Goal: Task Accomplishment & Management: Manage account settings

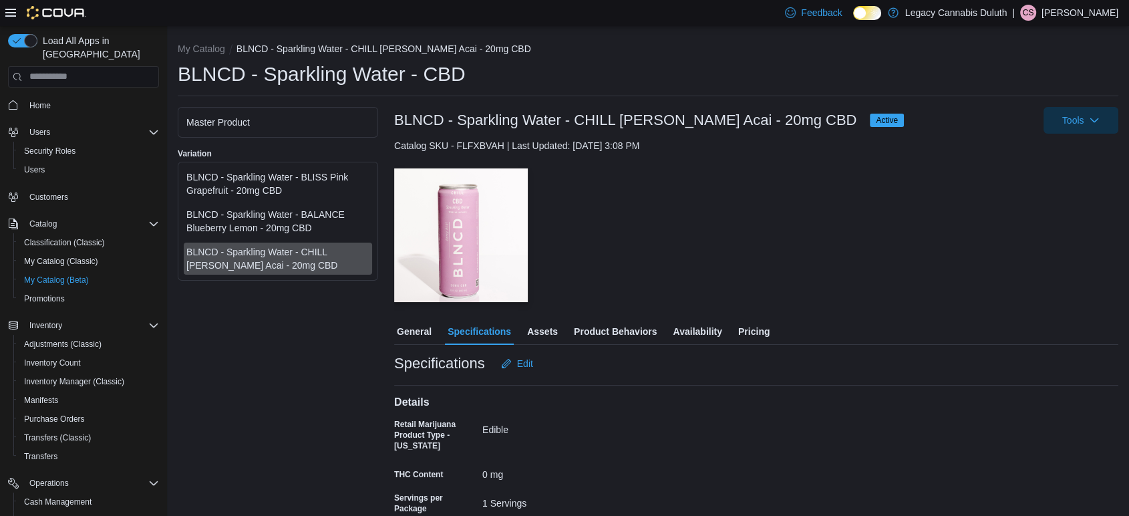
click at [787, 146] on div "Catalog SKU - FLFXBVAH | Last Updated: August 11, 2025 3:08 PM" at bounding box center [756, 145] width 724 height 13
click at [1094, 132] on span "Tools" at bounding box center [1081, 119] width 59 height 27
click at [1094, 128] on span "Tools" at bounding box center [1081, 119] width 59 height 27
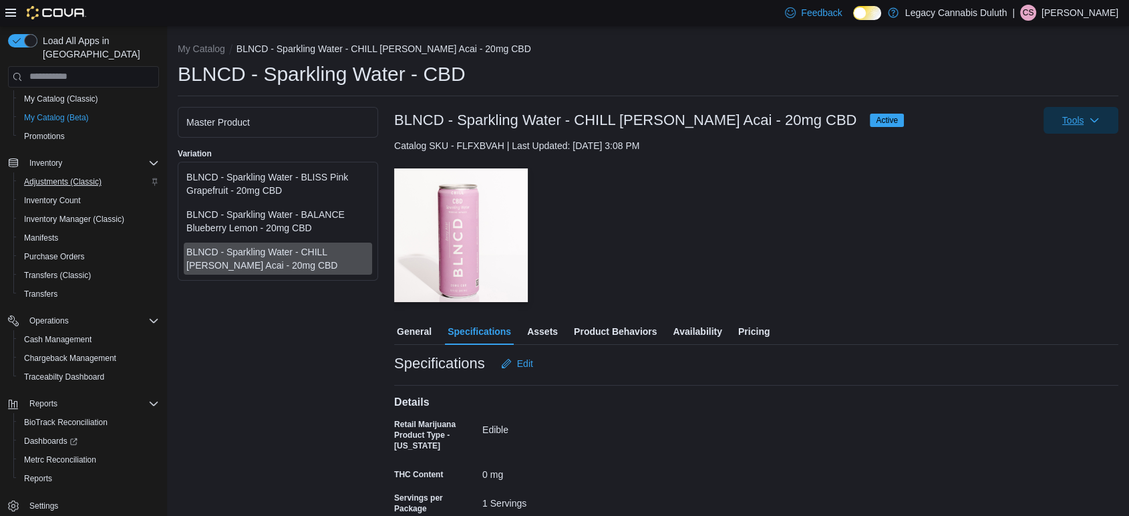
scroll to position [53, 0]
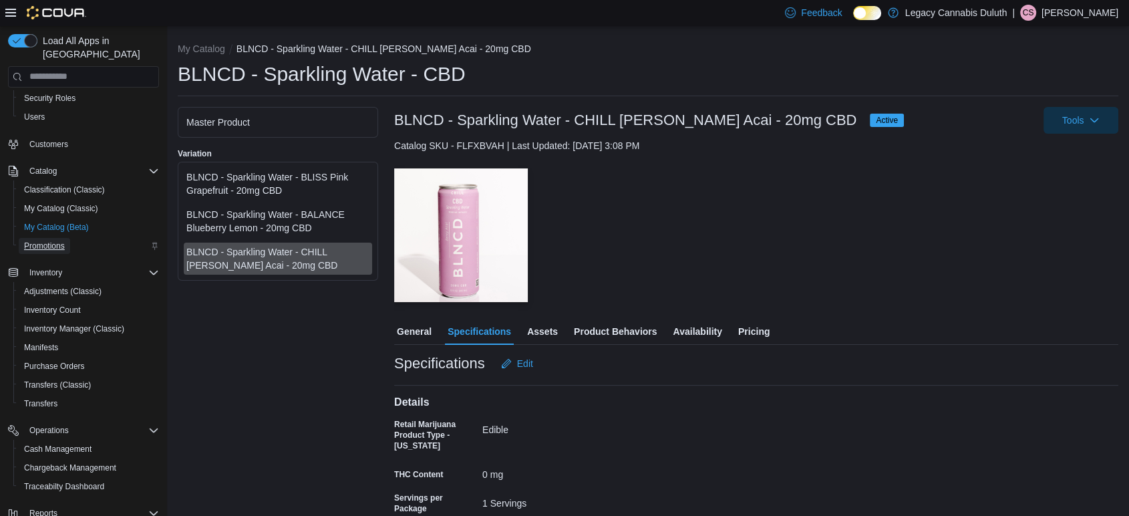
click at [67, 238] on link "Promotions" at bounding box center [44, 246] width 51 height 16
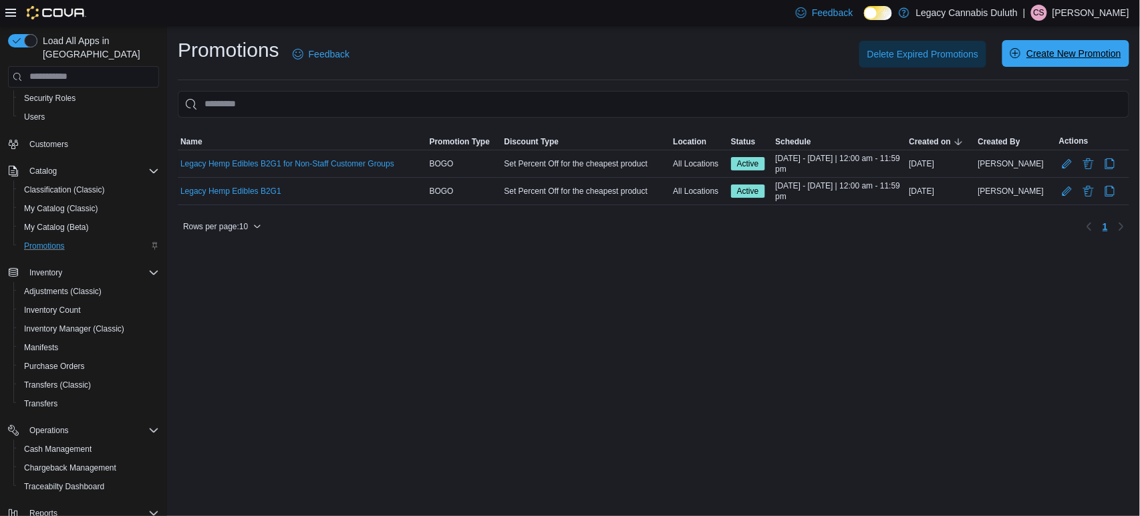
click at [1068, 57] on span "Create New Promotion" at bounding box center [1073, 53] width 95 height 13
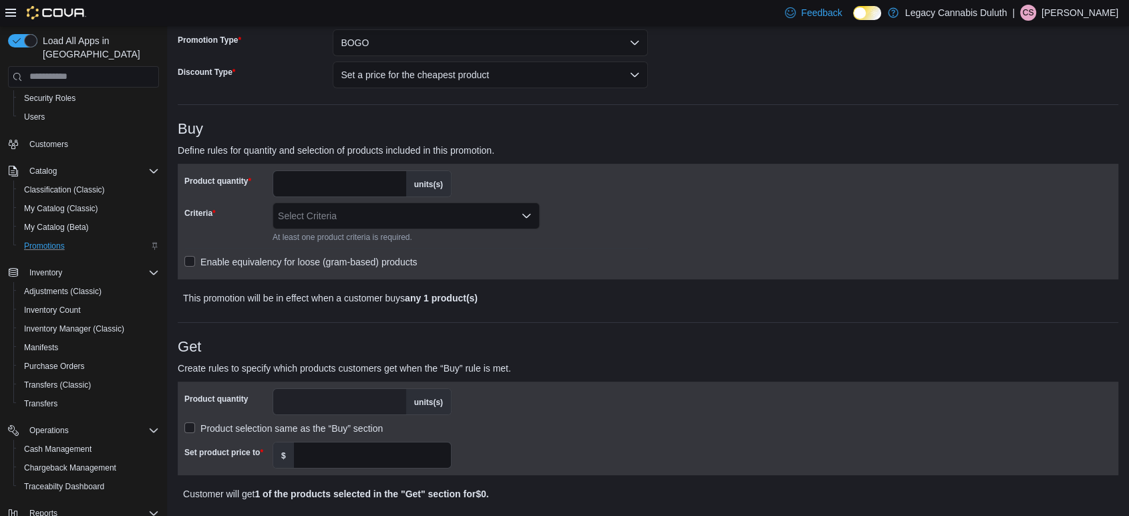
scroll to position [43, 0]
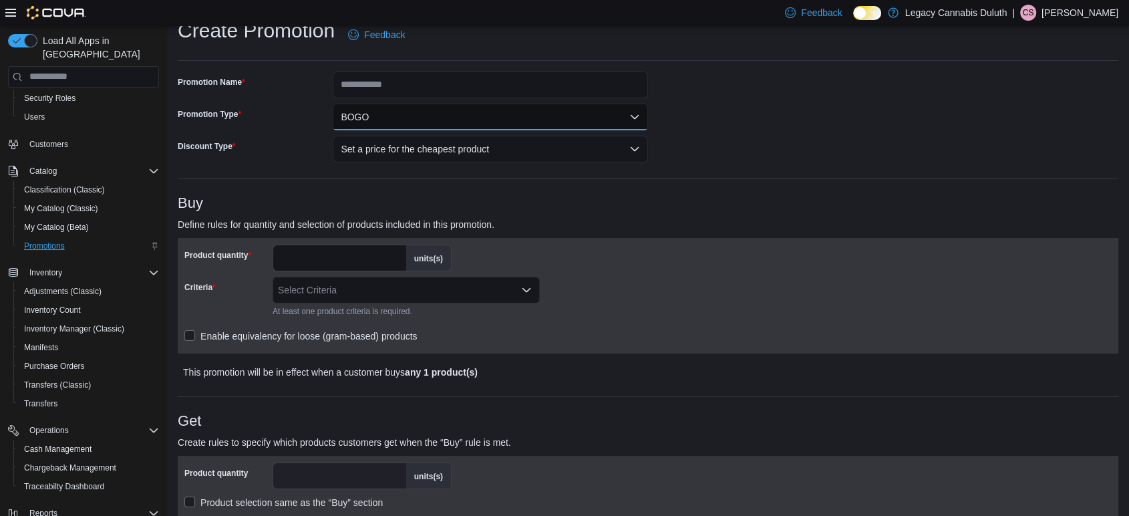
click at [447, 114] on button "BOGO" at bounding box center [490, 117] width 315 height 27
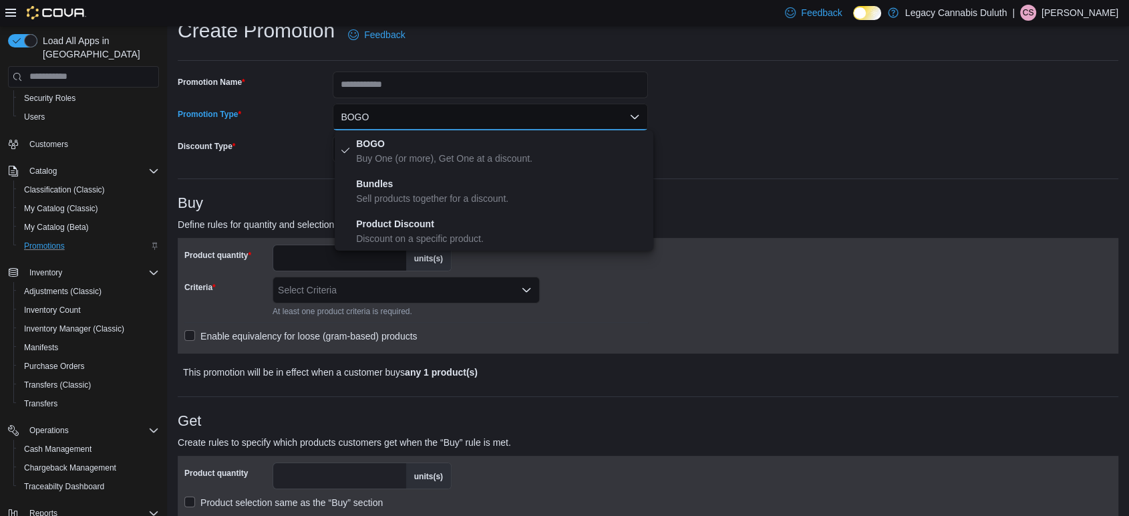
click at [448, 114] on button "BOGO" at bounding box center [490, 117] width 315 height 27
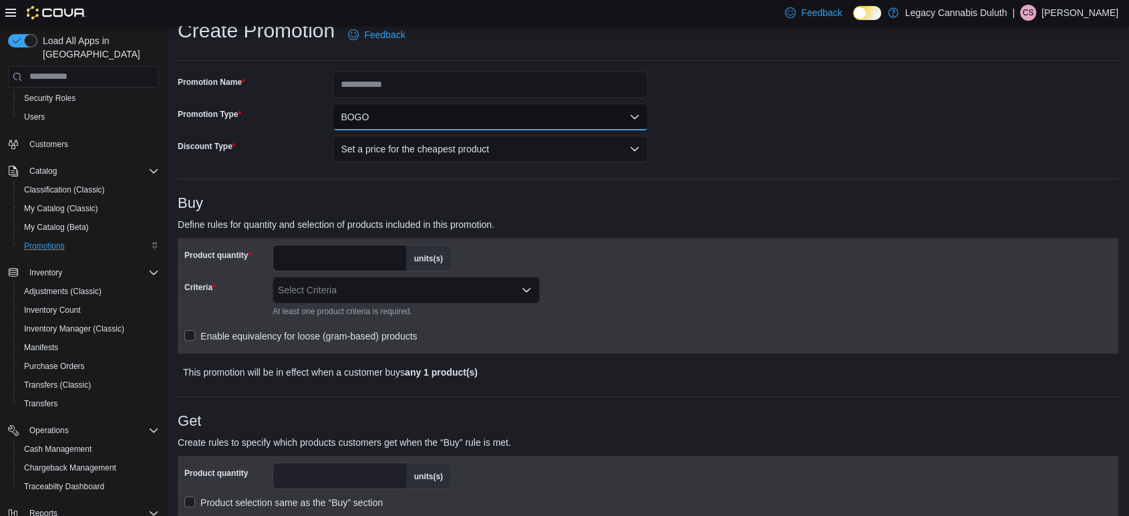
click at [448, 114] on button "BOGO" at bounding box center [490, 117] width 315 height 27
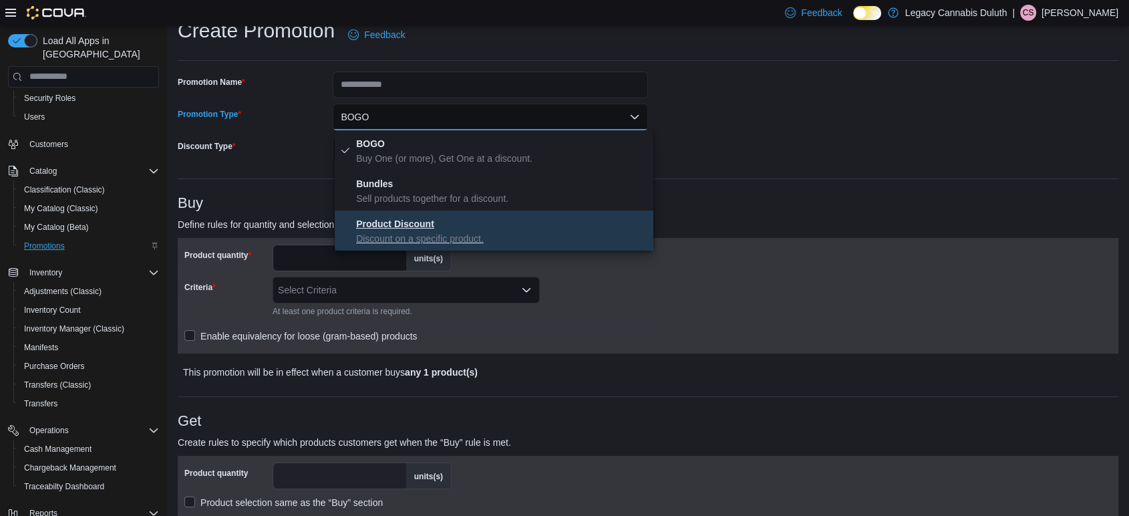
click at [457, 233] on p "Discount on a specific product." at bounding box center [502, 238] width 292 height 13
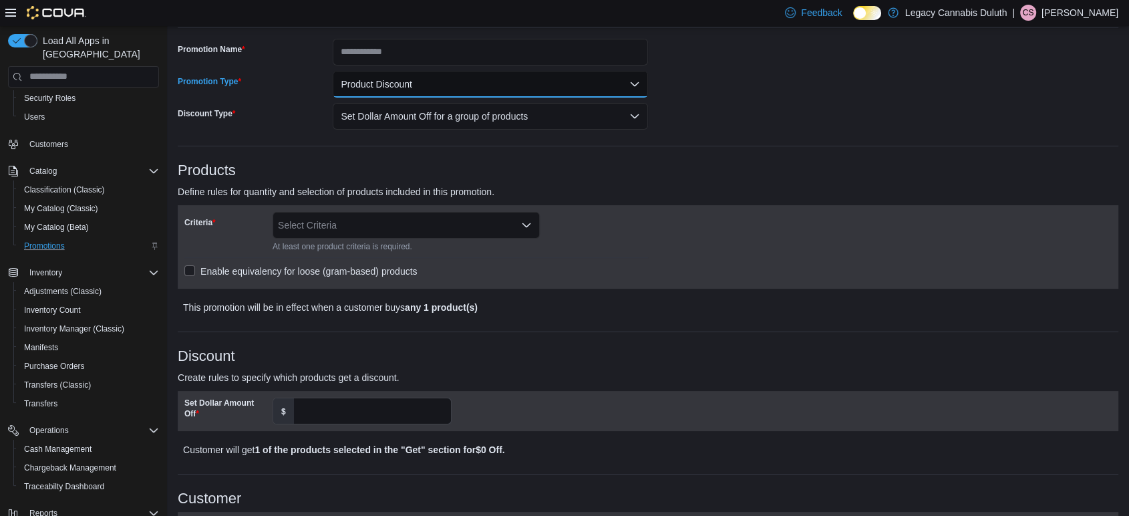
scroll to position [0, 0]
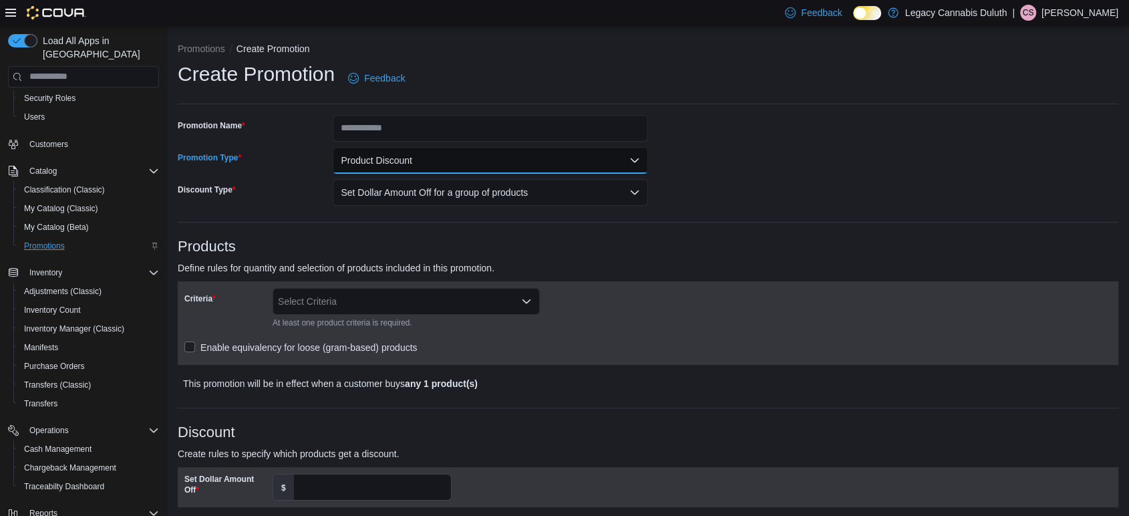
click at [496, 165] on button "Product Discount" at bounding box center [490, 160] width 315 height 27
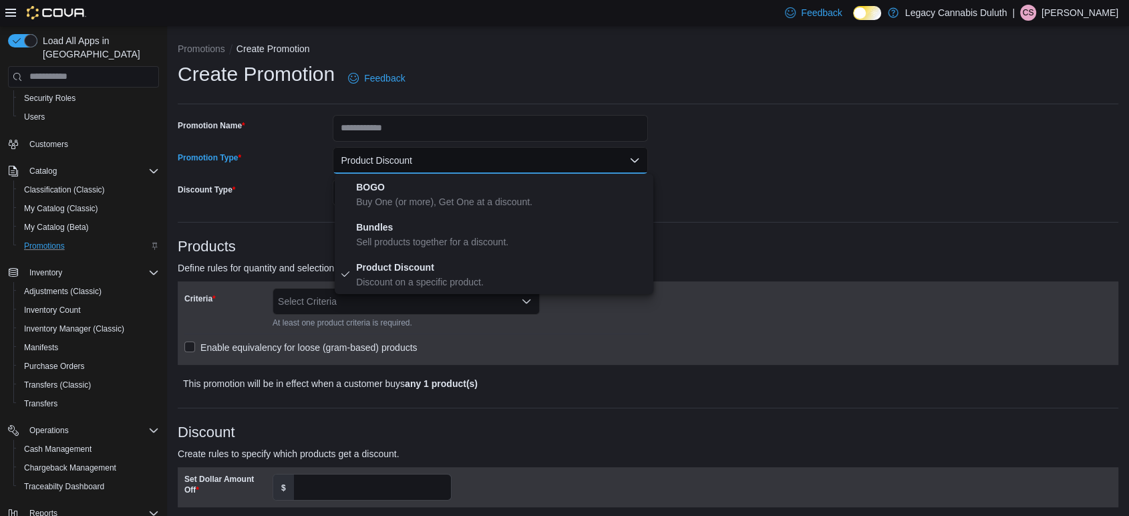
click at [496, 165] on button "Product Discount" at bounding box center [490, 160] width 315 height 27
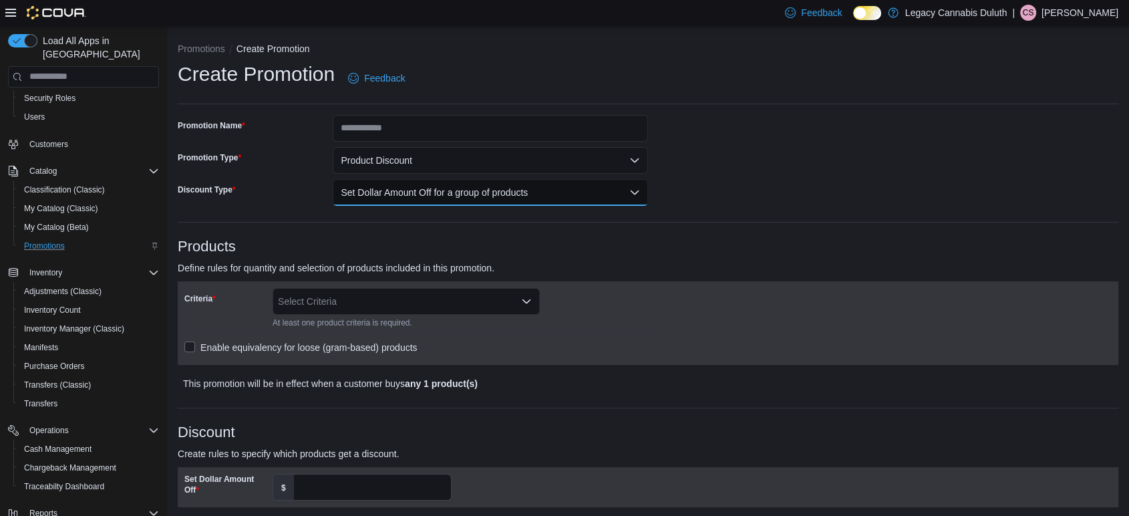
click at [512, 197] on button "Set Dollar Amount Off for a group of products" at bounding box center [490, 192] width 315 height 27
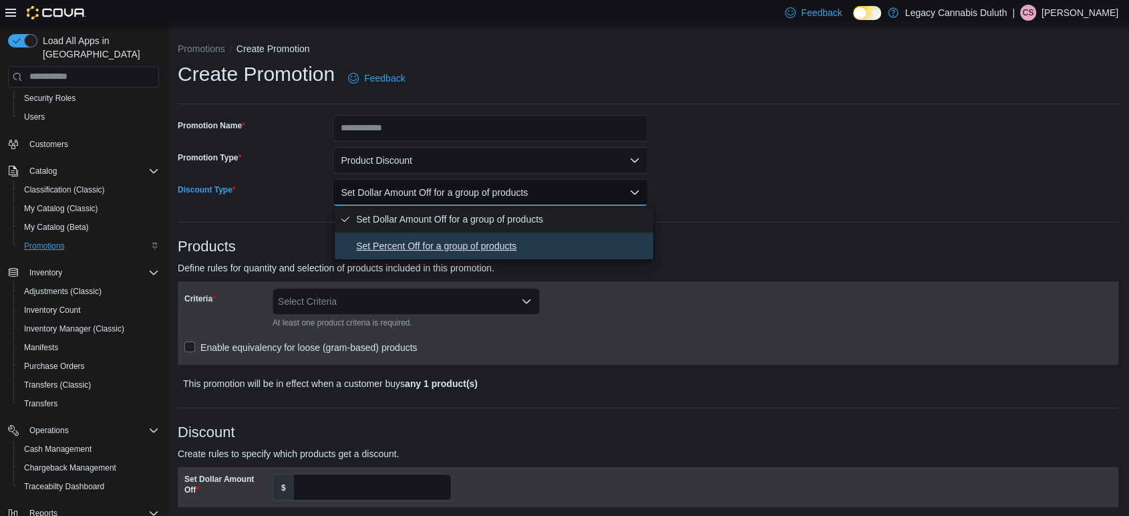
click at [526, 246] on span "Set Percent Off for a group of products" at bounding box center [502, 246] width 292 height 16
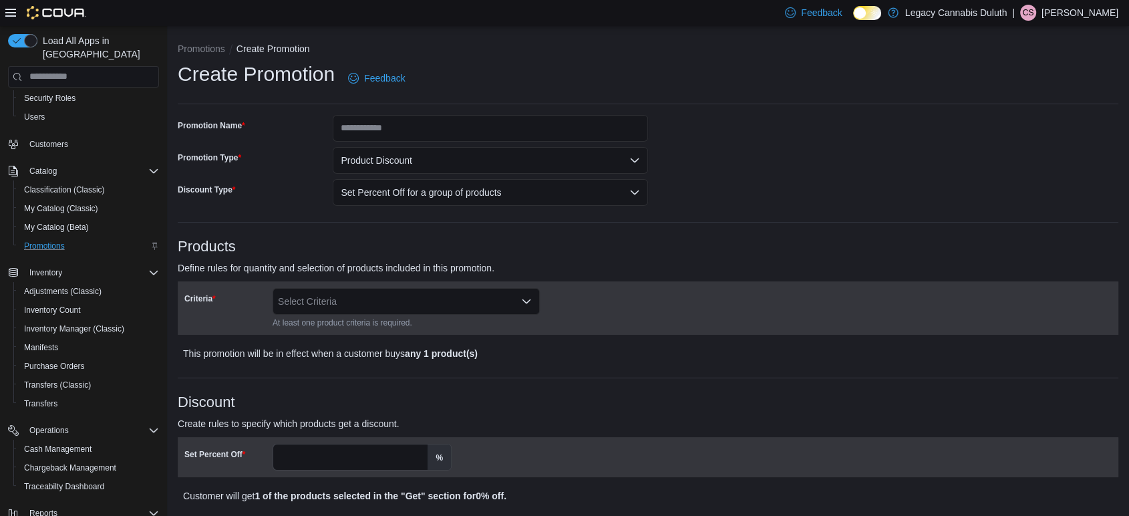
click at [592, 262] on p "Define rules for quantity and selection of products included in this promotion." at bounding box center [531, 268] width 706 height 16
click at [484, 305] on div "Select Criteria" at bounding box center [406, 301] width 267 height 27
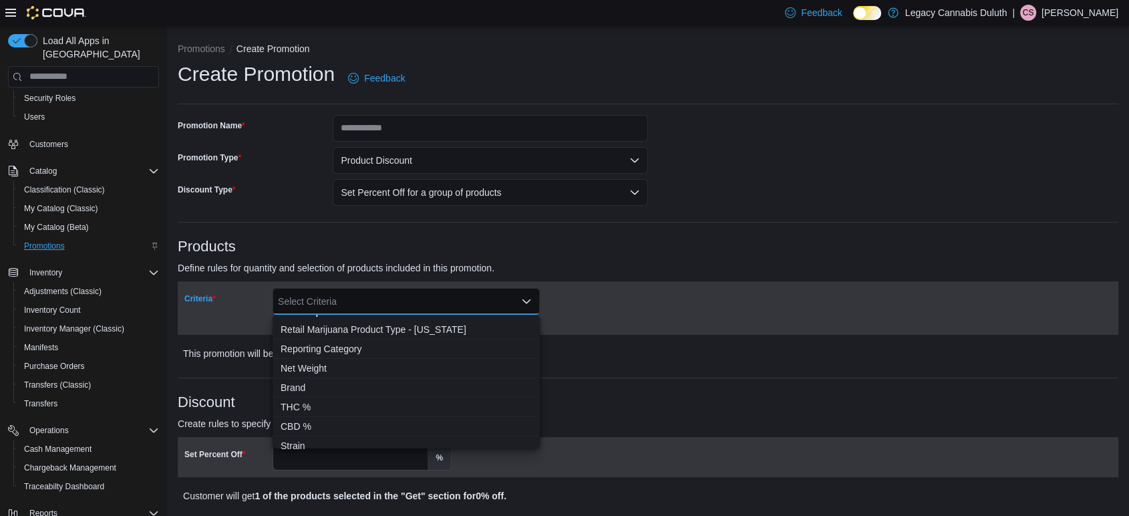
scroll to position [90, 0]
click at [309, 384] on span "Brand" at bounding box center [406, 388] width 251 height 13
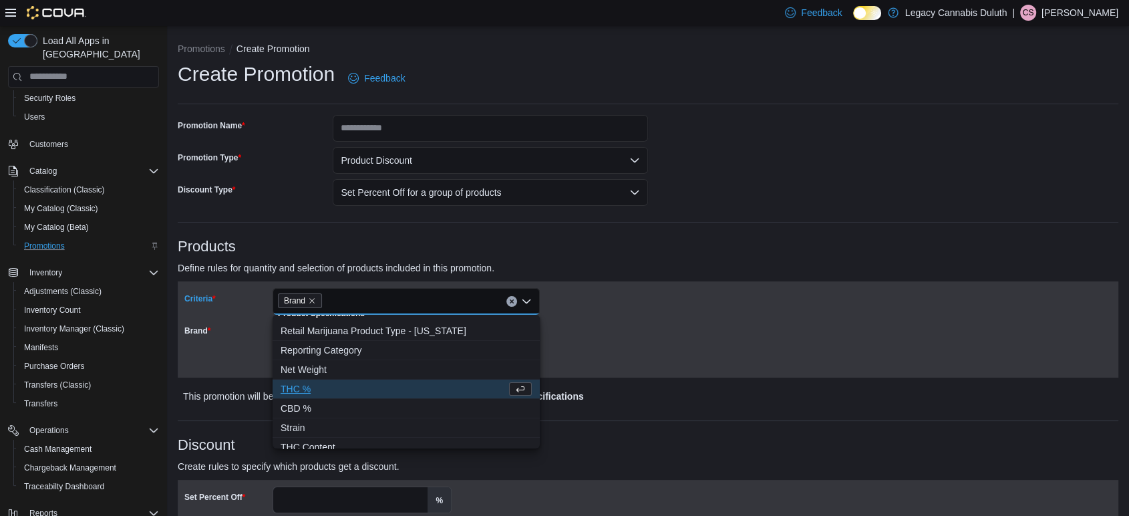
click at [645, 331] on div "Brand Please provide valid specifications or fill in required fields." at bounding box center [416, 343] width 464 height 56
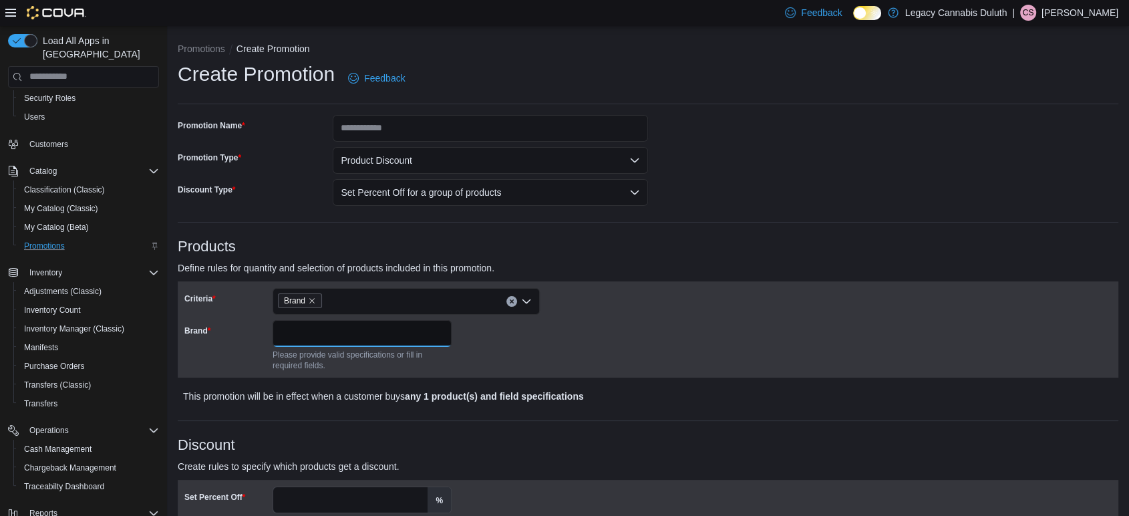
click at [338, 335] on input "Brand" at bounding box center [362, 333] width 179 height 27
type input "*****"
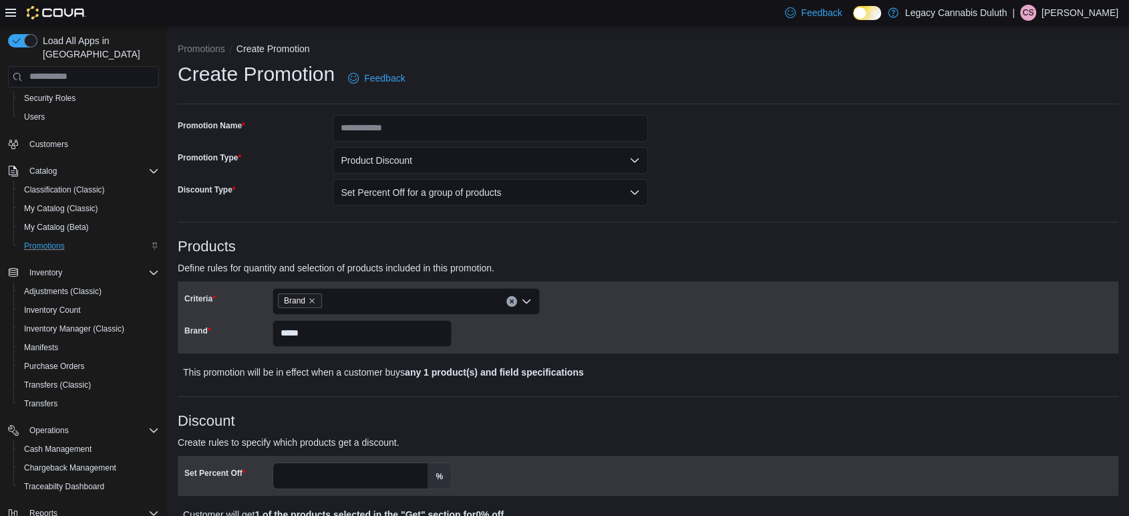
click at [491, 370] on div "Criteria Brand Brand ***** This promotion will be in effect when a customer buy…" at bounding box center [648, 330] width 941 height 99
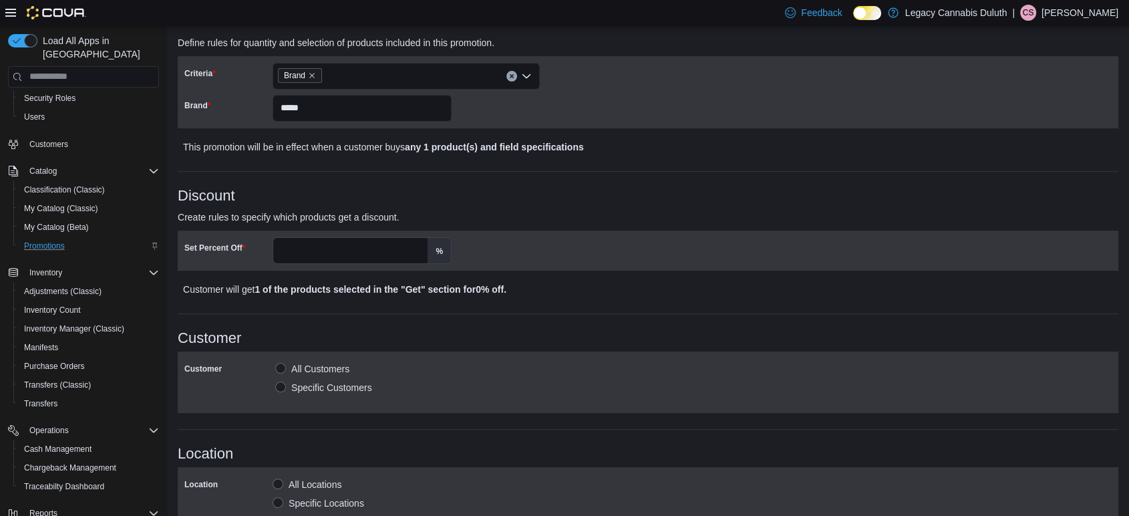
scroll to position [226, 0]
click at [324, 246] on input "Set Percent Off" at bounding box center [350, 249] width 154 height 25
type input "**"
click at [571, 218] on p "Create rules to specify which products get a discount." at bounding box center [531, 216] width 706 height 16
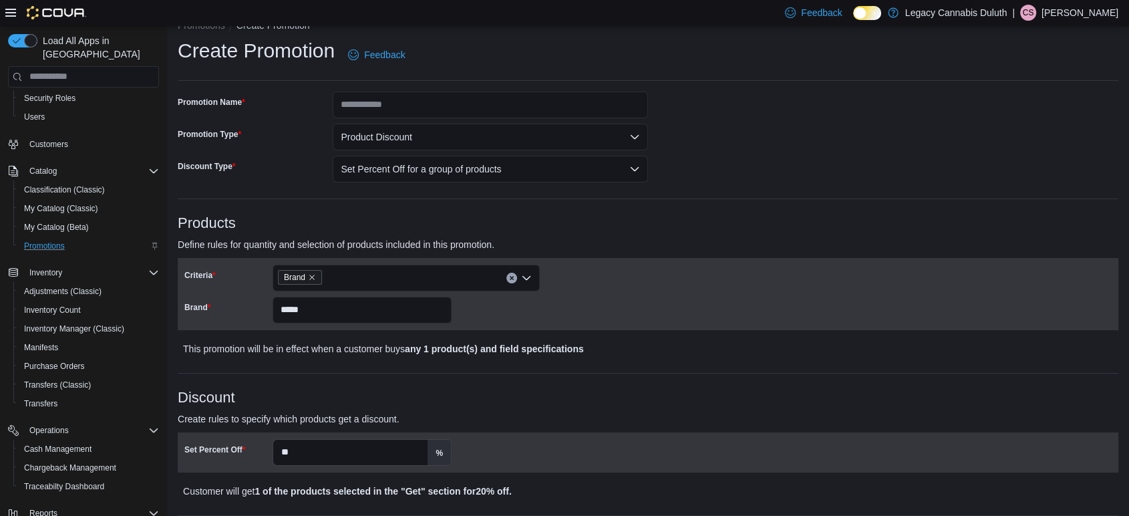
scroll to position [23, 0]
click at [405, 108] on input "Promotion Name" at bounding box center [490, 105] width 315 height 27
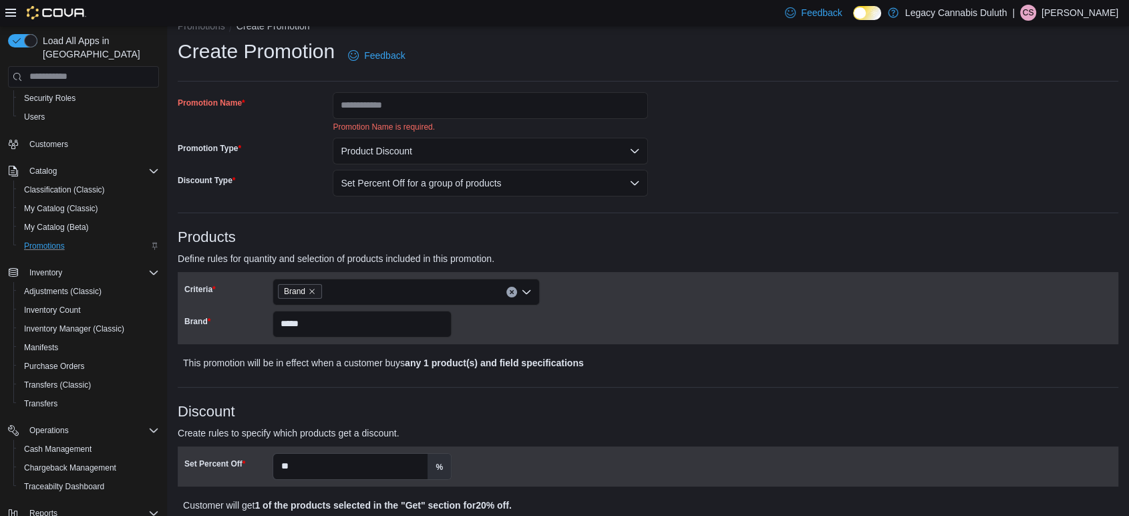
click at [569, 251] on p "Define rules for quantity and selection of products included in this promotion." at bounding box center [531, 259] width 706 height 16
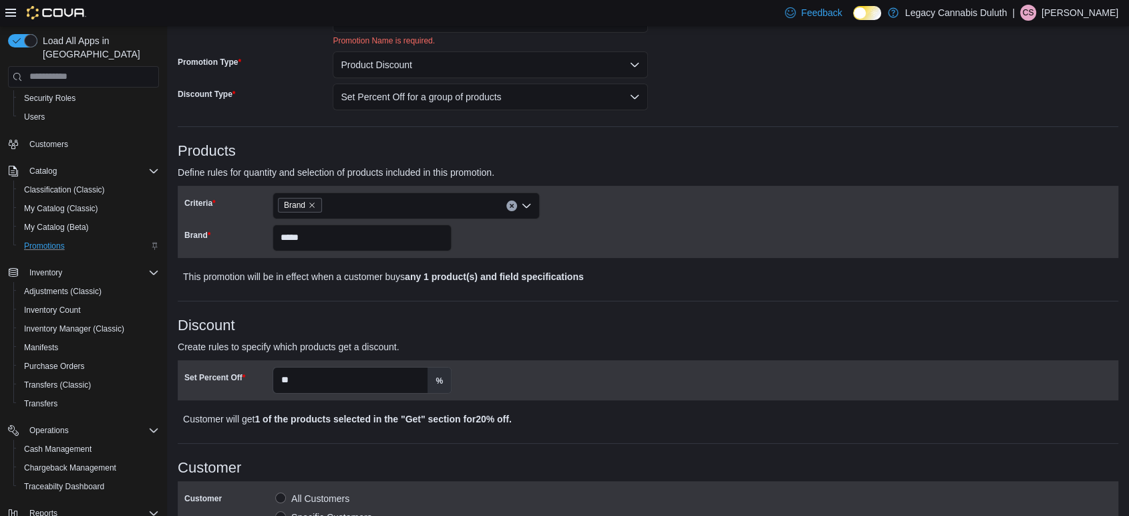
scroll to position [108, 0]
click at [396, 209] on div "Brand" at bounding box center [406, 206] width 267 height 27
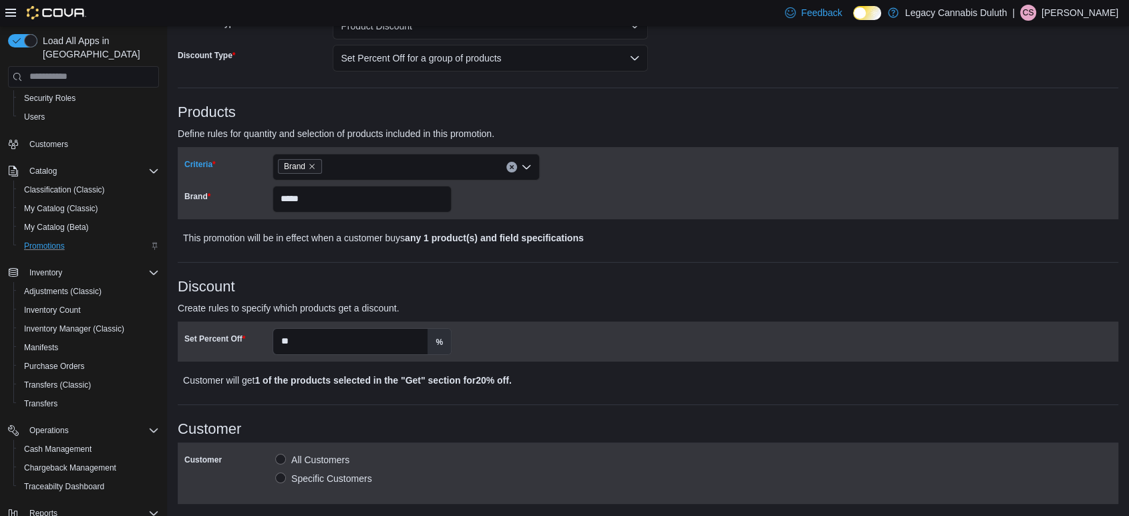
scroll to position [147, 0]
click at [365, 168] on div "Brand Combo box. Selected. Brand. Press Backspace to delete Brand. Combo box in…" at bounding box center [406, 167] width 267 height 27
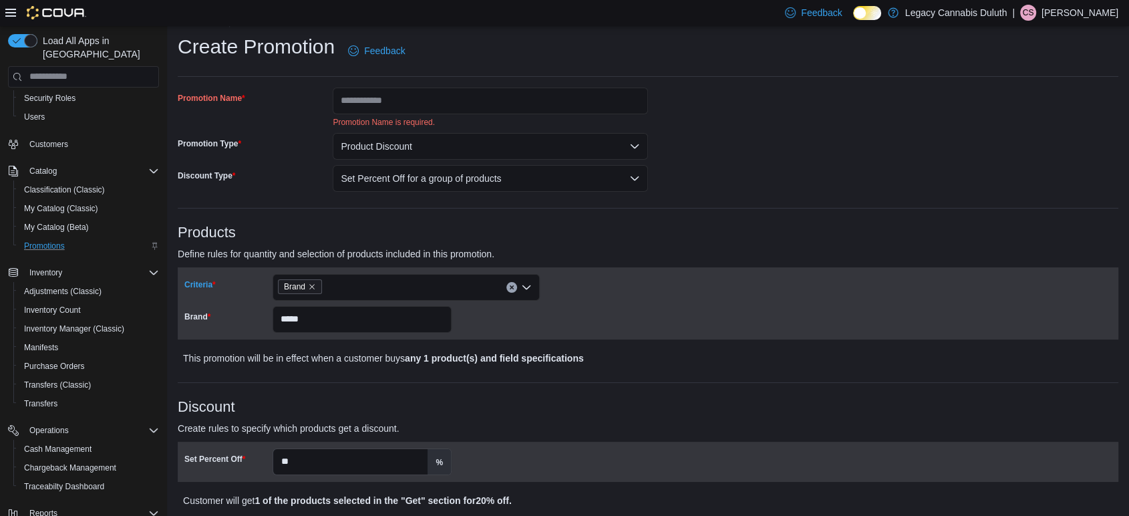
scroll to position [0, 0]
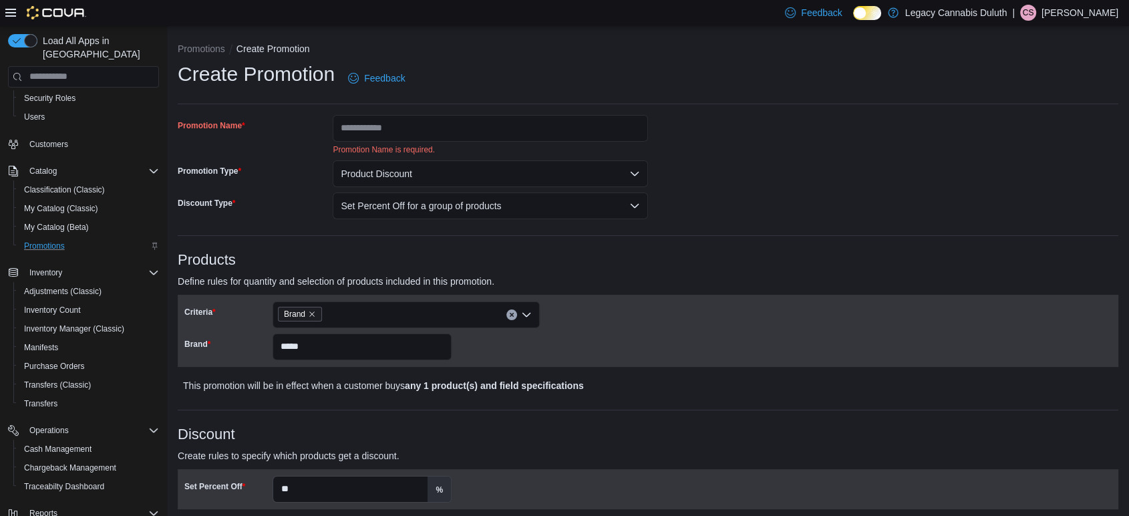
click at [521, 256] on h3 "Products" at bounding box center [648, 260] width 941 height 16
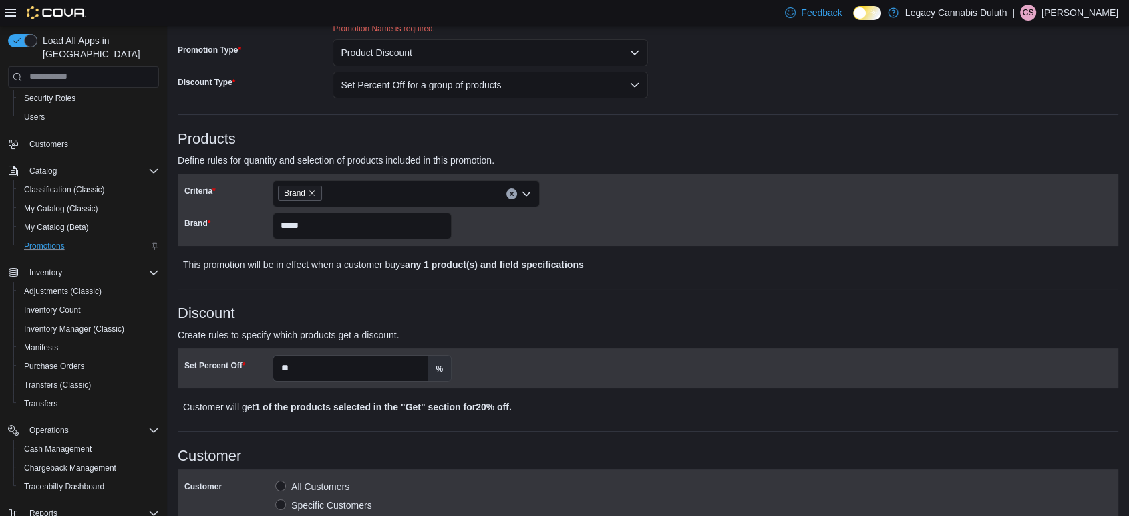
scroll to position [122, 0]
click at [420, 46] on button "Product Discount" at bounding box center [490, 52] width 315 height 27
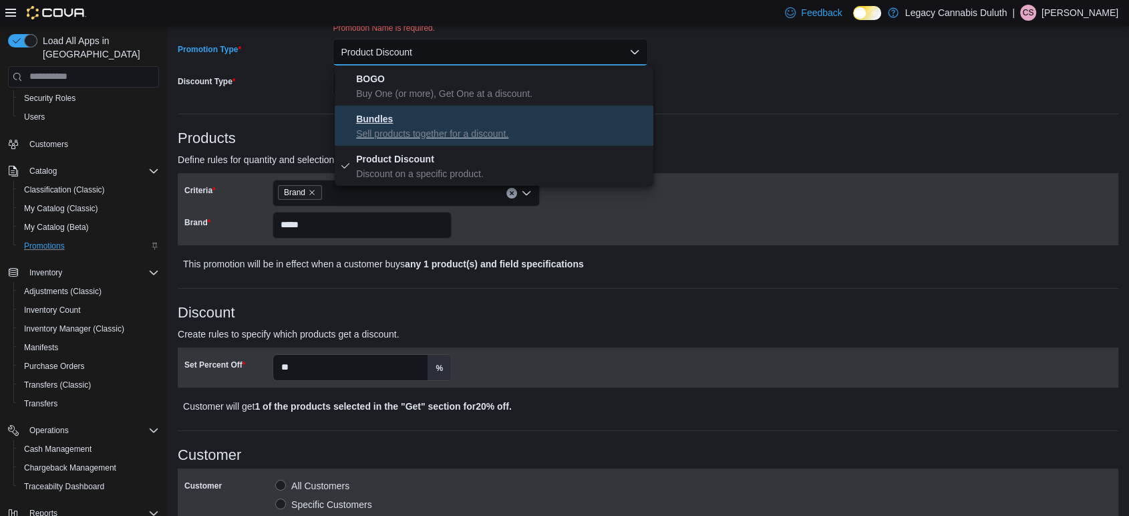
click at [458, 132] on p "Sell products together for a discount." at bounding box center [502, 133] width 292 height 13
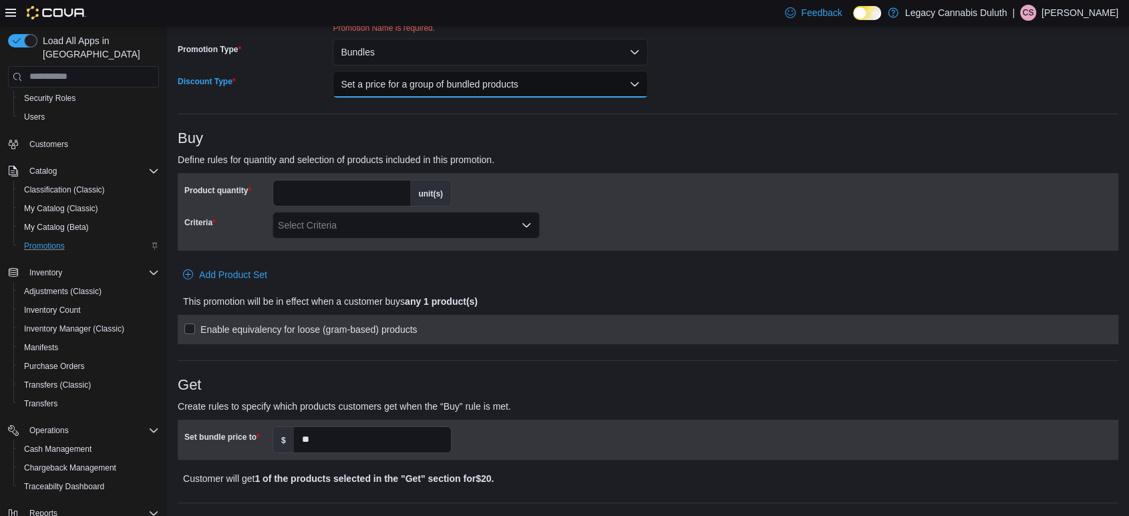
click at [418, 86] on button "Set a price for a group of bundled products" at bounding box center [490, 84] width 315 height 27
click at [418, 84] on button "Set a price for a group of bundled products" at bounding box center [490, 84] width 315 height 27
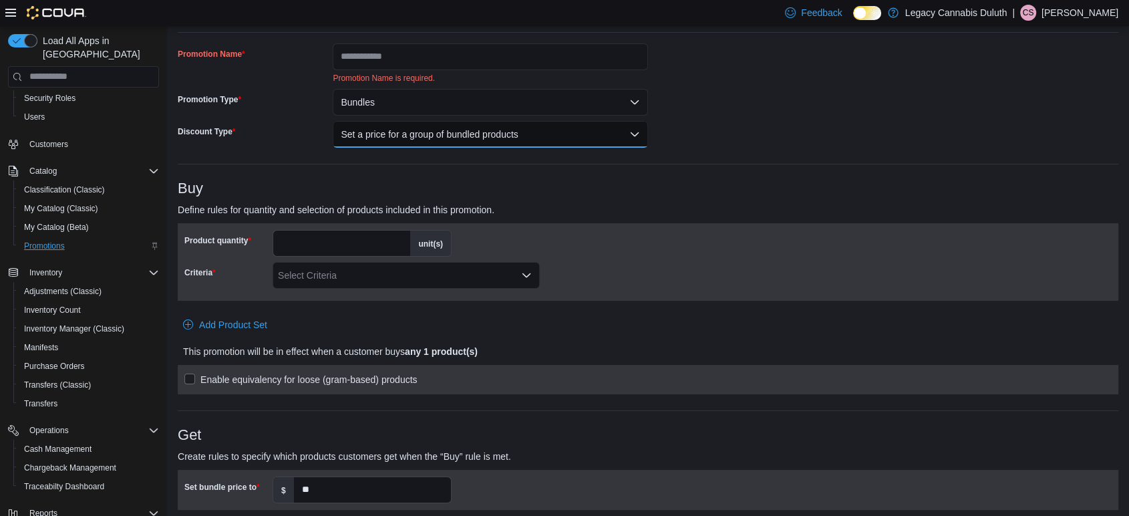
scroll to position [71, 0]
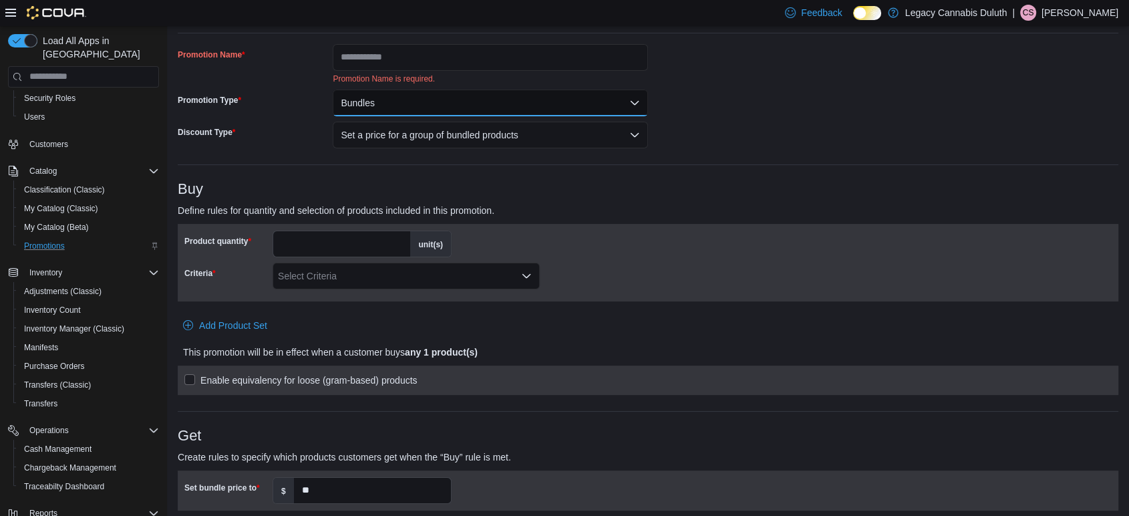
click at [414, 94] on button "Bundles" at bounding box center [490, 103] width 315 height 27
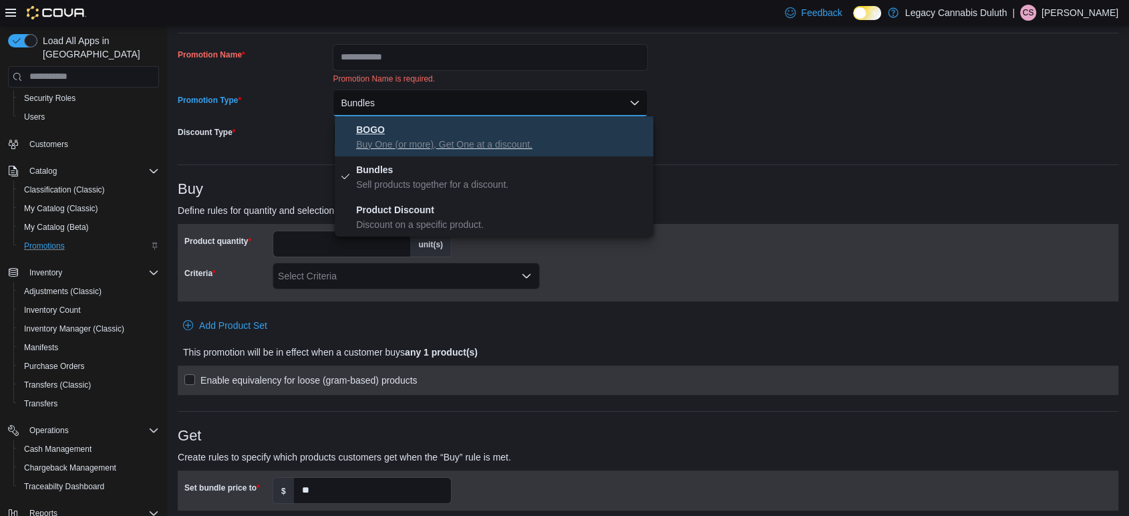
click at [426, 126] on span "BOGO Buy One (or more), Get One at a discount." at bounding box center [502, 136] width 292 height 29
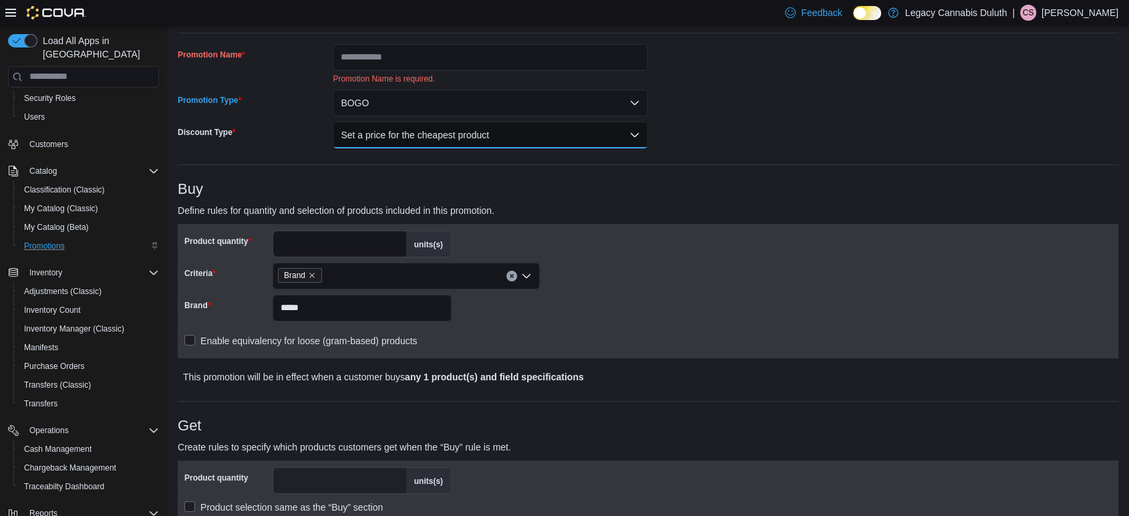
click at [460, 138] on button "Set a price for the cheapest product" at bounding box center [490, 135] width 315 height 27
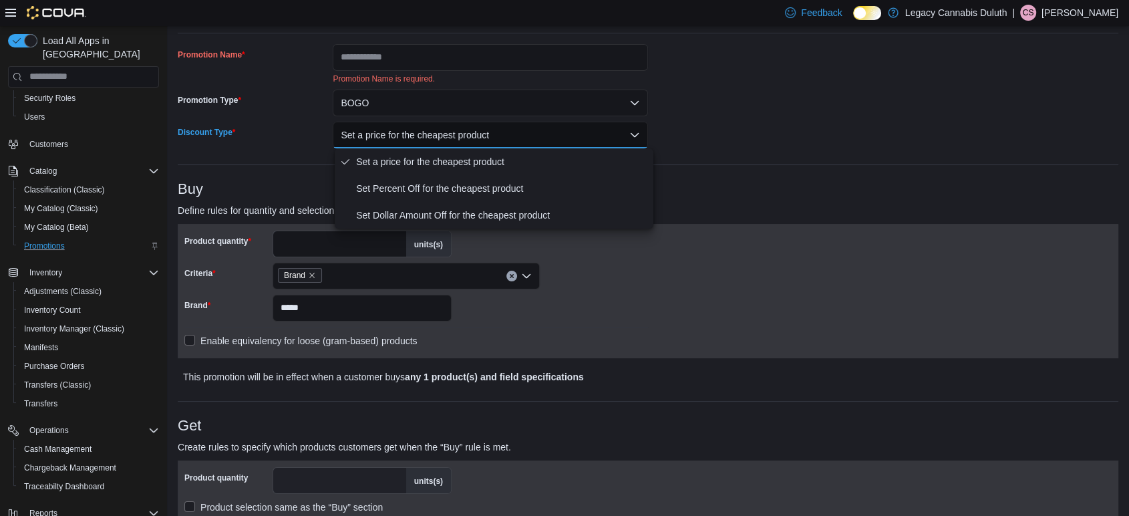
click at [490, 138] on button "Set a price for the cheapest product" at bounding box center [490, 135] width 315 height 27
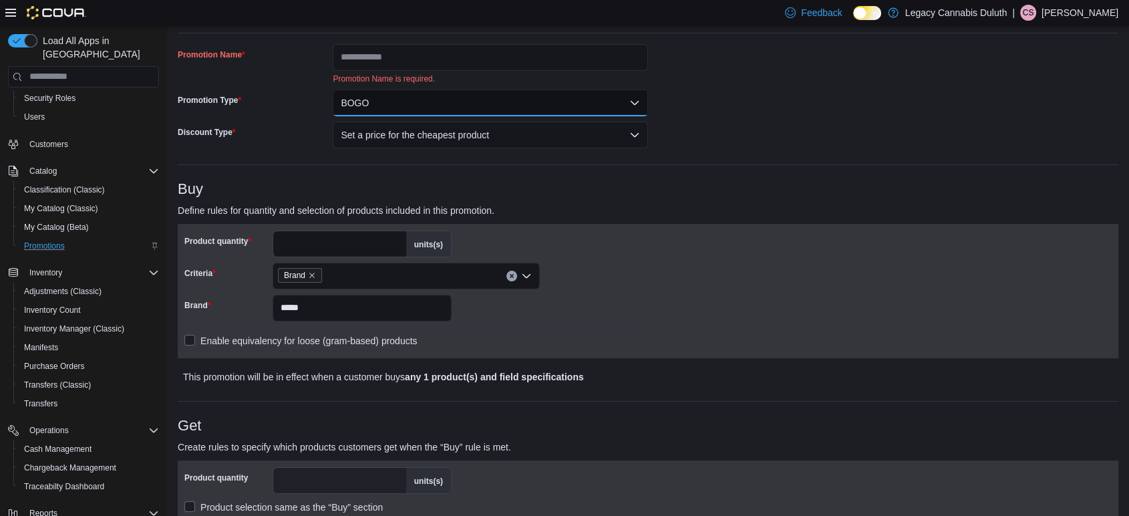
click at [445, 102] on button "BOGO" at bounding box center [490, 103] width 315 height 27
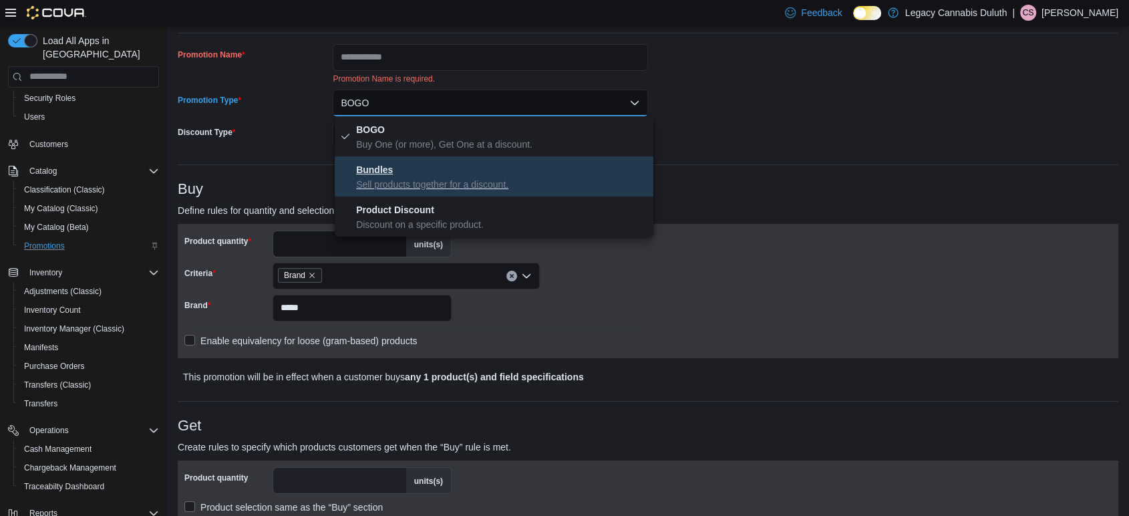
click at [468, 181] on p "Sell products together for a discount." at bounding box center [502, 184] width 292 height 13
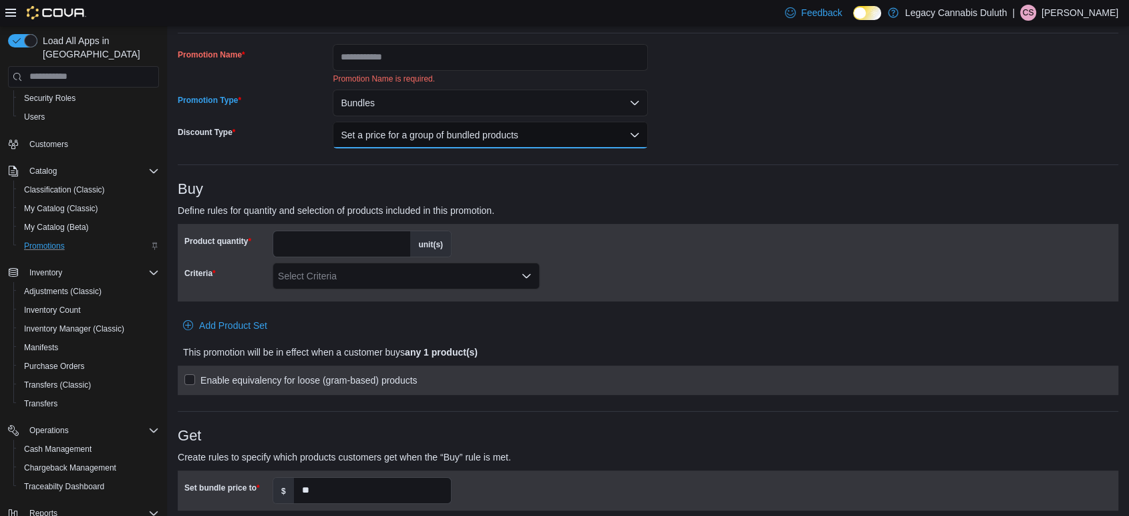
click at [490, 142] on button "Set a price for a group of bundled products" at bounding box center [490, 135] width 315 height 27
click at [490, 141] on button "Set a price for a group of bundled products" at bounding box center [490, 135] width 315 height 27
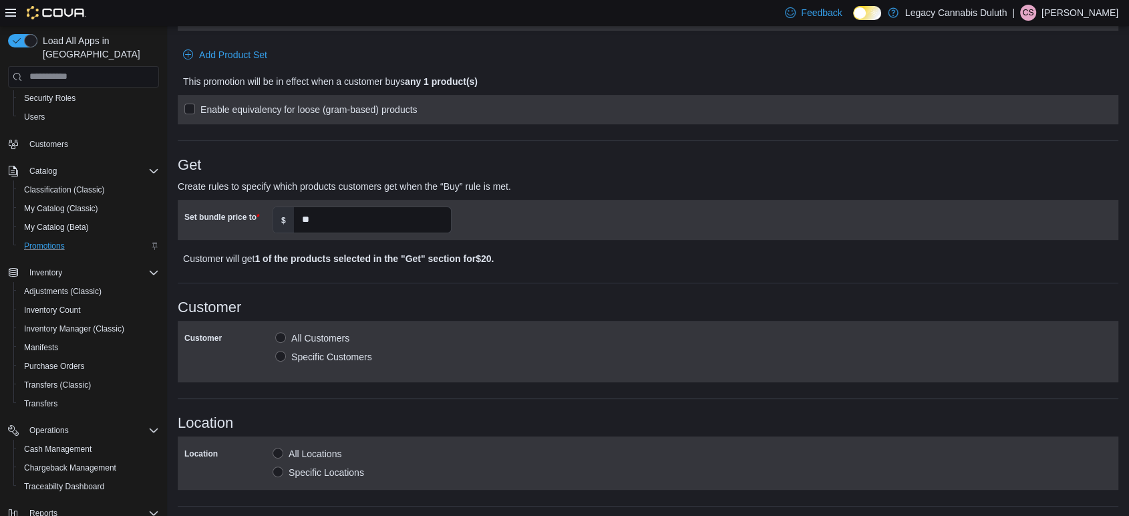
scroll to position [341, 0]
click at [362, 221] on input "**" at bounding box center [372, 220] width 157 height 25
click at [509, 293] on div "**********" at bounding box center [648, 258] width 941 height 968
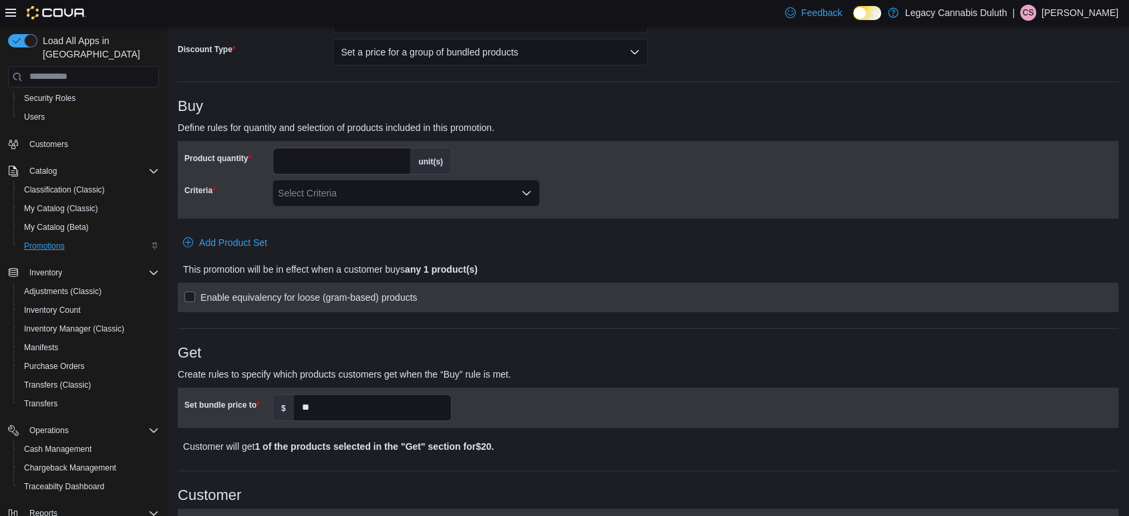
scroll to position [79, 0]
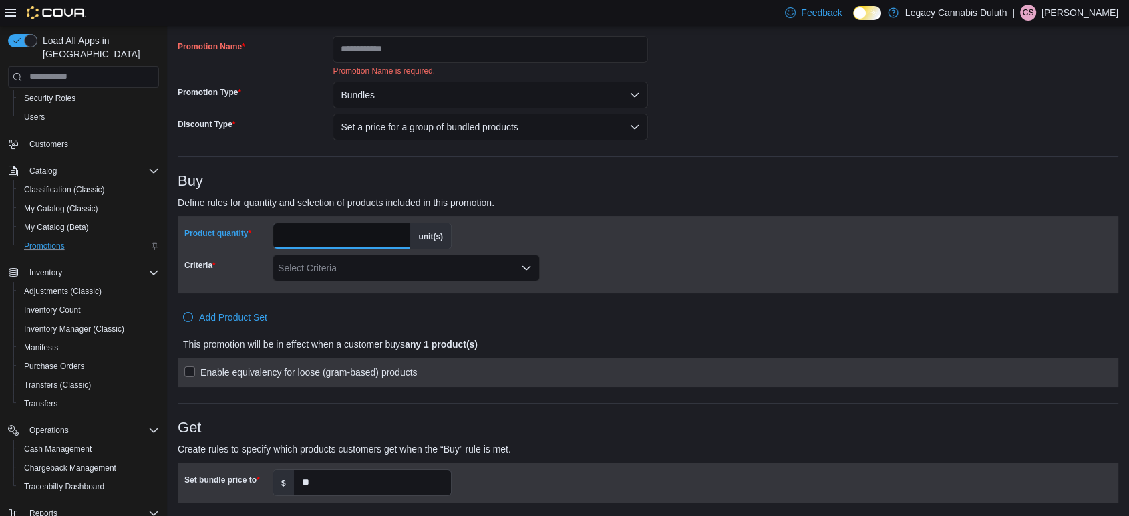
drag, startPoint x: 318, startPoint y: 230, endPoint x: 235, endPoint y: 235, distance: 83.7
click at [235, 235] on div "Product quantity * unit(s)" at bounding box center [317, 235] width 267 height 27
type input "*"
click at [343, 290] on div "Product quantity * unit(s) Criteria Select Criteria" at bounding box center [648, 255] width 941 height 78
click at [344, 265] on div "Select Criteria" at bounding box center [406, 268] width 267 height 27
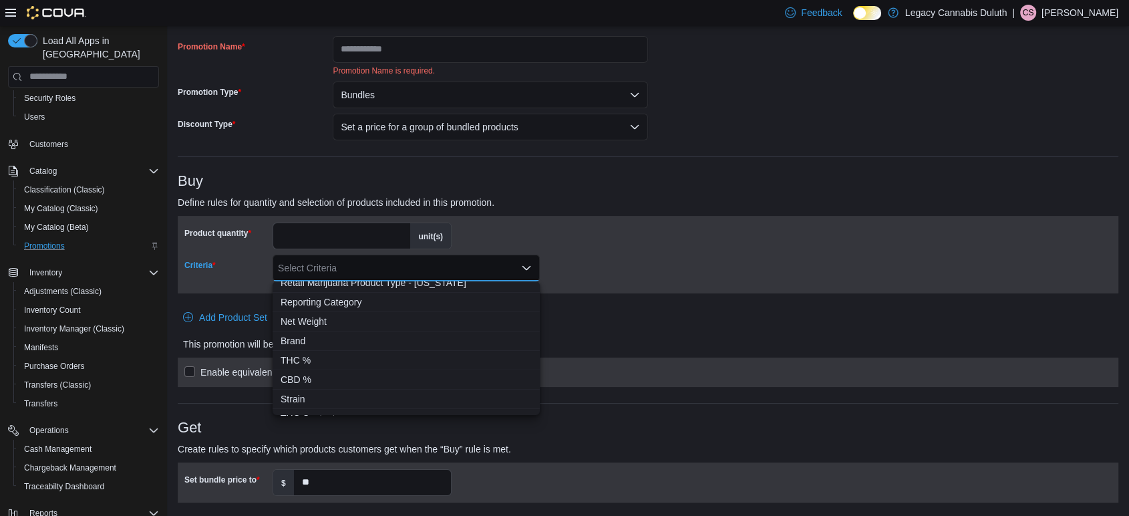
scroll to position [108, 0]
click at [326, 334] on span "Brand" at bounding box center [406, 337] width 251 height 13
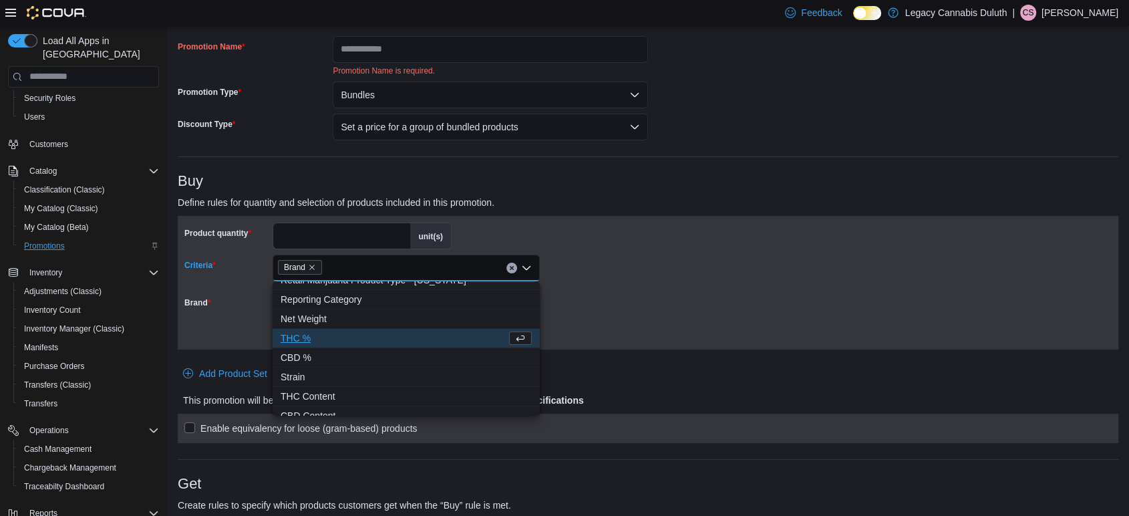
click at [644, 303] on div "Brand Please provide valid specifications or fill in required fields." at bounding box center [647, 315] width 927 height 56
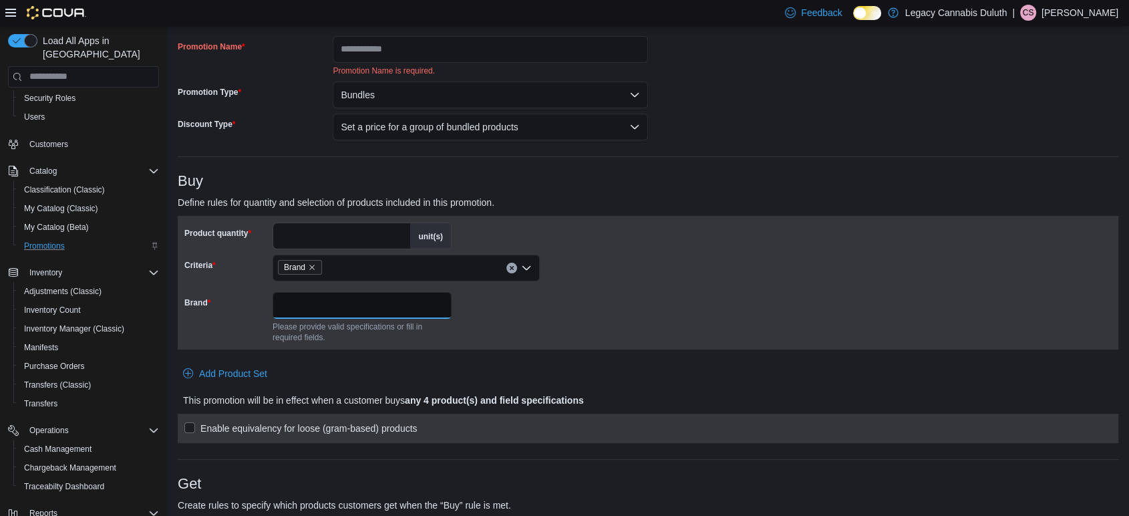
click at [360, 303] on input "Brand" at bounding box center [362, 305] width 179 height 27
type input "*****"
click at [507, 337] on div "Product quantity * unit(s) Criteria Brand Brand ***** Please provide valid spec…" at bounding box center [648, 329] width 941 height 227
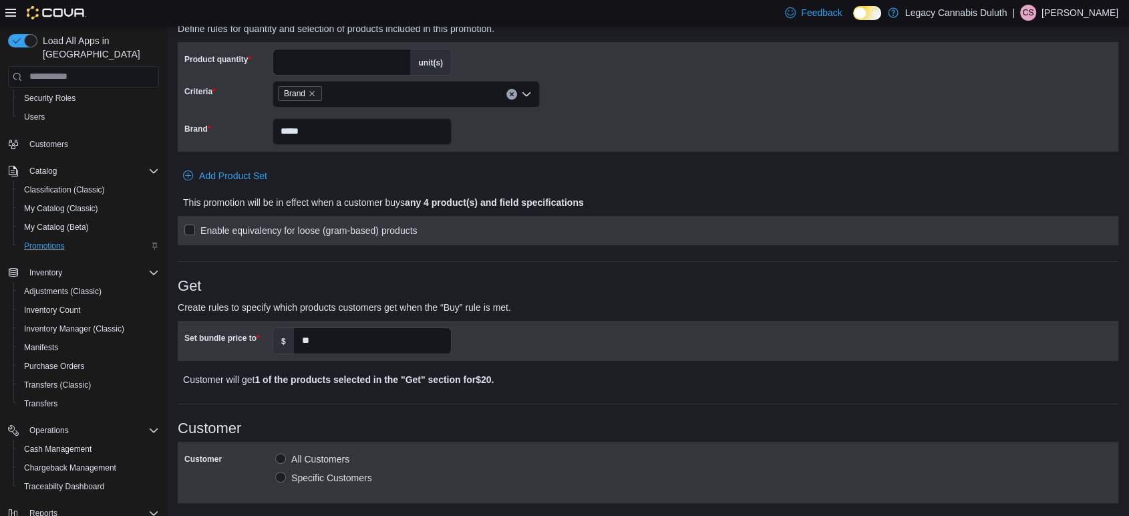
scroll to position [248, 0]
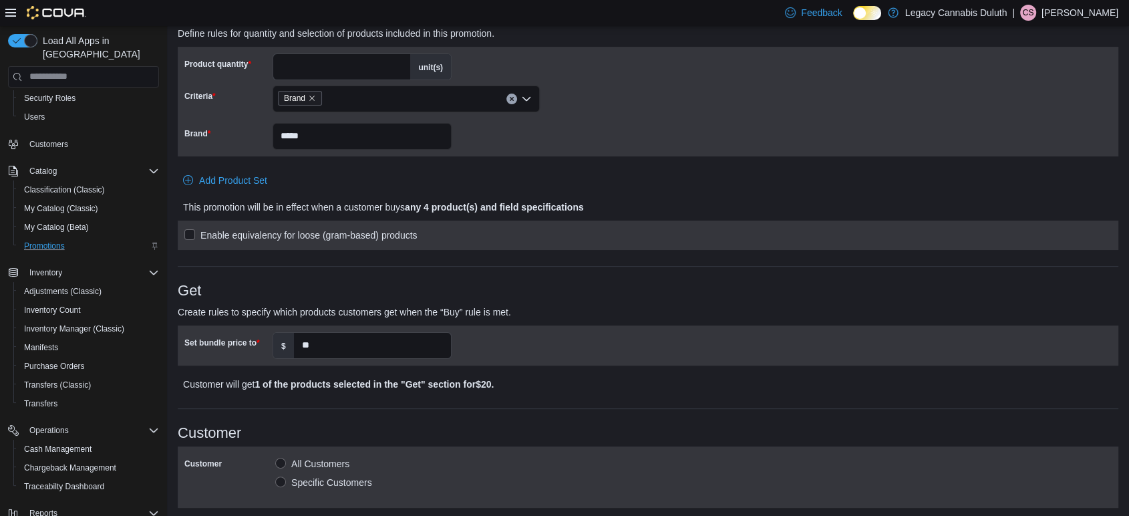
click at [247, 337] on label "Set bundle price to" at bounding box center [221, 342] width 75 height 11
click at [294, 337] on input "**" at bounding box center [372, 345] width 157 height 25
click at [247, 337] on label "Set bundle price to" at bounding box center [221, 342] width 75 height 11
click at [294, 337] on input "**" at bounding box center [372, 345] width 157 height 25
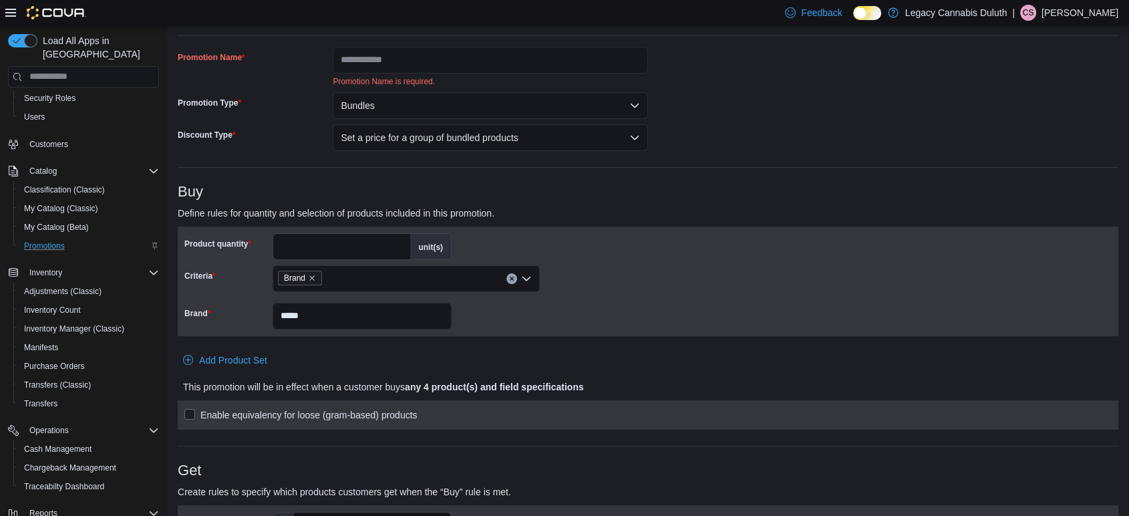
scroll to position [0, 0]
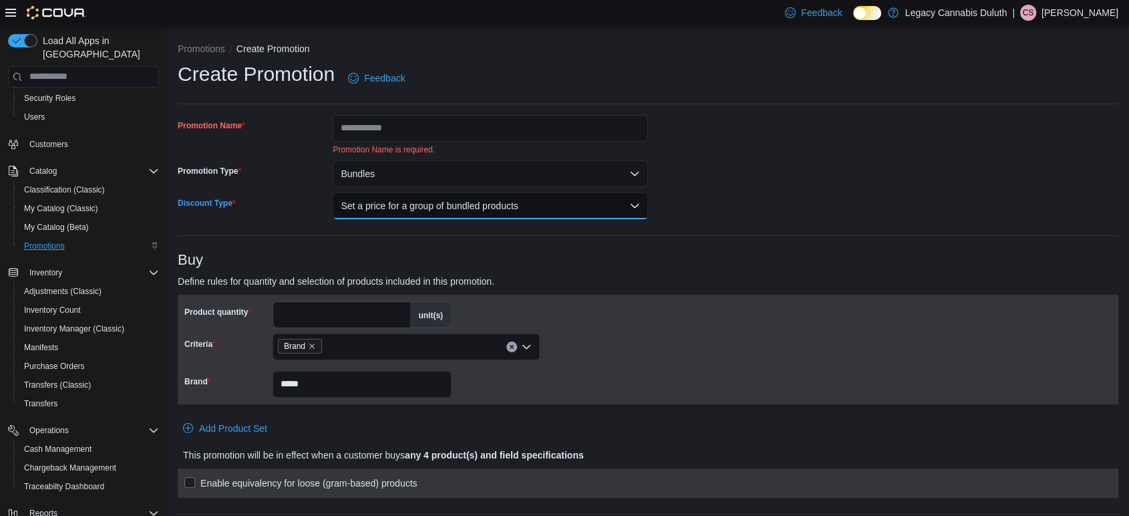
click at [432, 210] on button "Set a price for a group of bundled products" at bounding box center [490, 205] width 315 height 27
click at [426, 206] on button "Set a price for a group of bundled products" at bounding box center [490, 205] width 315 height 27
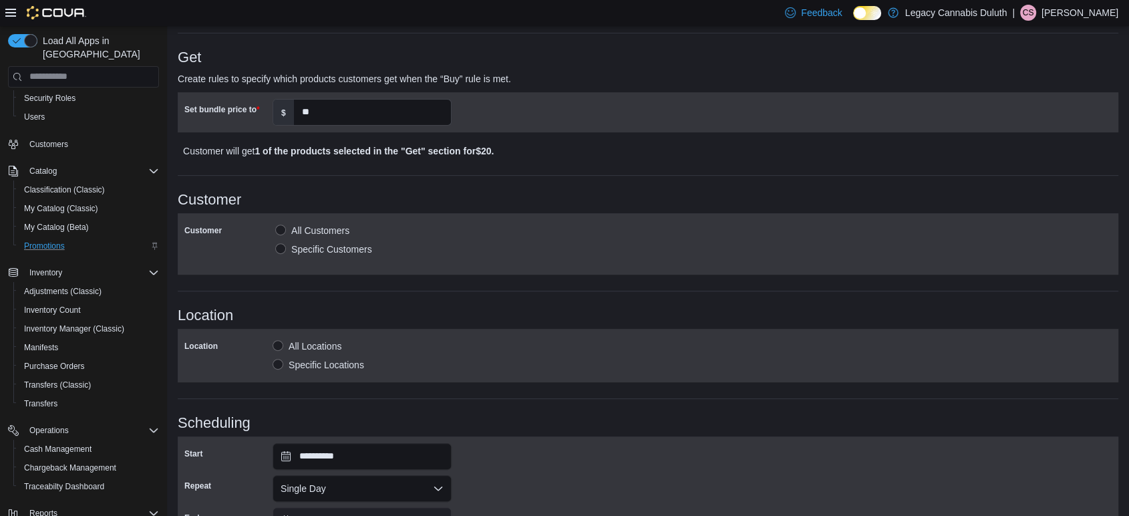
scroll to position [609, 0]
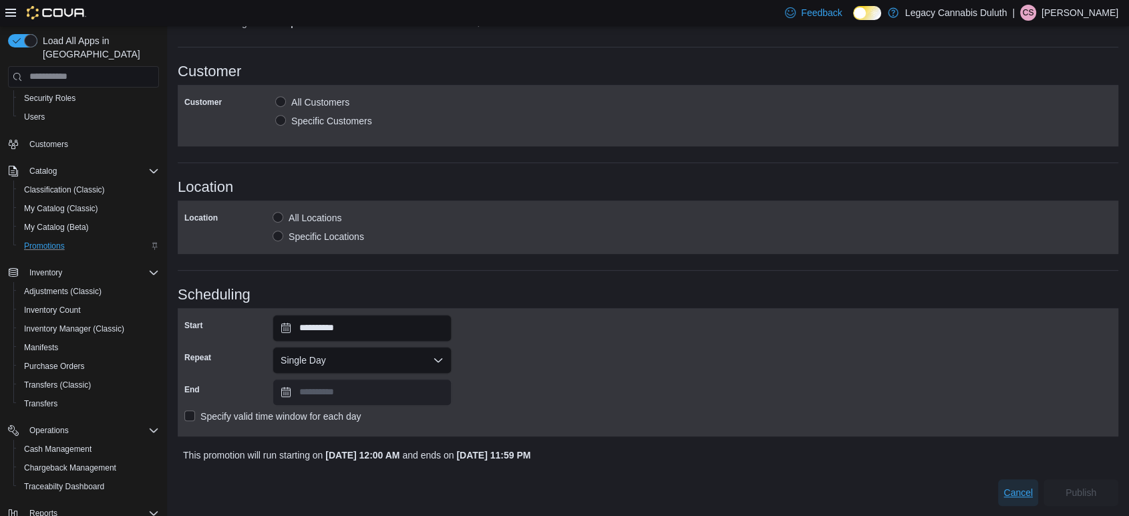
click at [1033, 497] on span "Cancel" at bounding box center [1018, 492] width 29 height 13
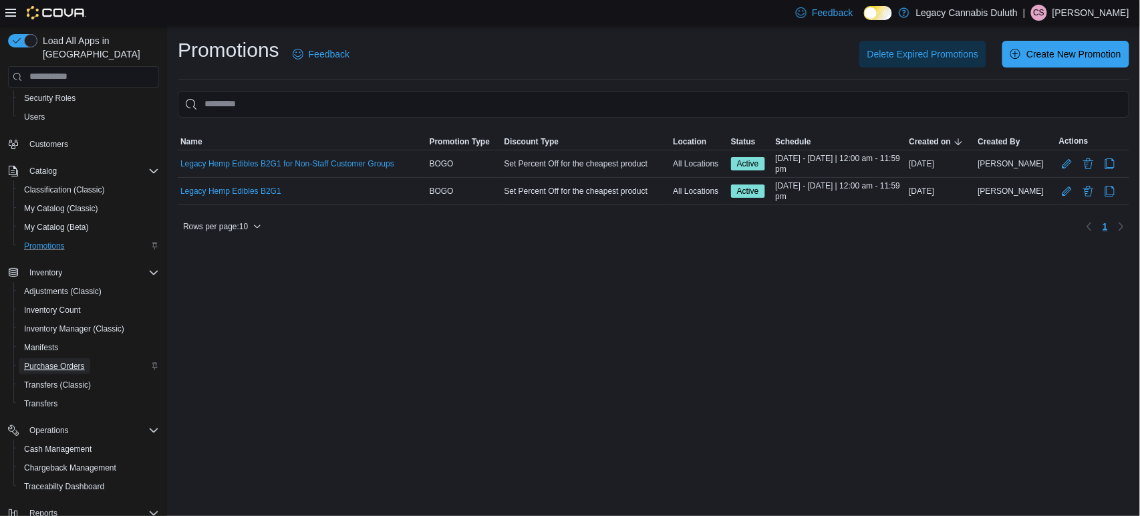
click at [35, 361] on span "Purchase Orders" at bounding box center [54, 366] width 61 height 11
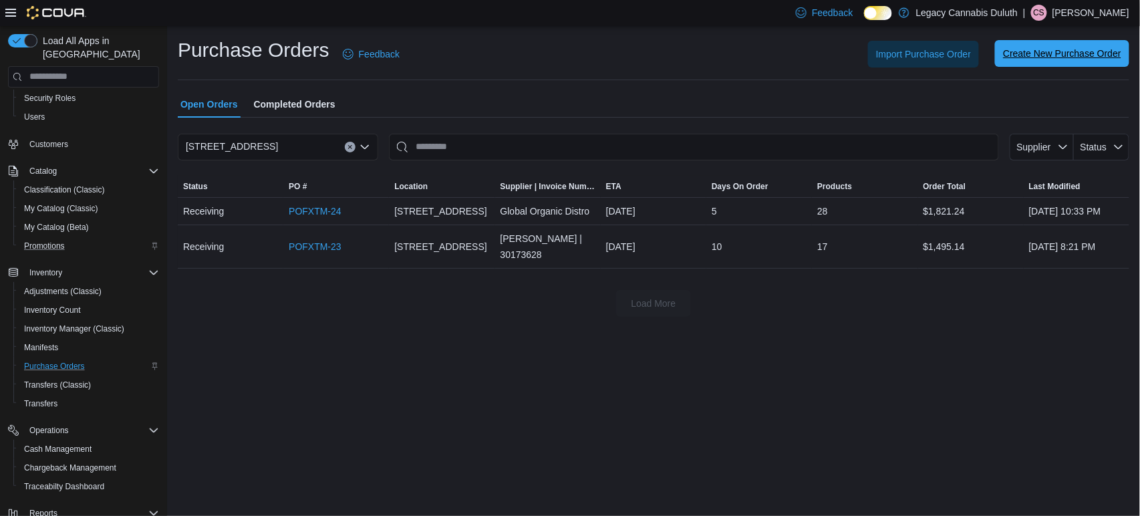
click at [1065, 46] on span "Create New Purchase Order" at bounding box center [1062, 53] width 118 height 27
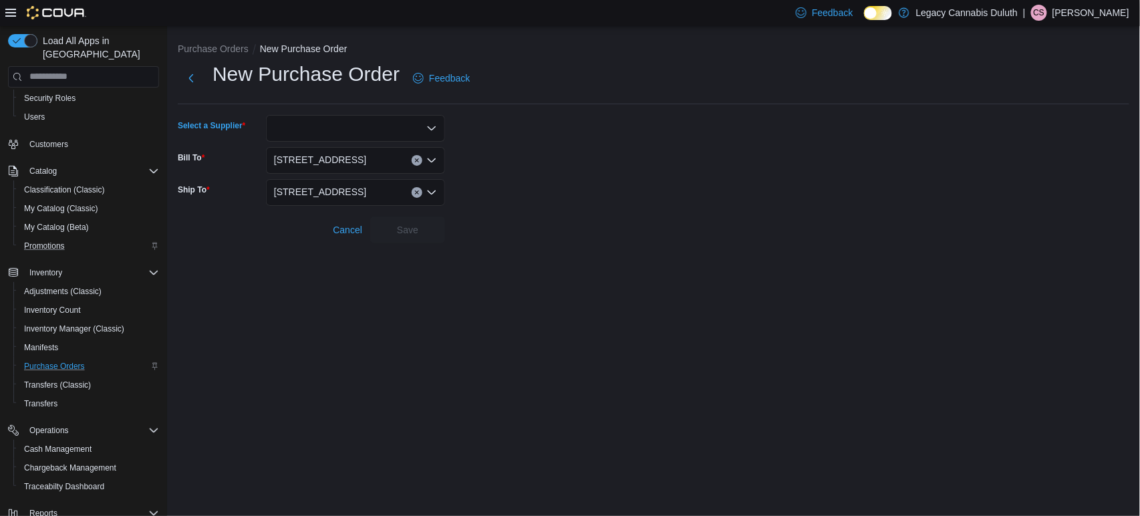
click at [351, 128] on div at bounding box center [355, 128] width 179 height 27
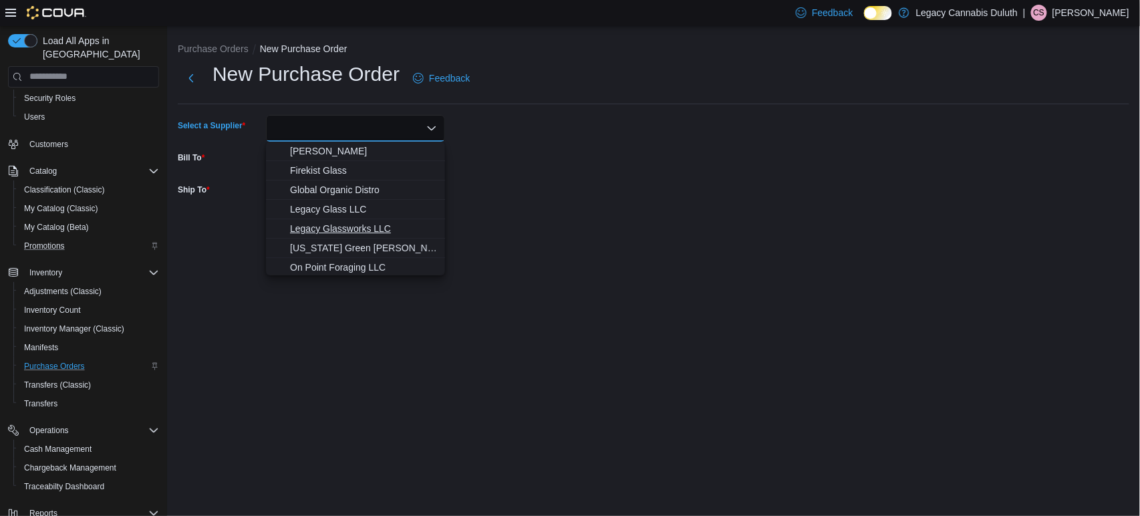
click at [374, 229] on span "Legacy Glassworks LLC" at bounding box center [363, 228] width 147 height 13
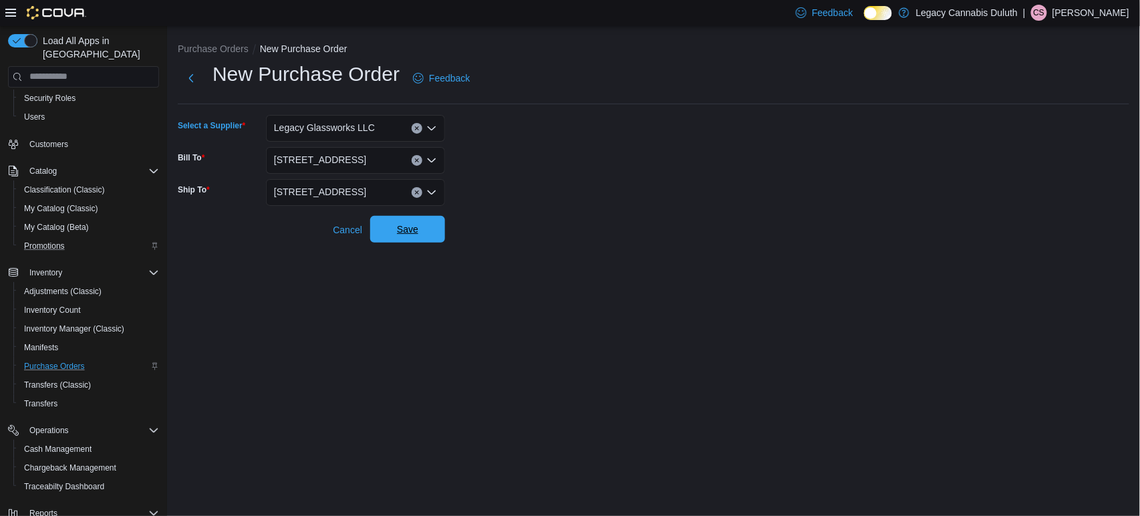
click at [408, 228] on span "Save" at bounding box center [407, 228] width 21 height 13
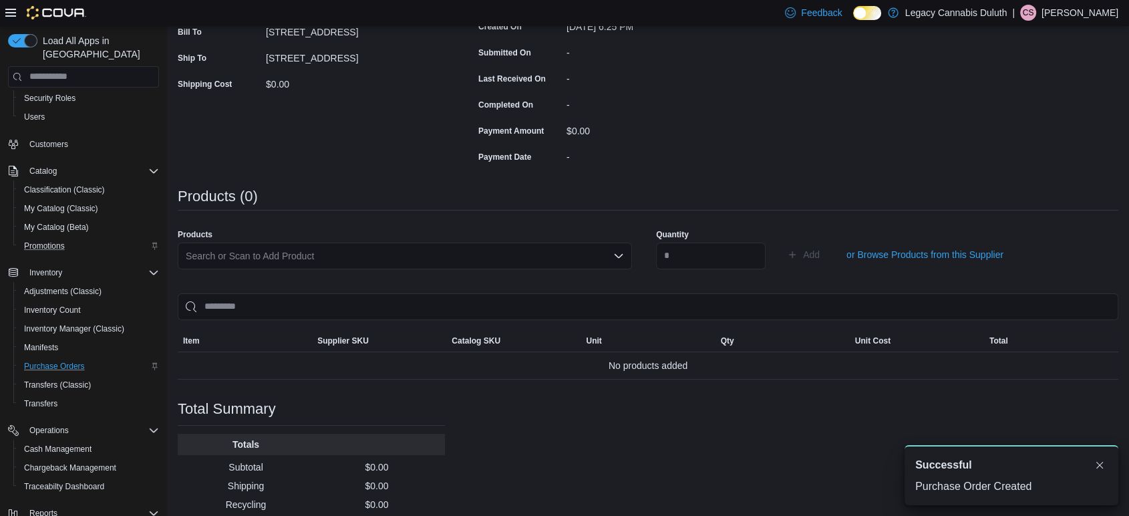
scroll to position [243, 0]
click at [500, 252] on div "Search or Scan to Add Product" at bounding box center [405, 254] width 454 height 27
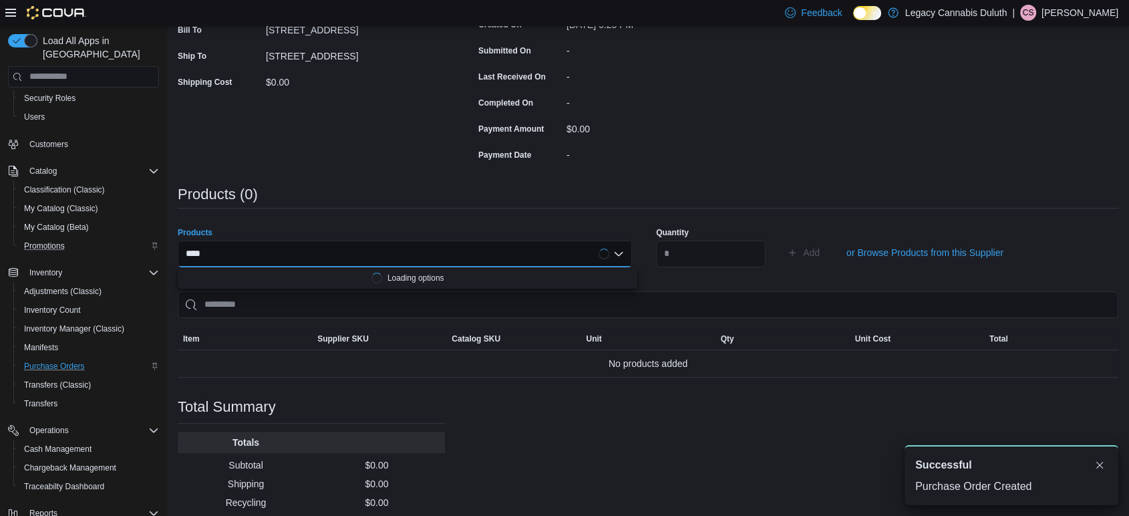
type input "*****"
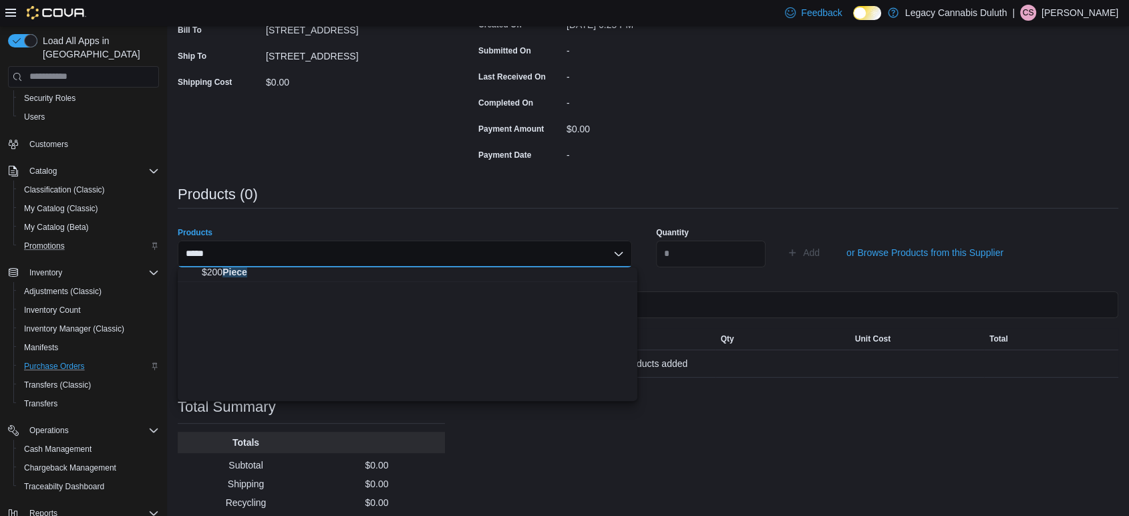
scroll to position [0, 0]
type input "********"
click at [285, 293] on span "$ 25 Piece" at bounding box center [416, 295] width 428 height 13
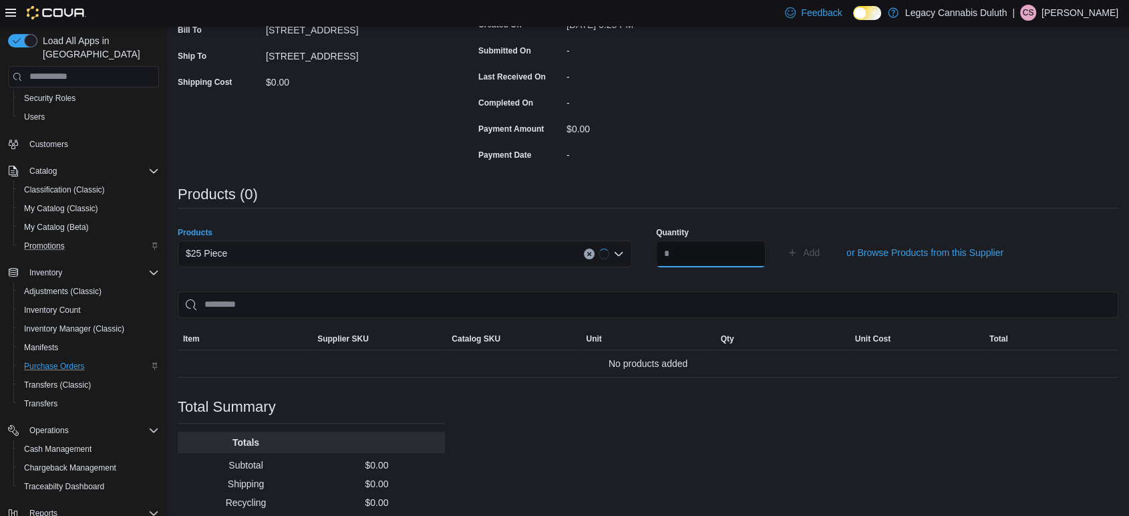
click at [703, 248] on input "number" at bounding box center [711, 254] width 110 height 27
type input "**"
click at [782, 239] on button "Add" at bounding box center [803, 252] width 43 height 27
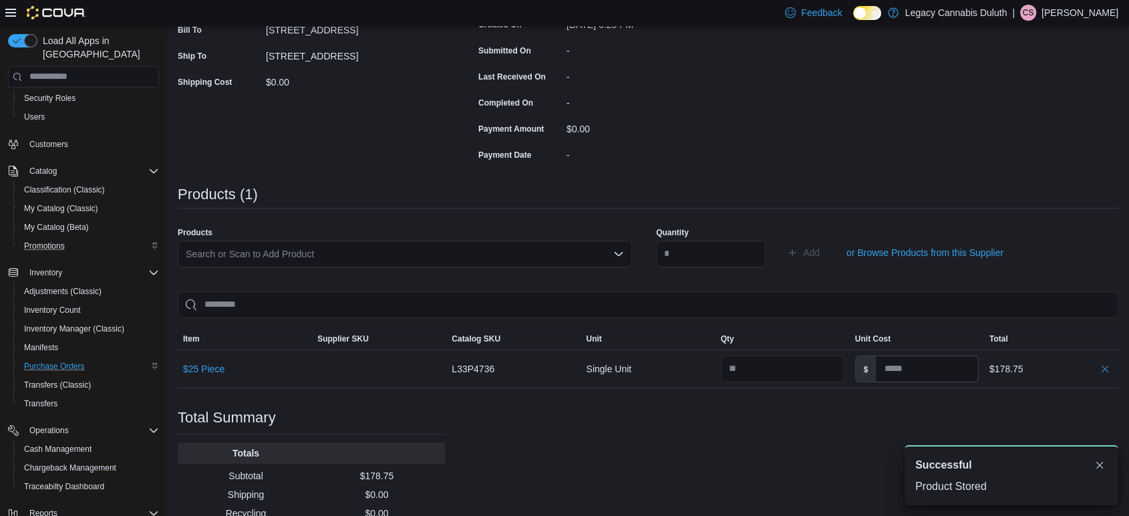
click at [333, 249] on div "Search or Scan to Add Product" at bounding box center [405, 254] width 454 height 27
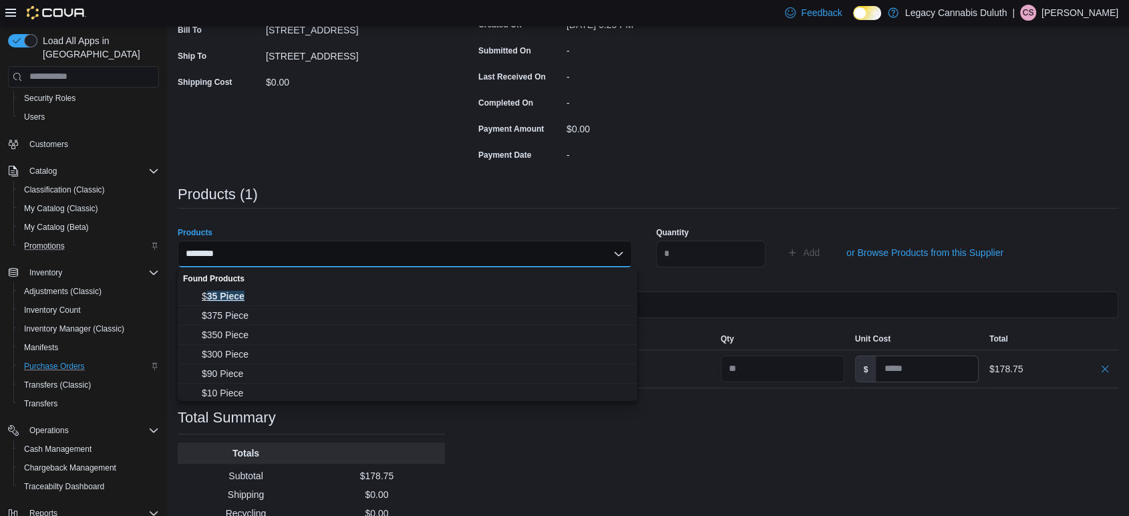
type input "********"
click at [235, 295] on span "$ 35 Piece" at bounding box center [416, 295] width 428 height 13
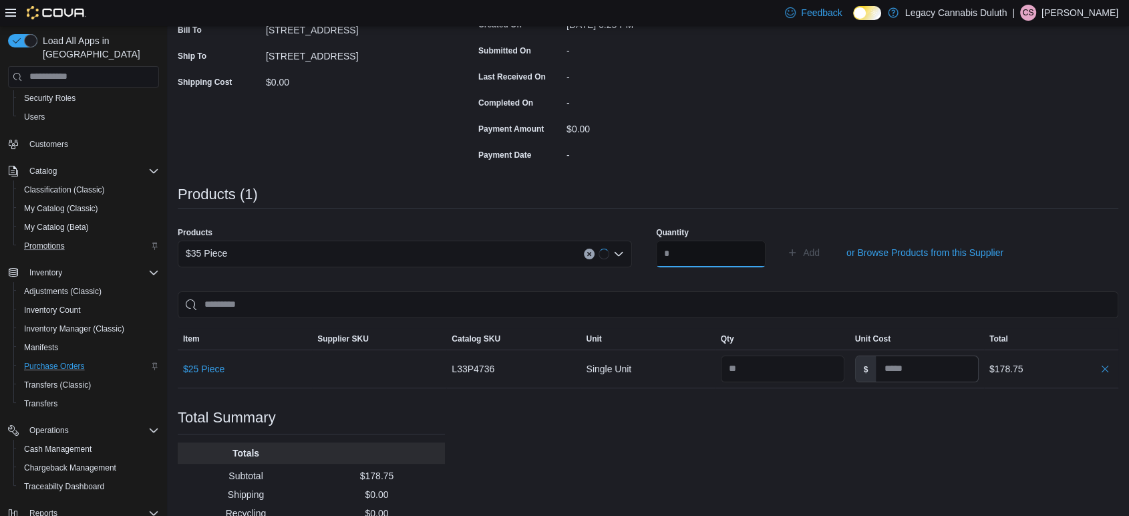
click at [715, 259] on input "number" at bounding box center [711, 254] width 110 height 27
type input "**"
click at [782, 239] on button "Add" at bounding box center [803, 252] width 43 height 27
click at [503, 248] on div "$35 Piece" at bounding box center [405, 254] width 454 height 27
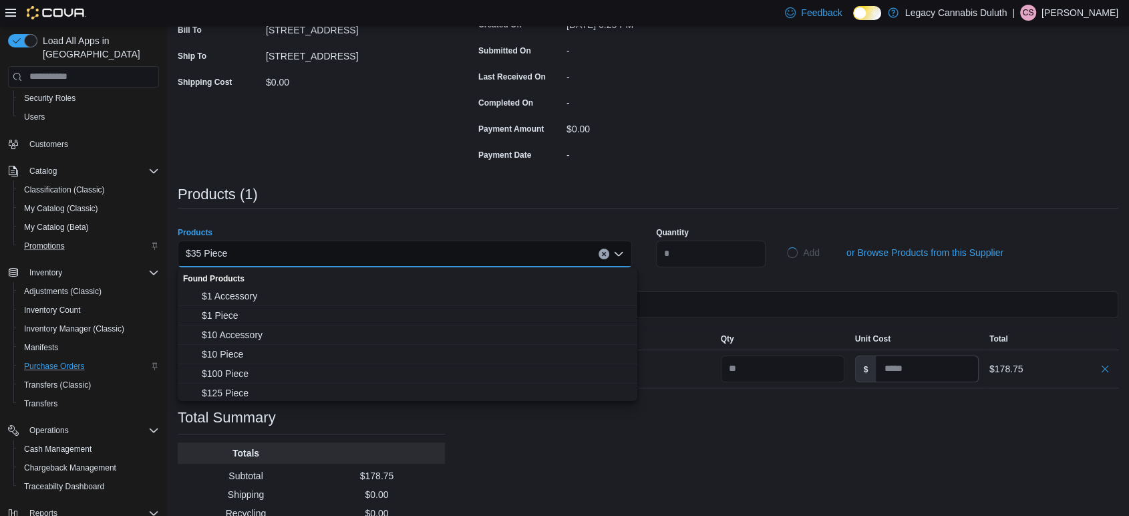
click at [492, 219] on div "Products $35 Piece Combo box. Selected. $35 Piece. Press Backspace to delete $3…" at bounding box center [648, 252] width 941 height 67
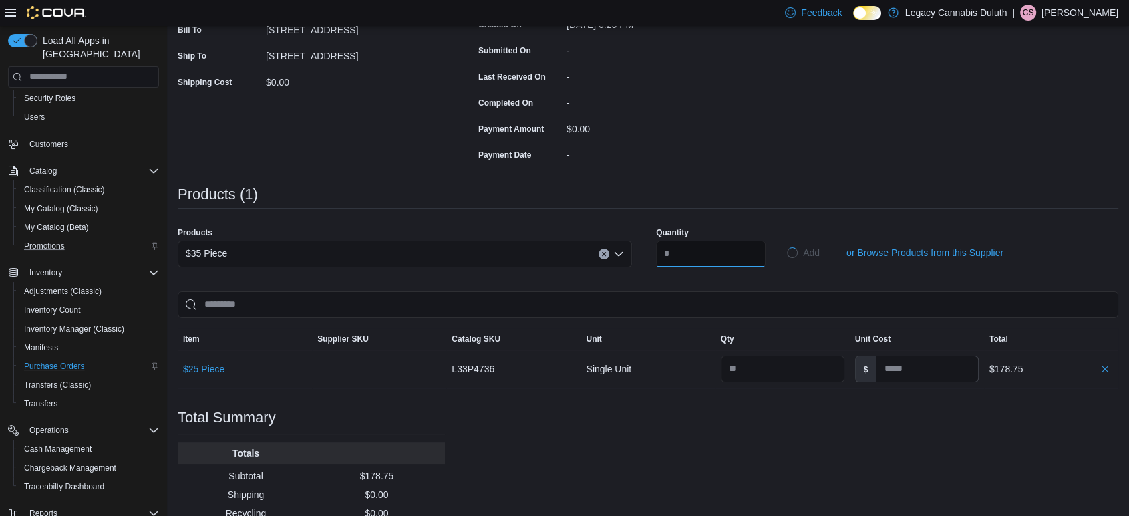
click at [728, 245] on input "**" at bounding box center [711, 254] width 110 height 27
click at [783, 189] on div "Products (1)" at bounding box center [648, 194] width 941 height 16
click at [738, 260] on input "**" at bounding box center [711, 254] width 110 height 27
click at [743, 133] on div "$0.00" at bounding box center [656, 126] width 179 height 16
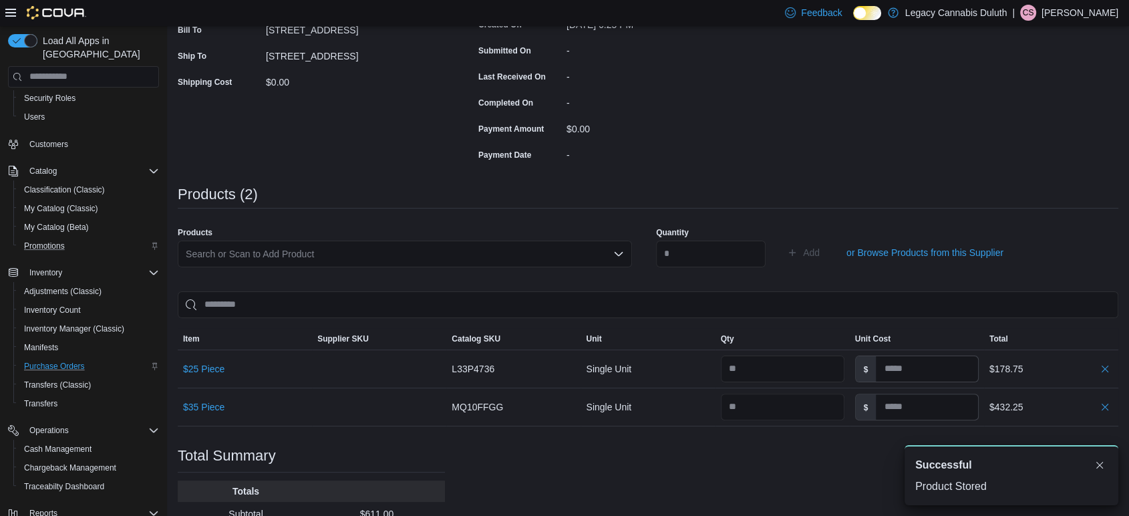
click at [757, 165] on div "Purchase Order: POFXTM-35 Feedback Purchase Order Details Edit Status Pending S…" at bounding box center [648, 239] width 941 height 734
click at [476, 249] on div "Search or Scan to Add Product" at bounding box center [405, 254] width 454 height 27
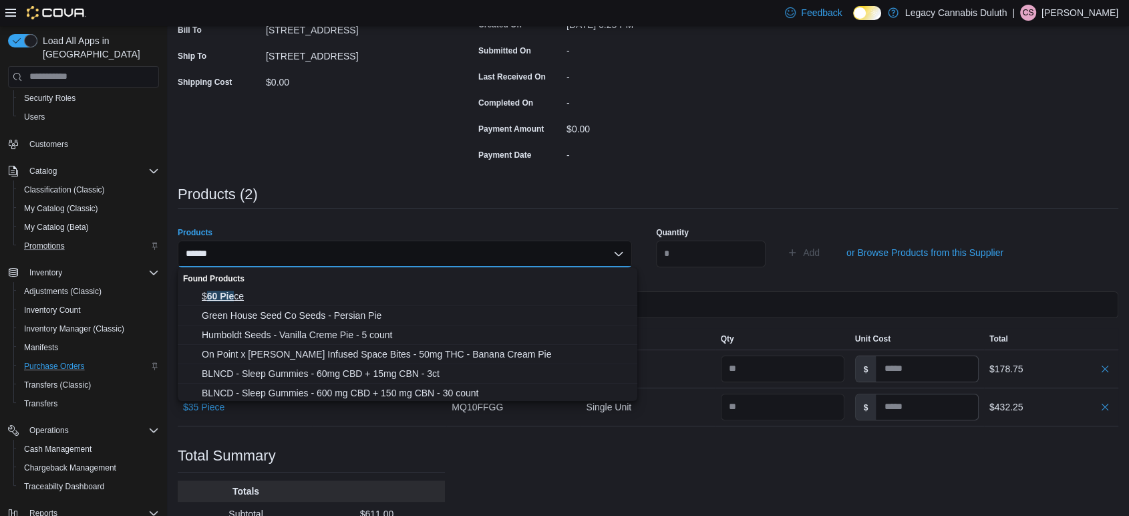
type input "******"
click at [377, 295] on span "$ 60 Pie ce" at bounding box center [416, 295] width 428 height 13
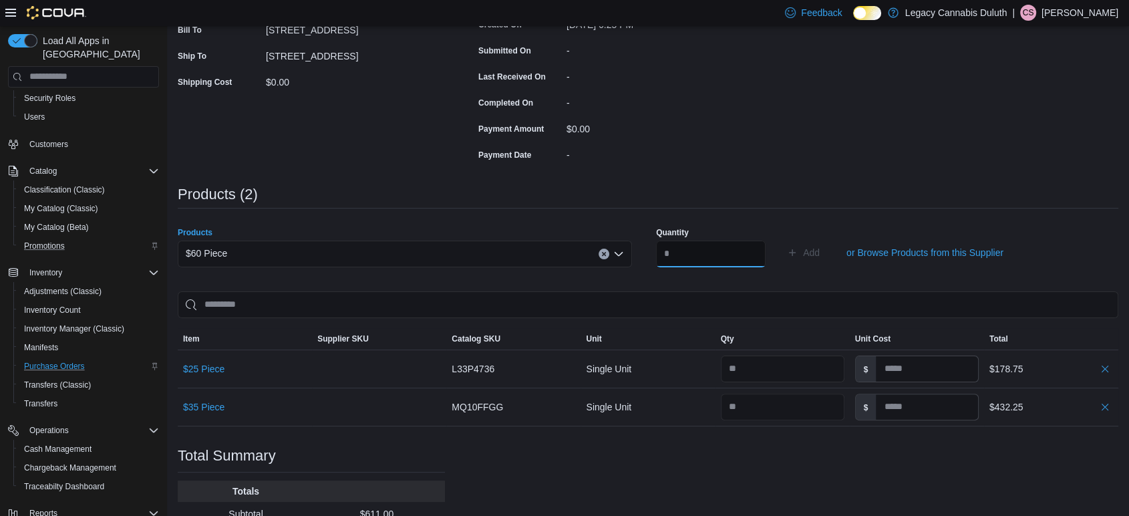
click at [694, 251] on input "number" at bounding box center [711, 254] width 110 height 27
type input "*"
click at [782, 239] on button "Add" at bounding box center [803, 252] width 43 height 27
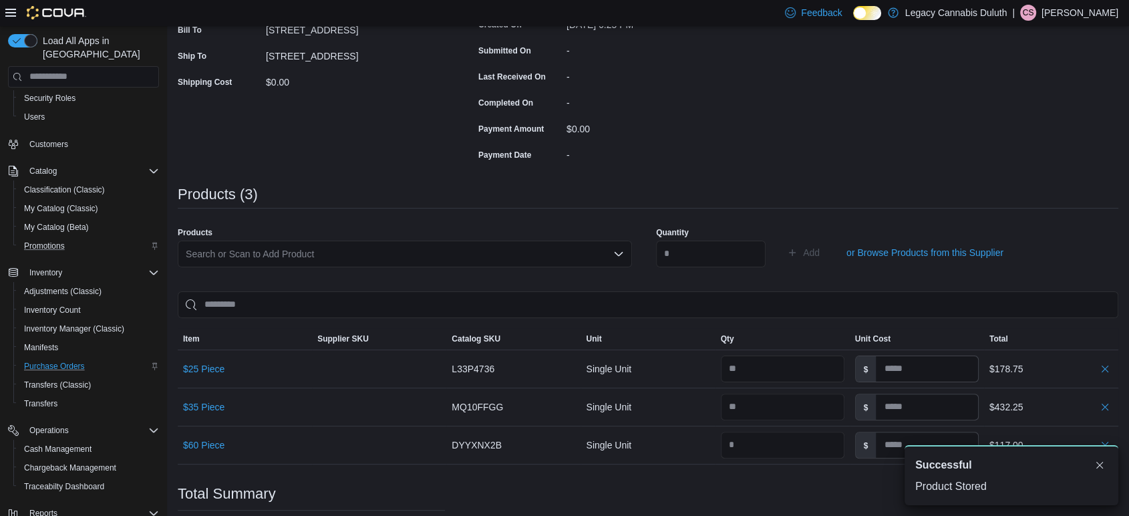
click at [237, 259] on div "Search or Scan to Add Product" at bounding box center [405, 254] width 454 height 27
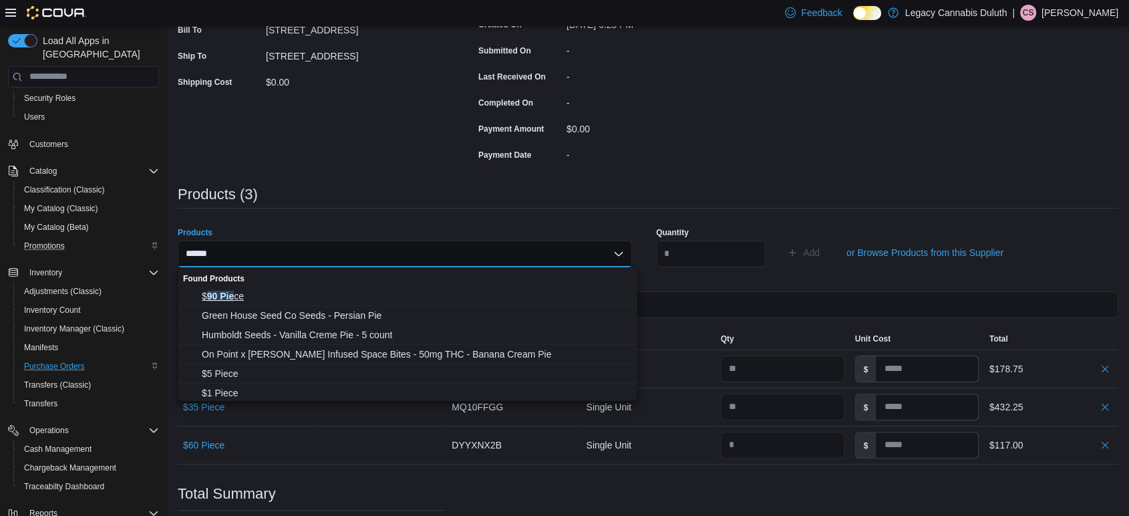
type input "******"
click at [254, 291] on span "$ 90 Pie ce" at bounding box center [416, 295] width 428 height 13
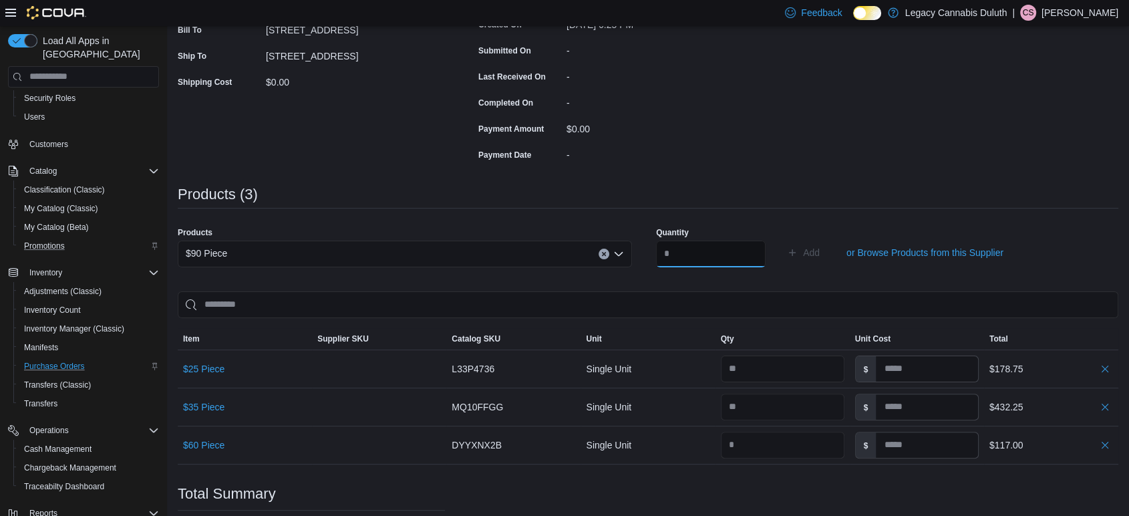
click at [714, 256] on input "number" at bounding box center [711, 254] width 110 height 27
type input "*"
click at [782, 239] on button "Add" at bounding box center [803, 252] width 43 height 27
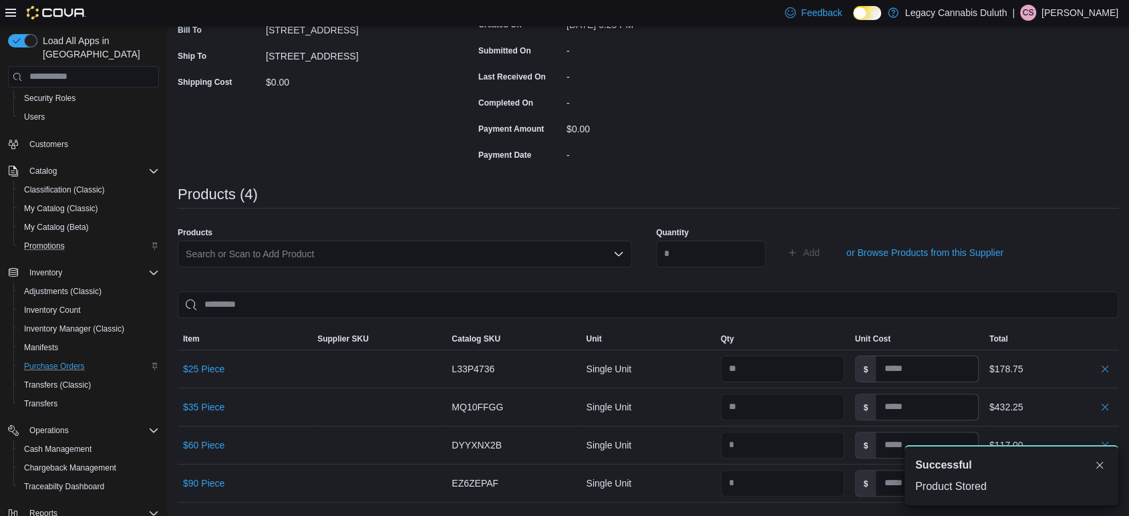
click at [281, 249] on div "Search or Scan to Add Product" at bounding box center [405, 254] width 454 height 27
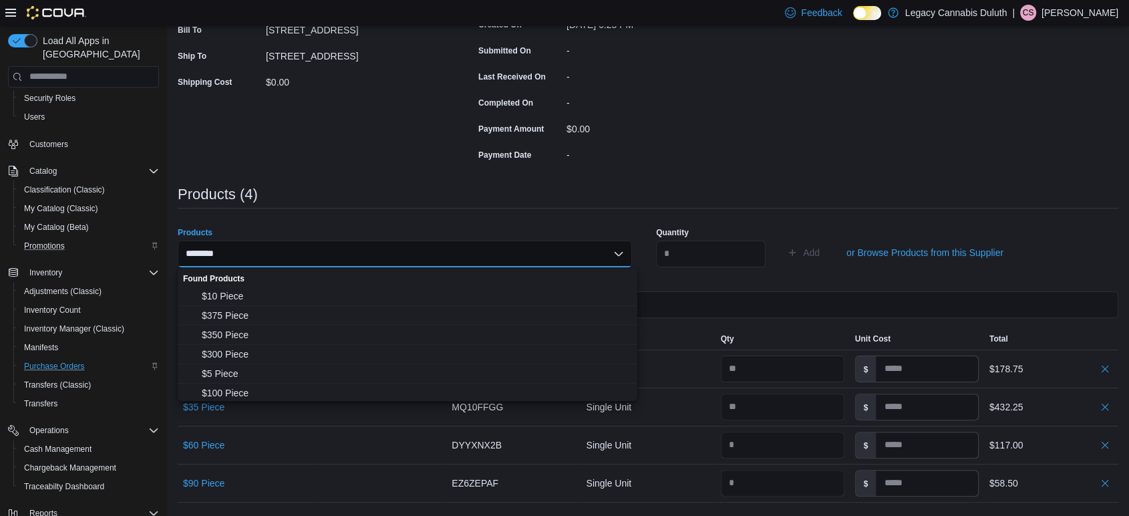
click at [697, 146] on div "-" at bounding box center [656, 152] width 179 height 16
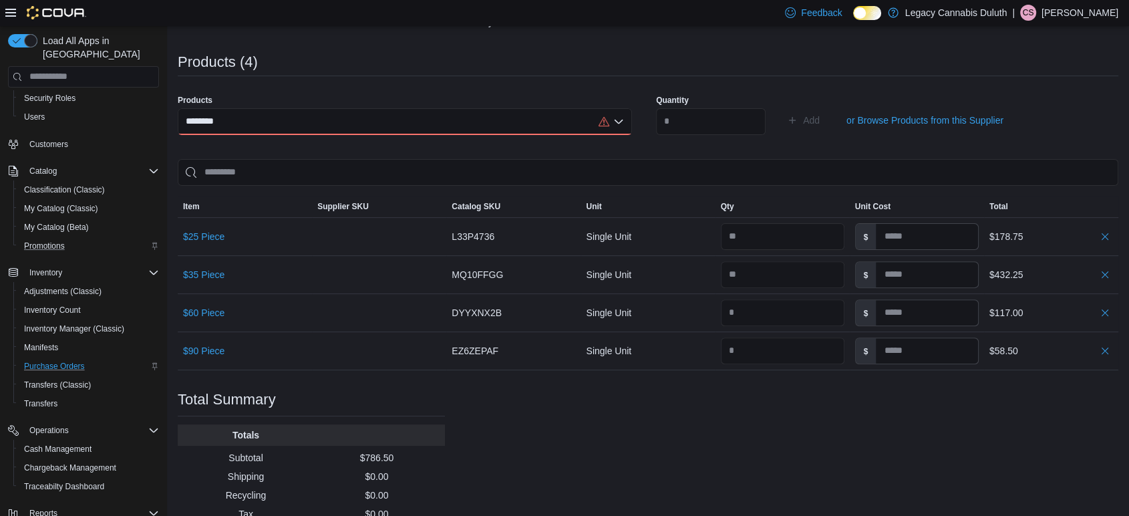
scroll to position [374, 0]
click at [192, 123] on input "********" at bounding box center [204, 122] width 37 height 16
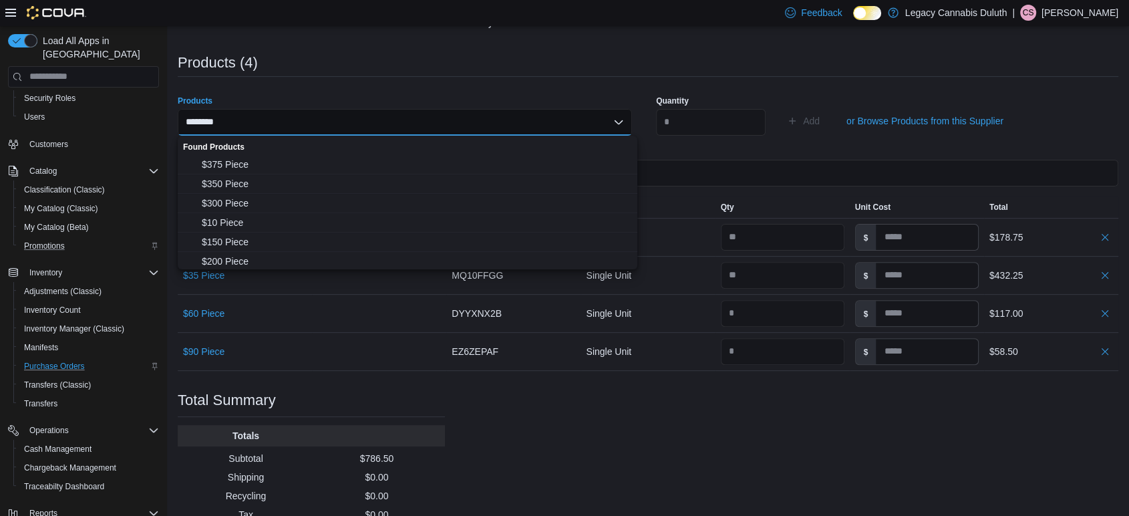
type input "********"
click at [348, 60] on div "Products (4)" at bounding box center [648, 63] width 941 height 16
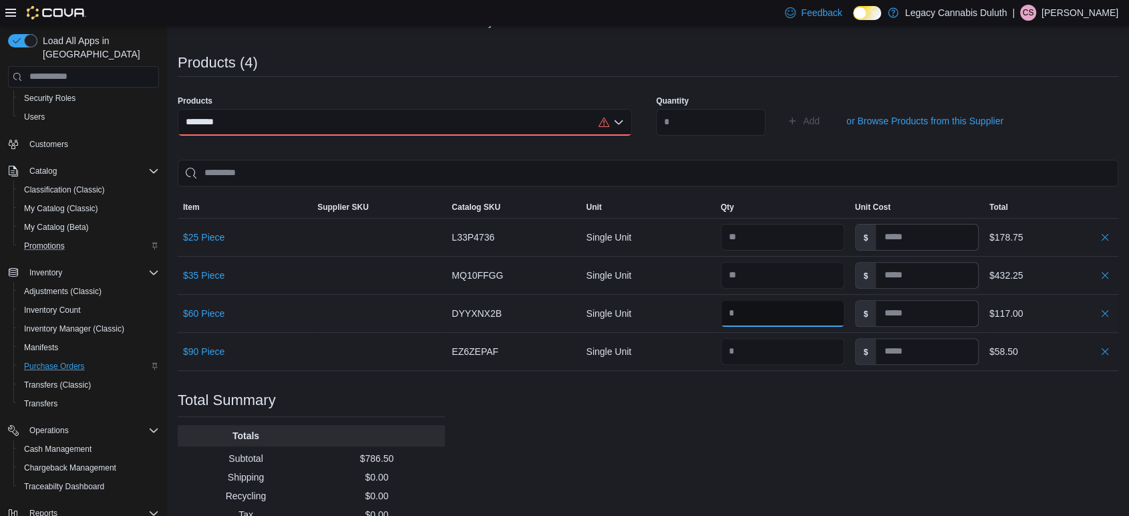
drag, startPoint x: 730, startPoint y: 314, endPoint x: 667, endPoint y: 317, distance: 63.6
click at [667, 317] on tr "$60 Piece Supplier SKU Catalog SKU DYYXNX2B Unit Single Unit Qty Unit Cost $ To…" at bounding box center [648, 313] width 941 height 38
type input "*"
click at [846, 422] on div "Purchase Order: POFXTM-35 Feedback Purchase Order Details Edit Status Pending S…" at bounding box center [648, 146] width 941 height 810
click at [422, 122] on div "********" at bounding box center [405, 122] width 454 height 27
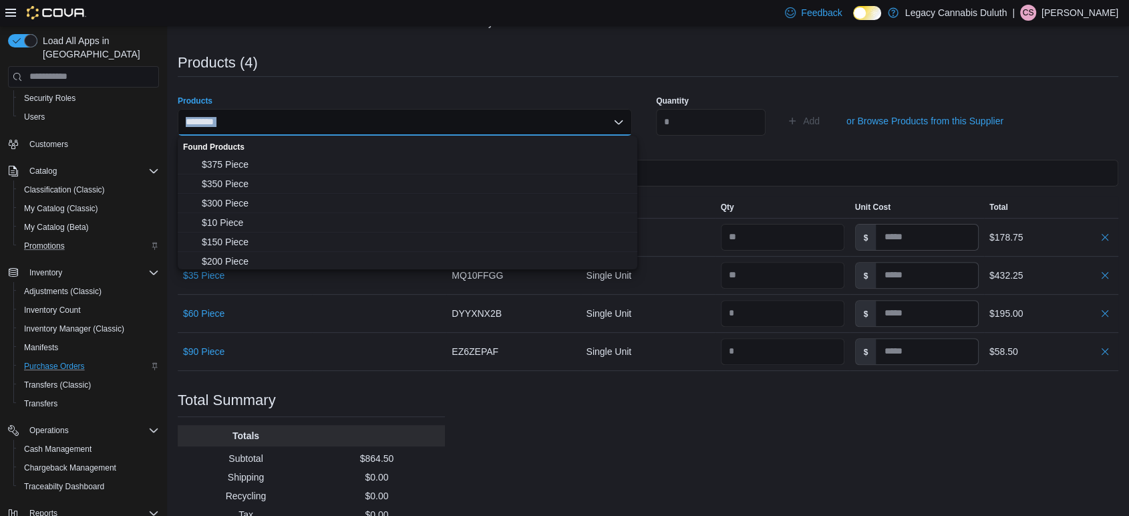
click at [422, 122] on div "******** Combo box. Selected. 60 piece. Selected. Combo box input. Search or Sc…" at bounding box center [405, 122] width 454 height 27
type input "********"
click at [248, 162] on span "$ 80 Piece" at bounding box center [416, 164] width 428 height 13
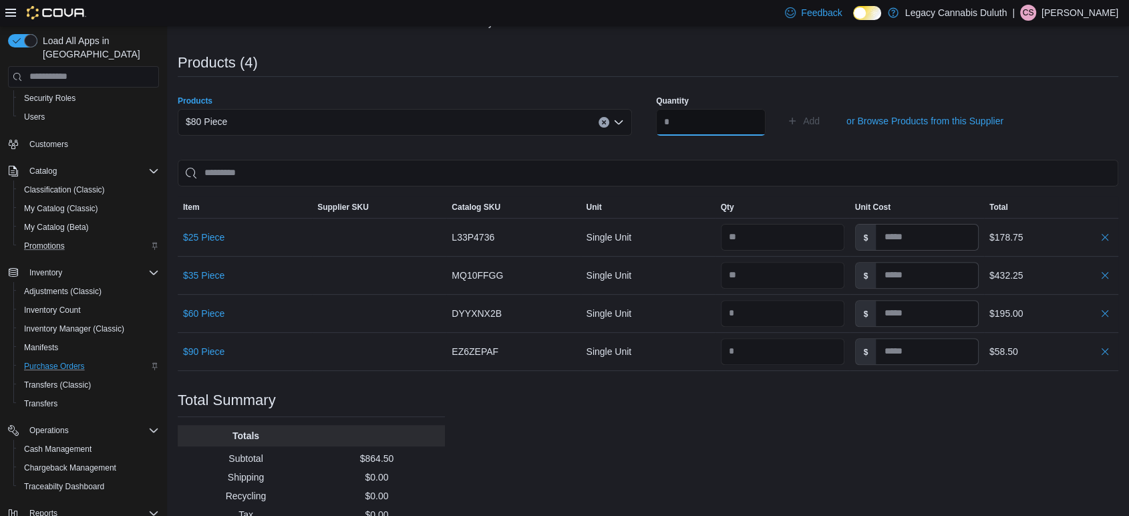
click at [695, 122] on input "number" at bounding box center [711, 122] width 110 height 27
type input "*"
click at [818, 122] on span "Add" at bounding box center [803, 121] width 33 height 27
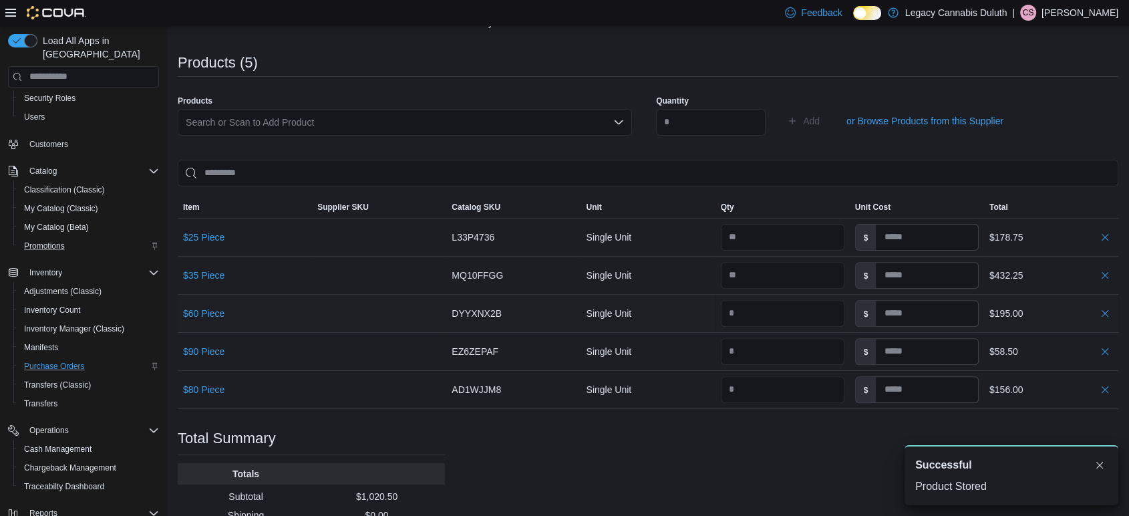
scroll to position [0, 0]
click at [945, 396] on input at bounding box center [927, 389] width 102 height 25
type input "**"
click at [901, 346] on input at bounding box center [927, 351] width 102 height 25
type input "**"
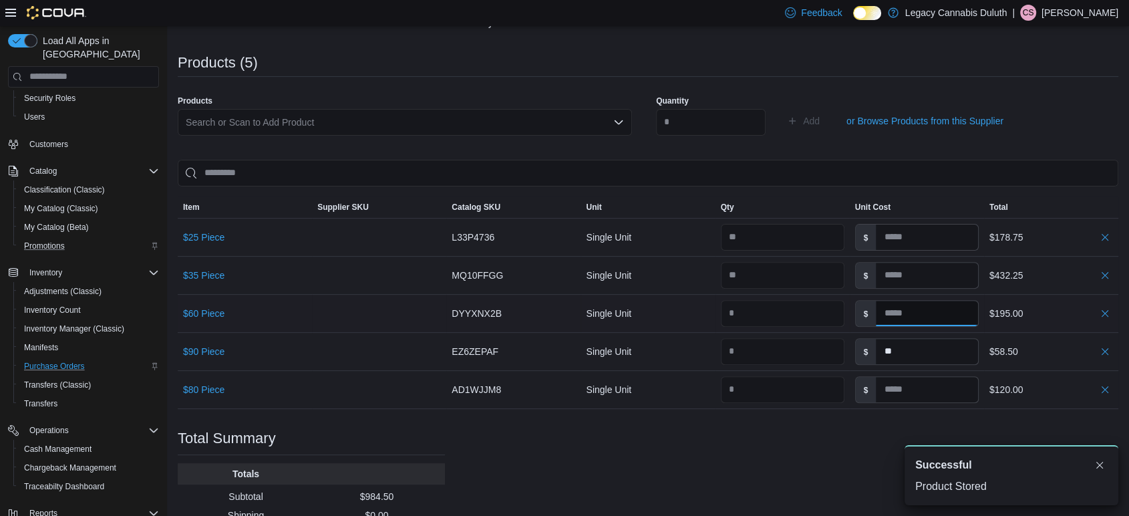
type input "**"
click at [918, 311] on input at bounding box center [927, 313] width 102 height 25
type input "**"
click at [903, 275] on input at bounding box center [927, 275] width 102 height 25
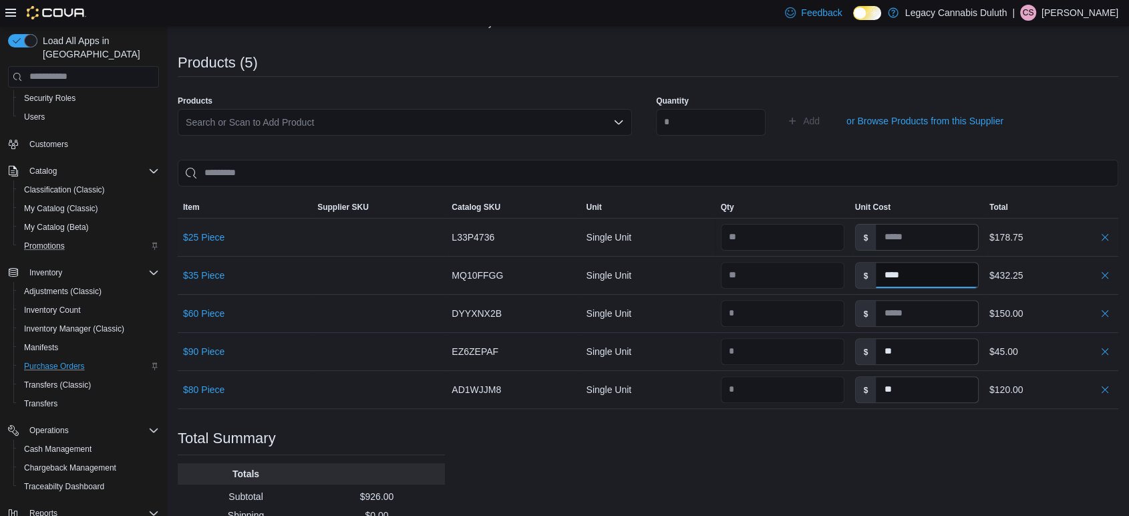
type input "****"
type input "**"
click at [911, 233] on input at bounding box center [927, 236] width 102 height 25
type input "****"
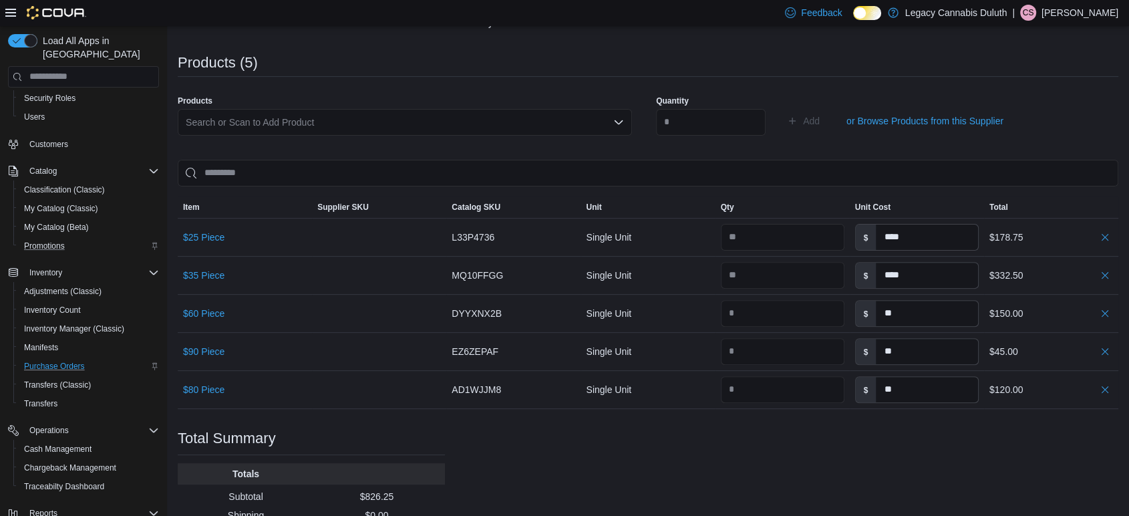
click at [1075, 146] on div "Quantity Add or Browse Products from this Supplier" at bounding box center [883, 121] width 454 height 67
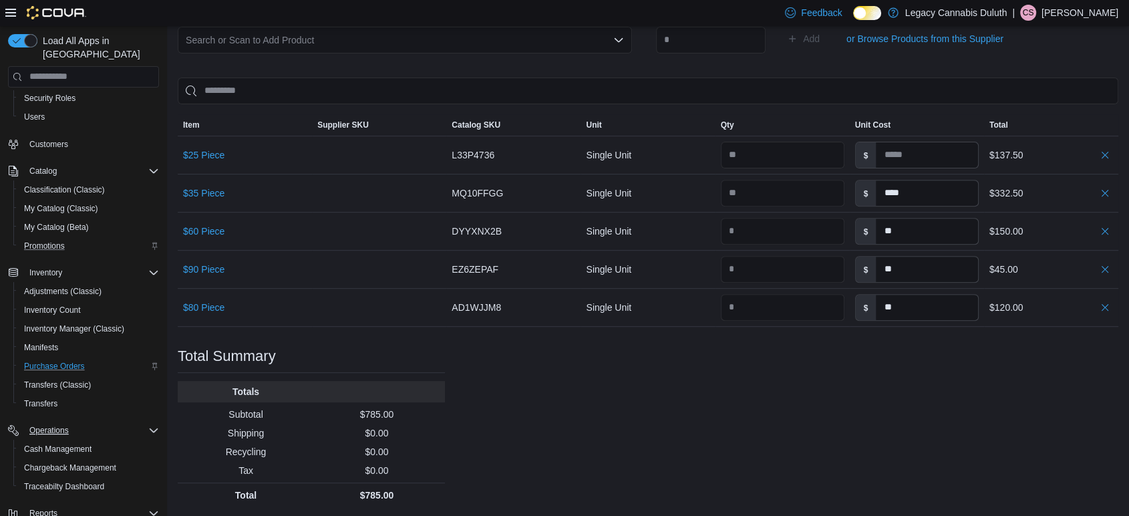
scroll to position [163, 0]
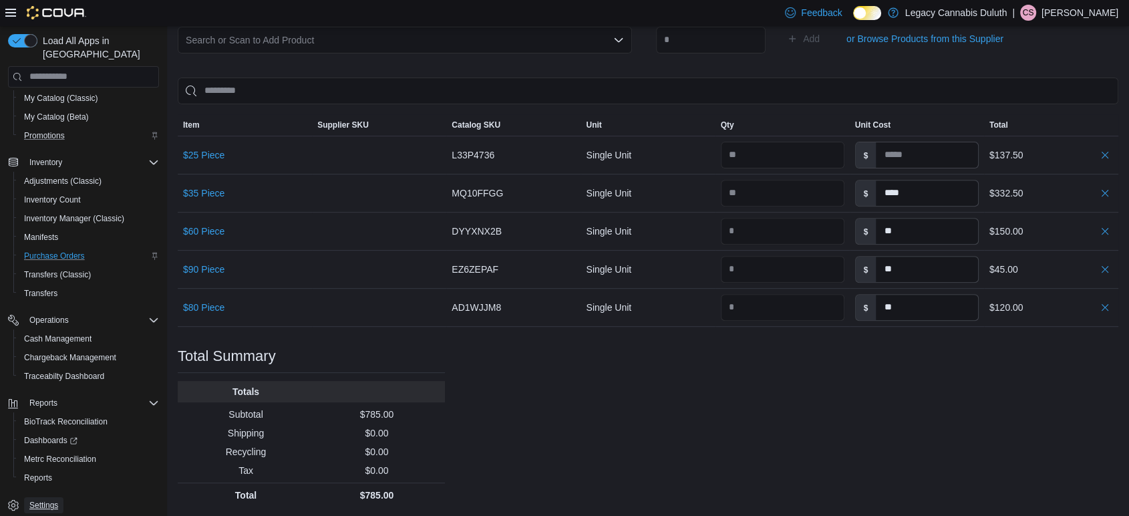
click at [47, 500] on span "Settings" at bounding box center [43, 505] width 29 height 11
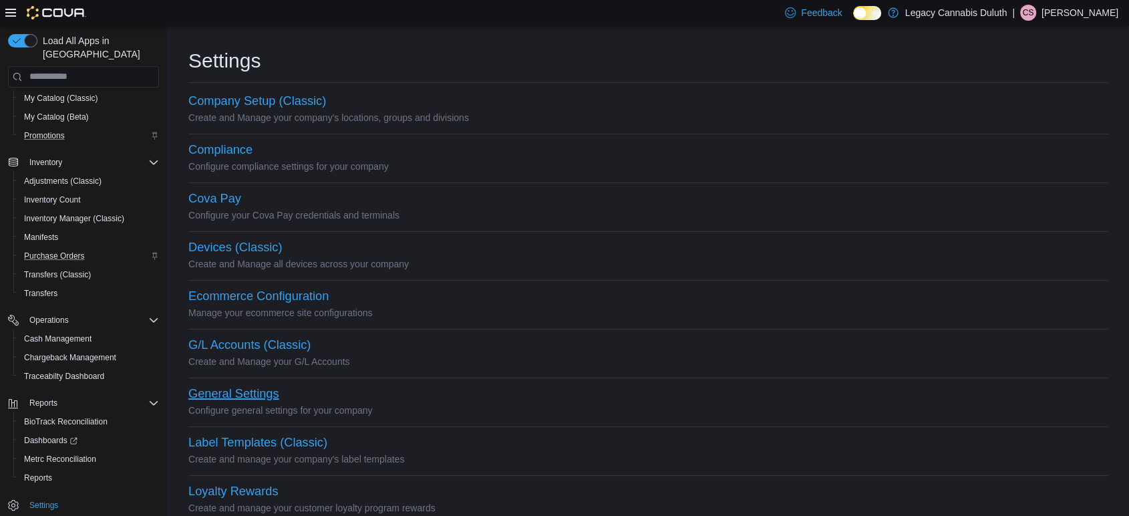
click at [229, 396] on button "General Settings" at bounding box center [233, 394] width 90 height 14
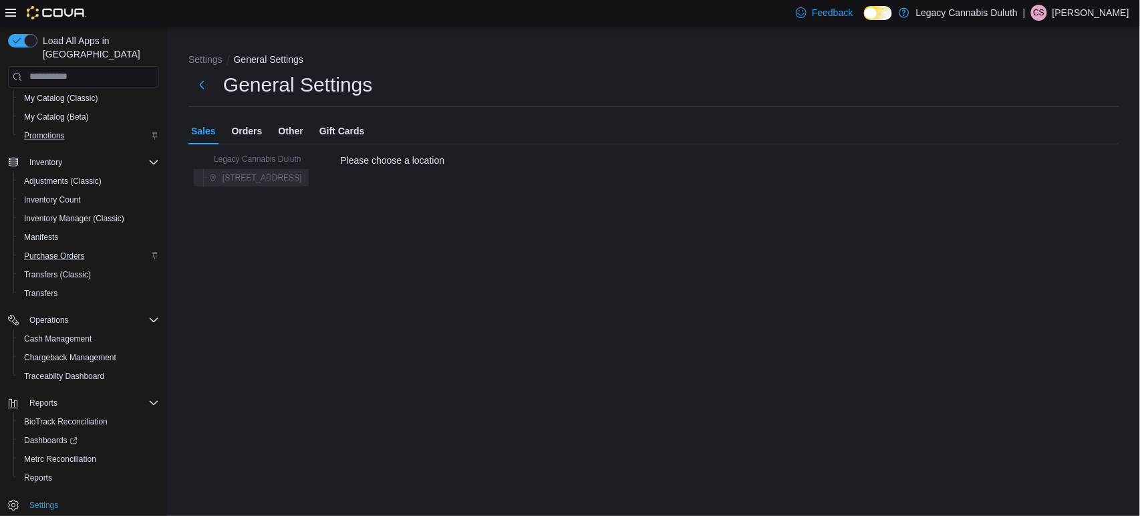
click at [283, 185] on span "[STREET_ADDRESS]" at bounding box center [255, 178] width 93 height 16
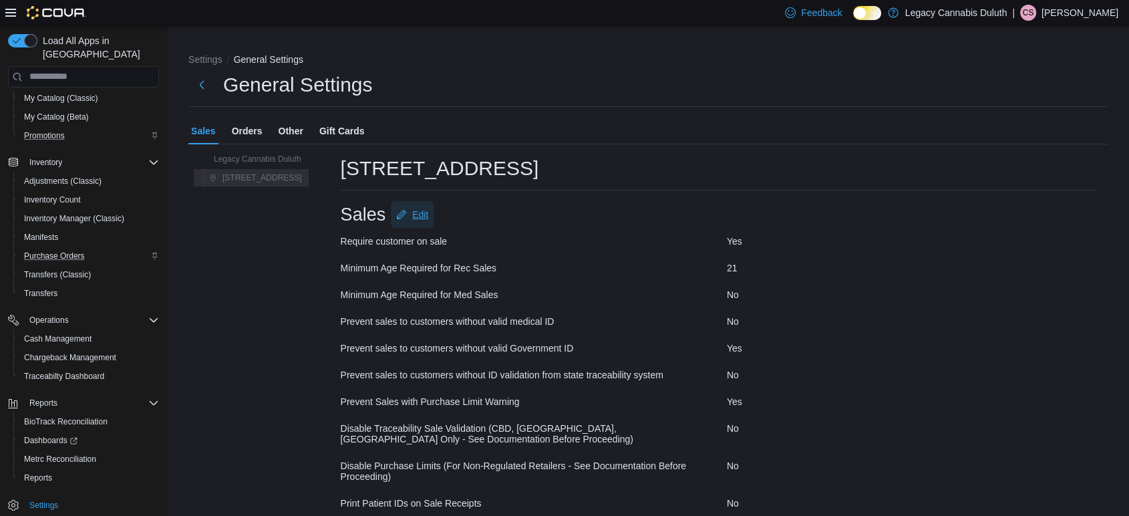
click at [425, 214] on span "Edit" at bounding box center [420, 214] width 16 height 13
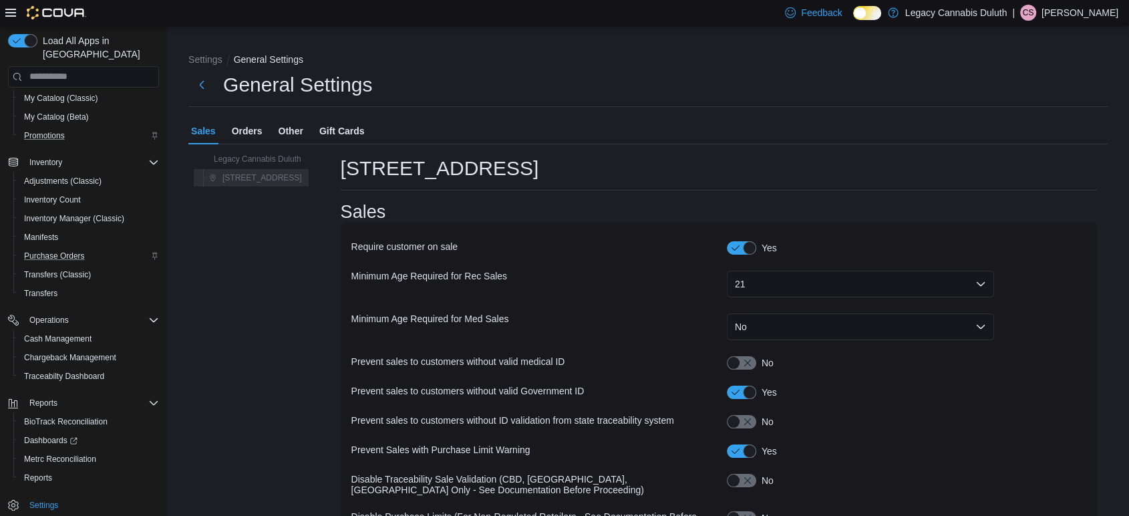
click at [260, 136] on span "Orders" at bounding box center [247, 131] width 31 height 27
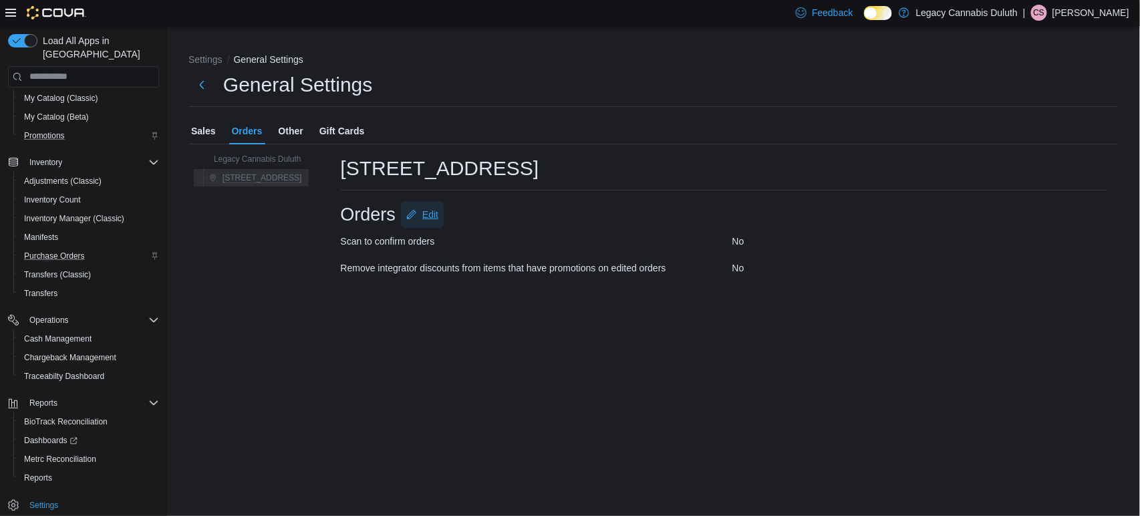
click at [429, 218] on span "Edit" at bounding box center [430, 214] width 16 height 13
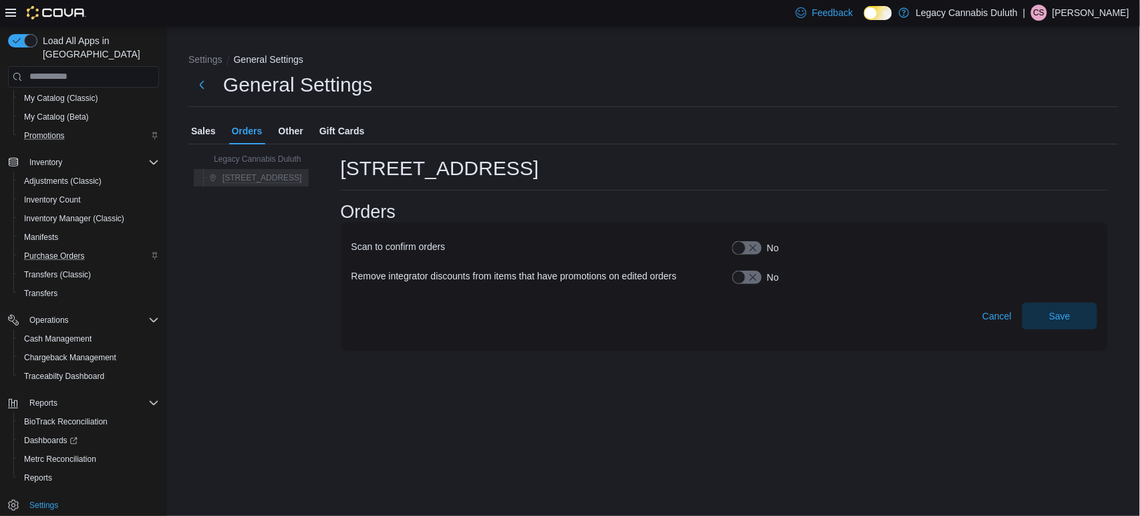
click at [743, 249] on button "button" at bounding box center [746, 247] width 29 height 13
click at [1076, 321] on span "Save" at bounding box center [1059, 315] width 59 height 27
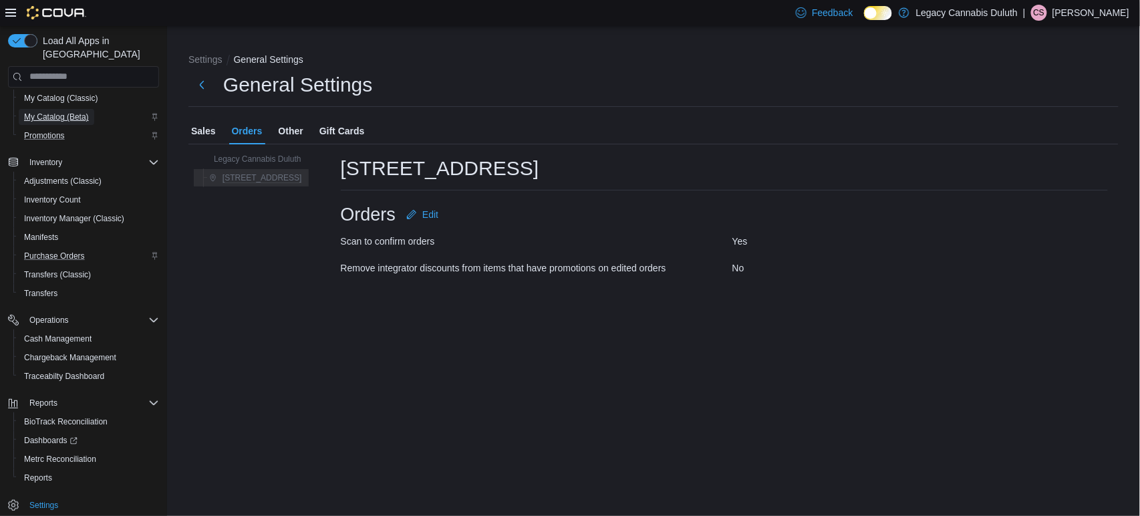
click at [57, 112] on span "My Catalog (Beta)" at bounding box center [56, 117] width 65 height 11
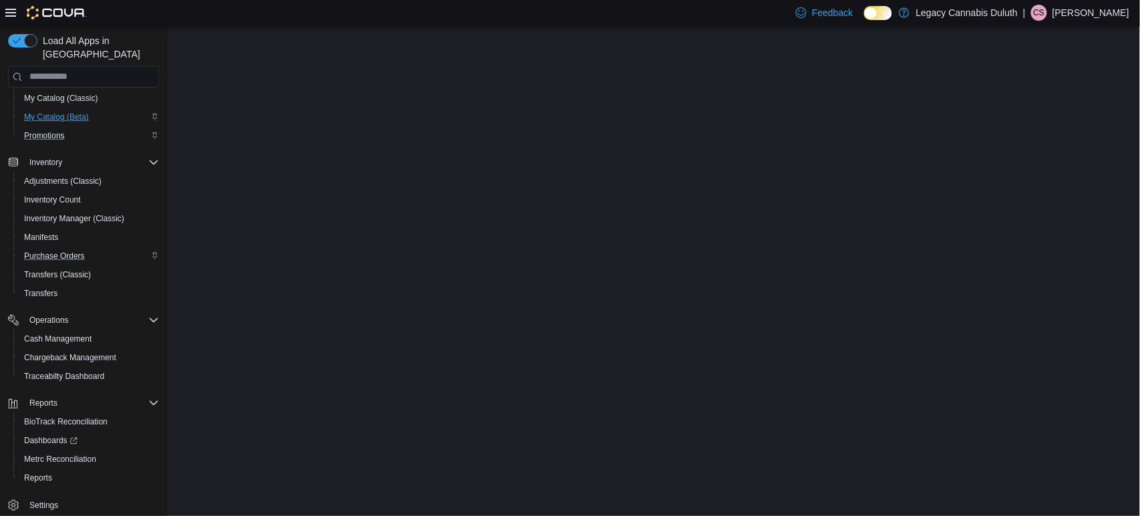
select select "**********"
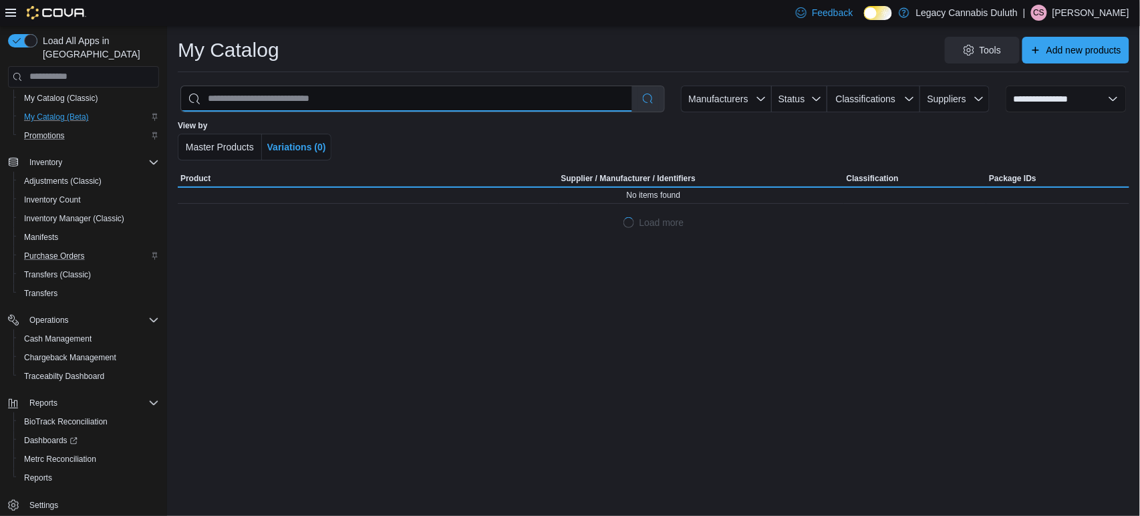
click at [392, 98] on input "search" at bounding box center [406, 98] width 451 height 25
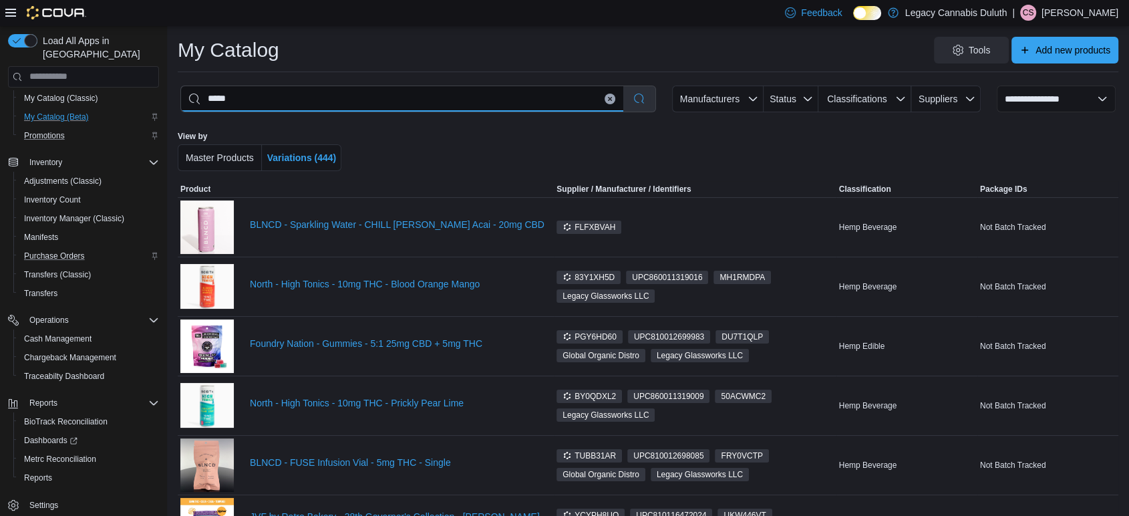
type input "******"
select select "*********"
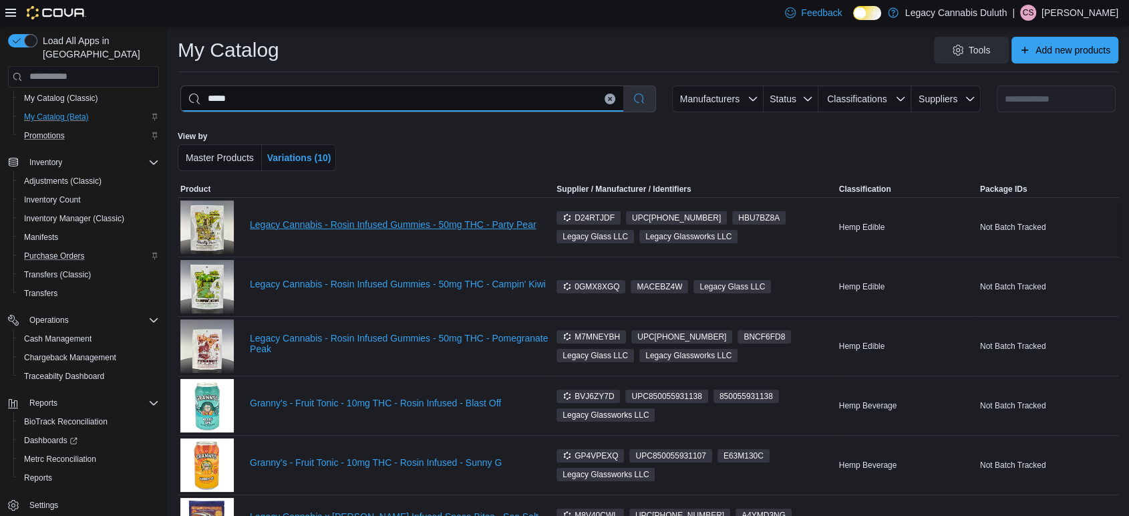
type input "*****"
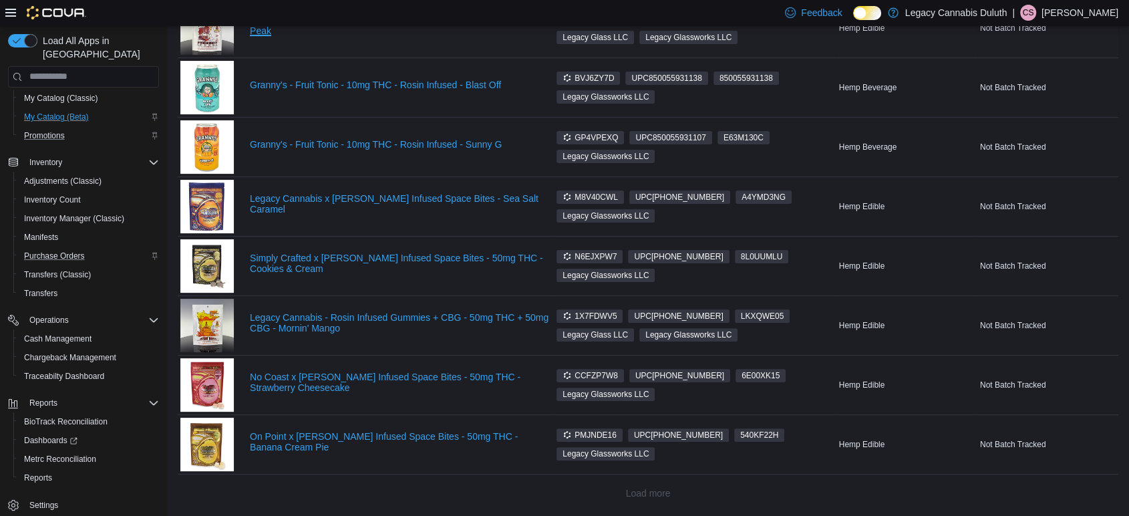
scroll to position [316, 0]
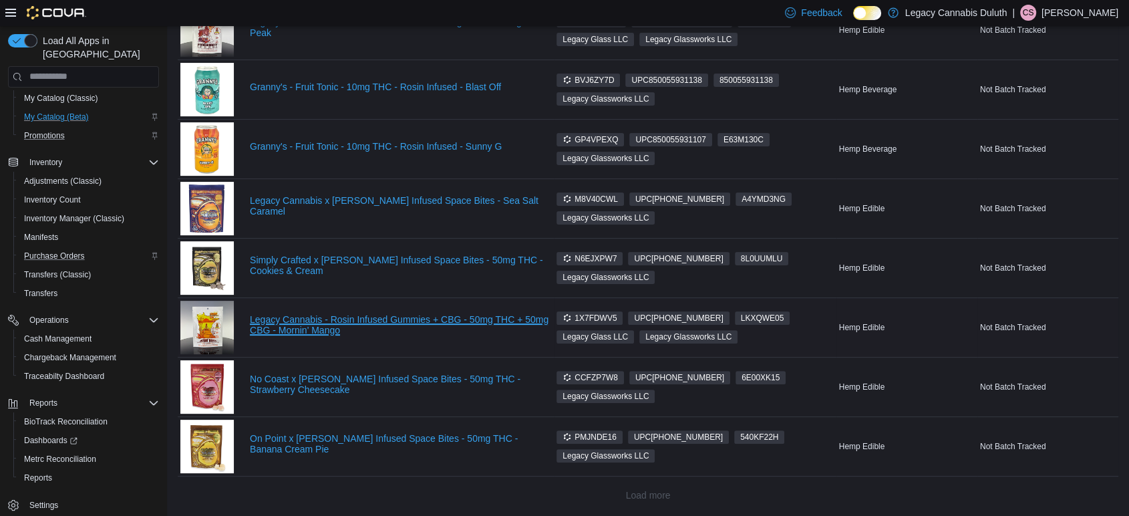
click at [400, 319] on link "Legacy Cannabis - Rosin Infused Gummies + CBG - 50mg THC + 50mg CBG - Mornin' M…" at bounding box center [400, 324] width 301 height 21
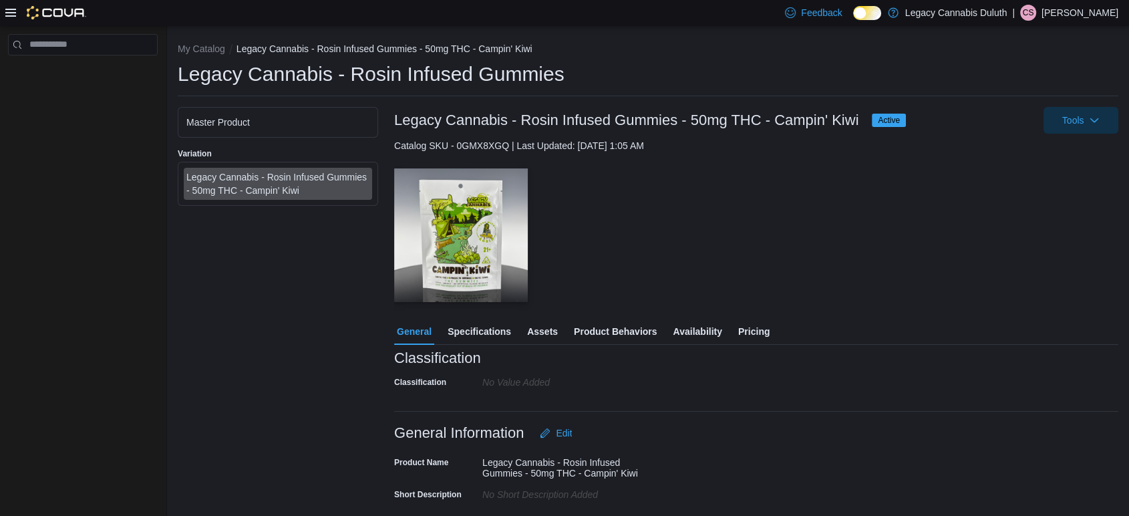
click at [739, 333] on span "Pricing" at bounding box center [753, 331] width 31 height 27
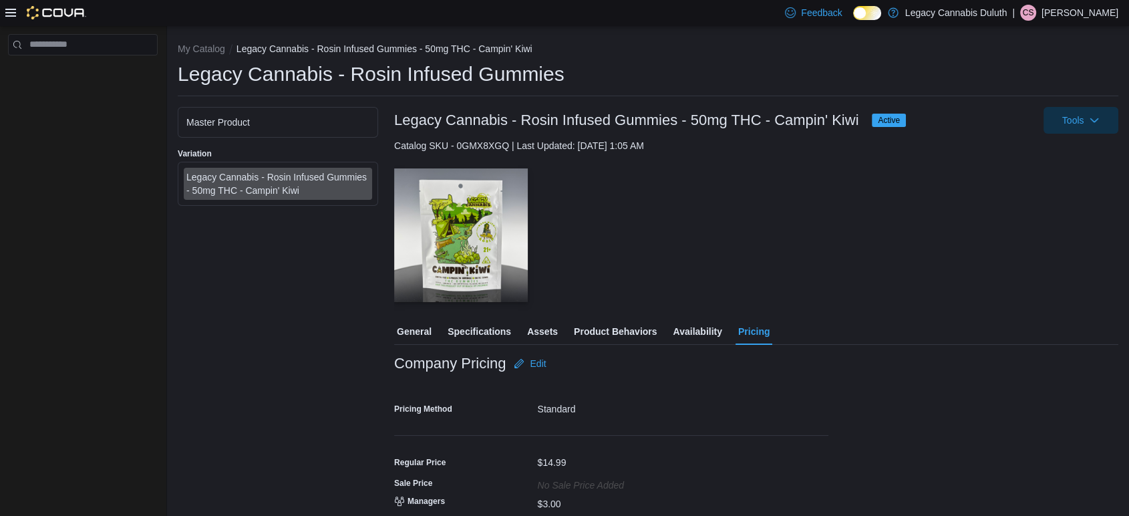
scroll to position [2, 0]
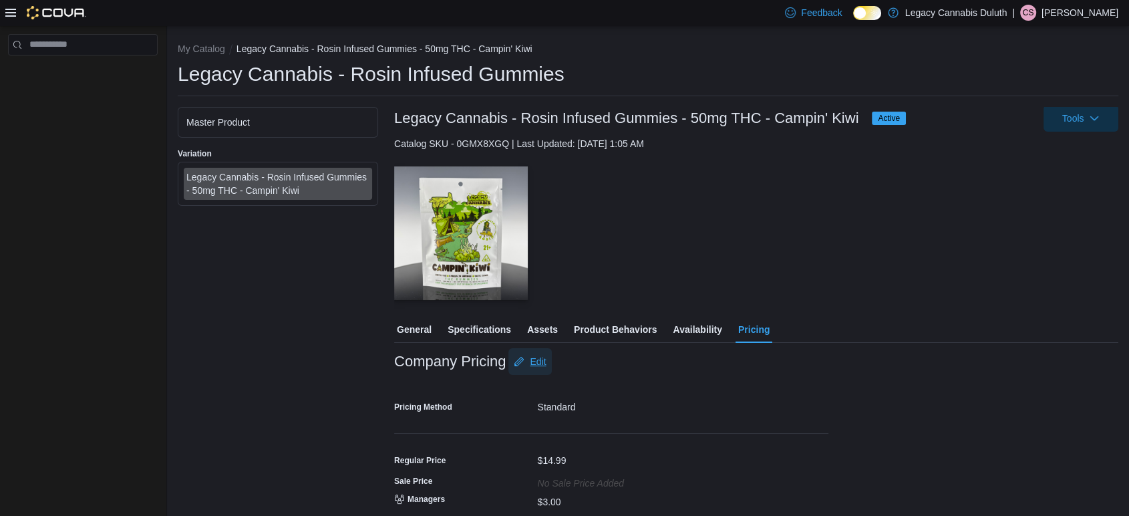
click at [524, 363] on icon "button" at bounding box center [519, 361] width 11 height 11
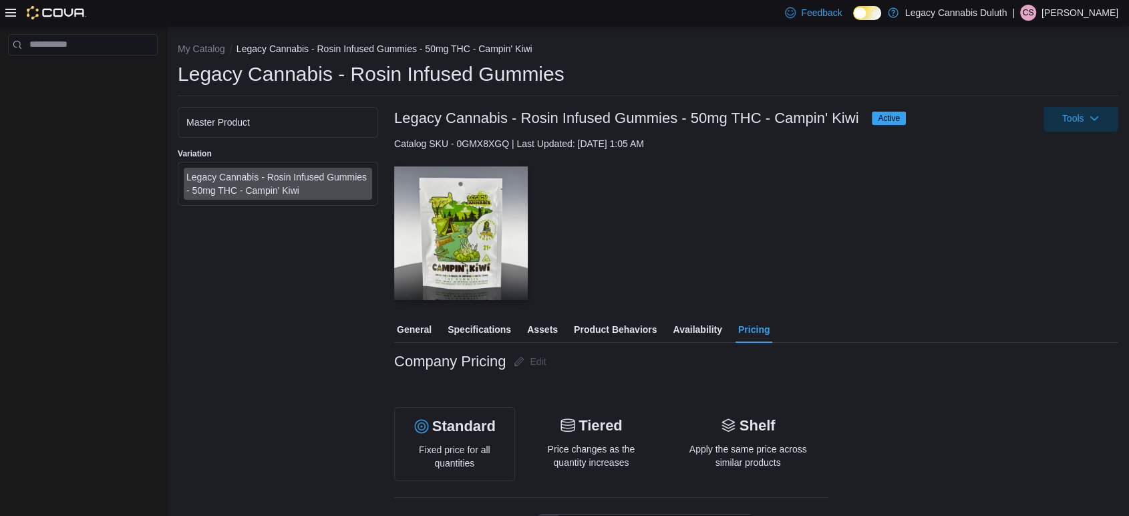
scroll to position [253, 0]
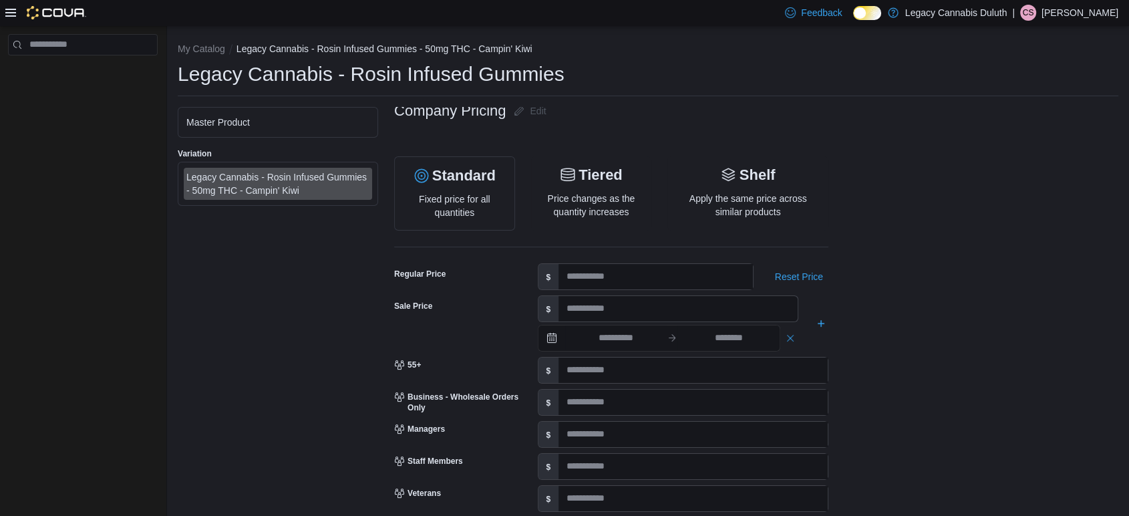
click at [987, 255] on div "Company Pricing Edit Standard Fixed price for all quantities Tiered Price chang…" at bounding box center [756, 348] width 724 height 500
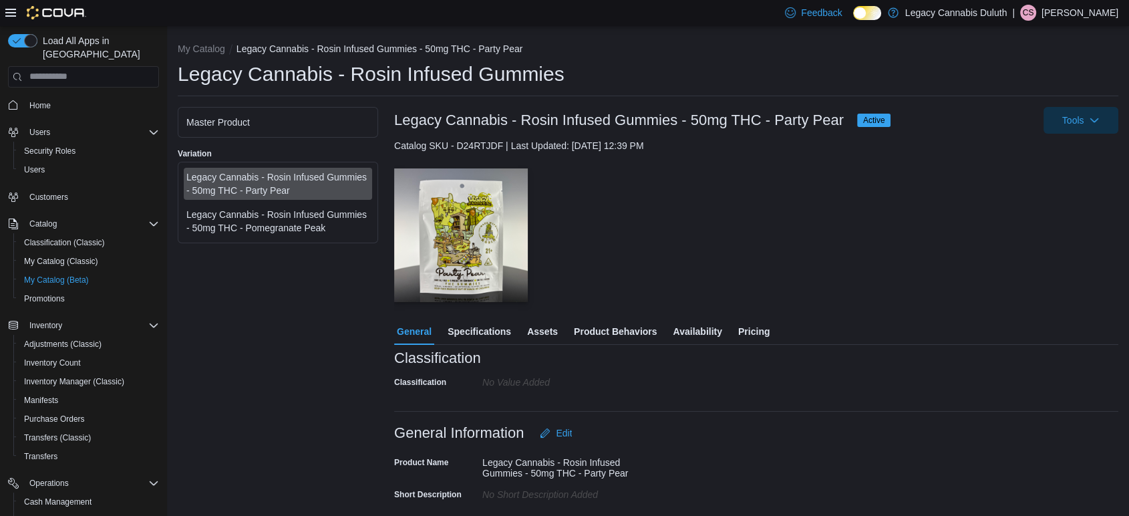
click at [772, 327] on div "General Specifications Assets Product Behaviors Availability Pricing" at bounding box center [756, 331] width 724 height 27
click at [748, 333] on span "Pricing" at bounding box center [753, 331] width 31 height 27
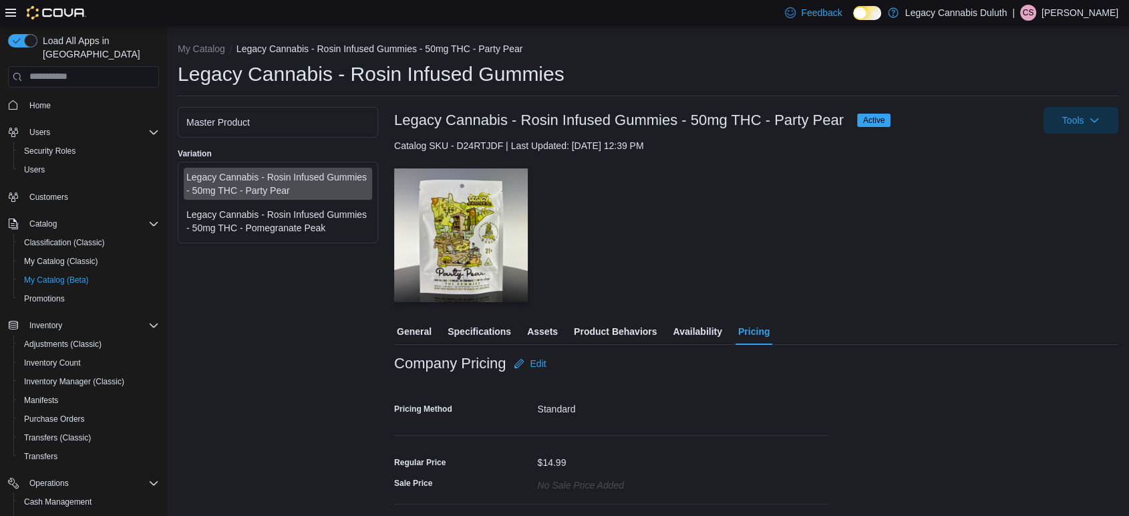
scroll to position [47, 0]
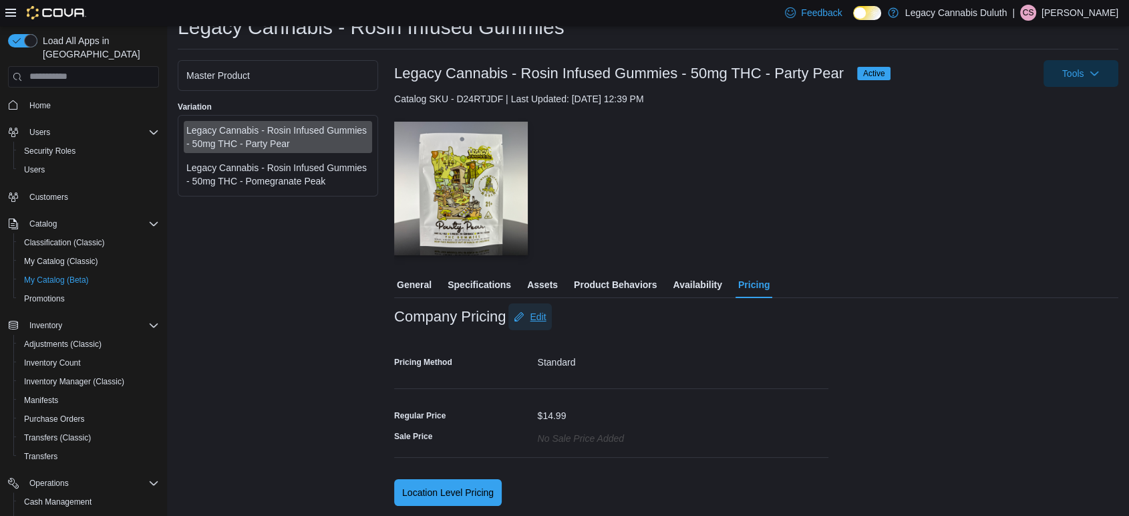
click at [519, 314] on icon "button" at bounding box center [518, 316] width 9 height 9
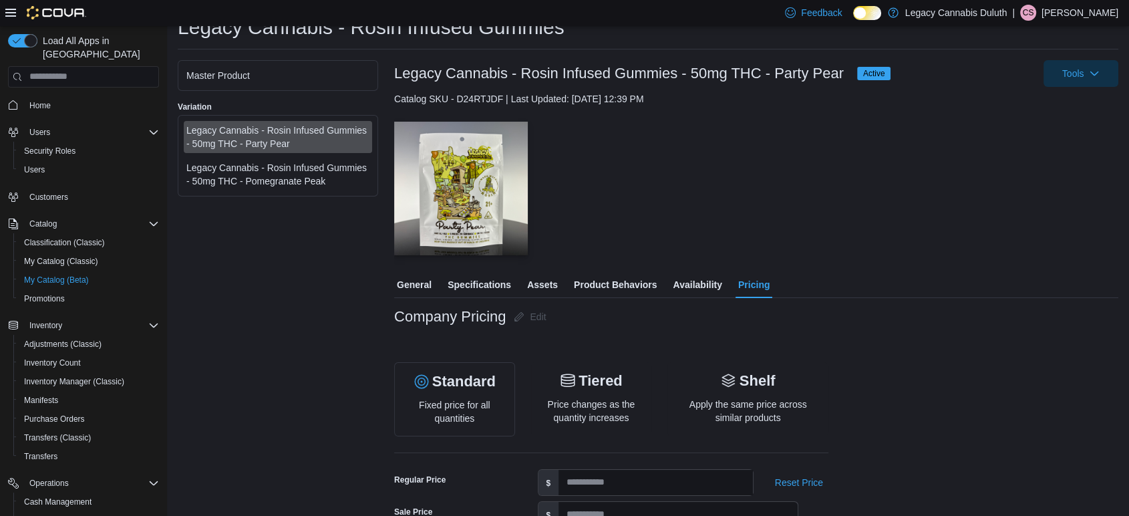
scroll to position [253, 0]
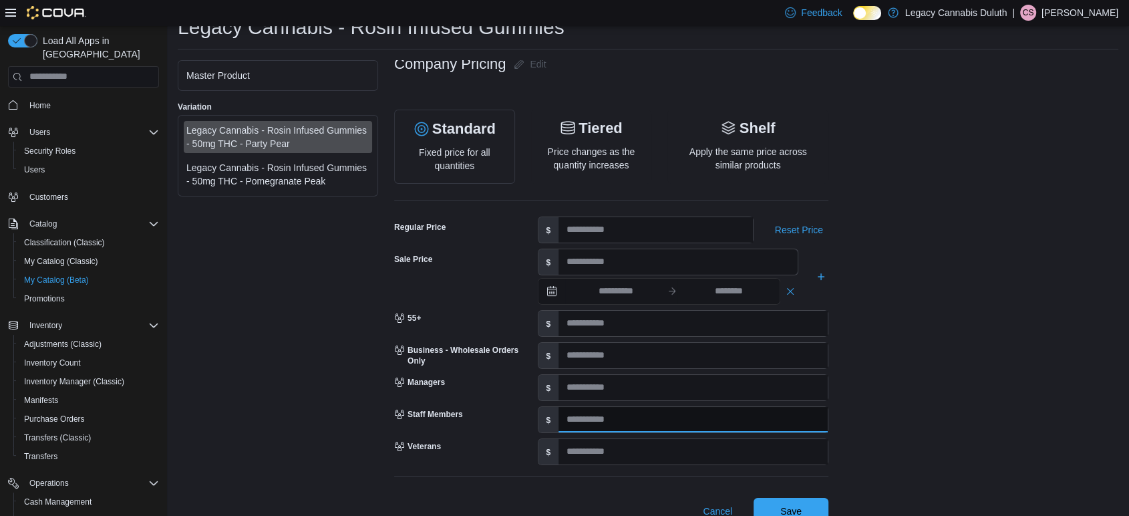
click at [599, 418] on input "number" at bounding box center [693, 419] width 269 height 25
type input "*"
click at [591, 380] on input "number" at bounding box center [693, 387] width 269 height 25
type input "*"
click at [800, 507] on span "Save" at bounding box center [790, 510] width 21 height 13
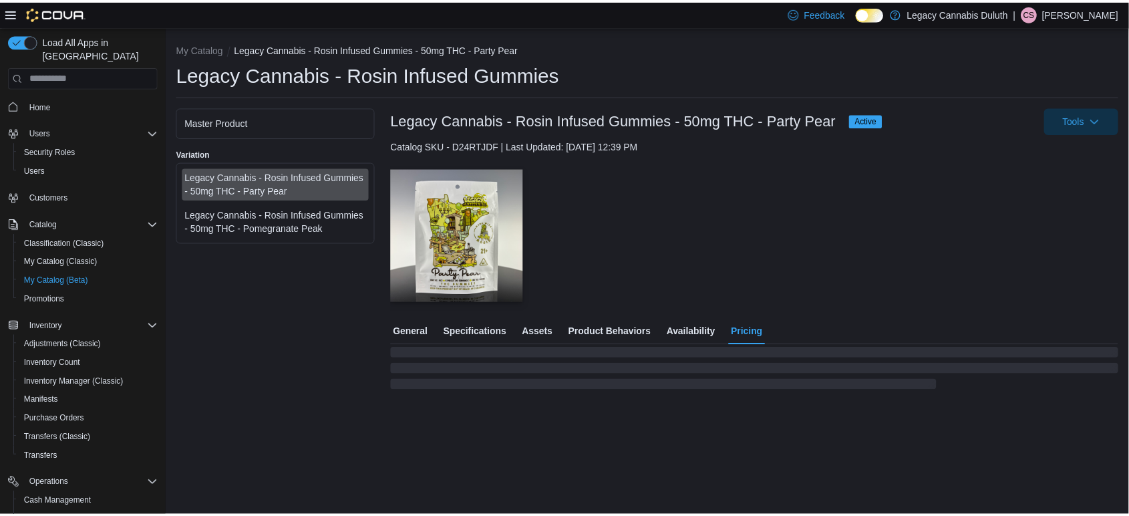
scroll to position [0, 0]
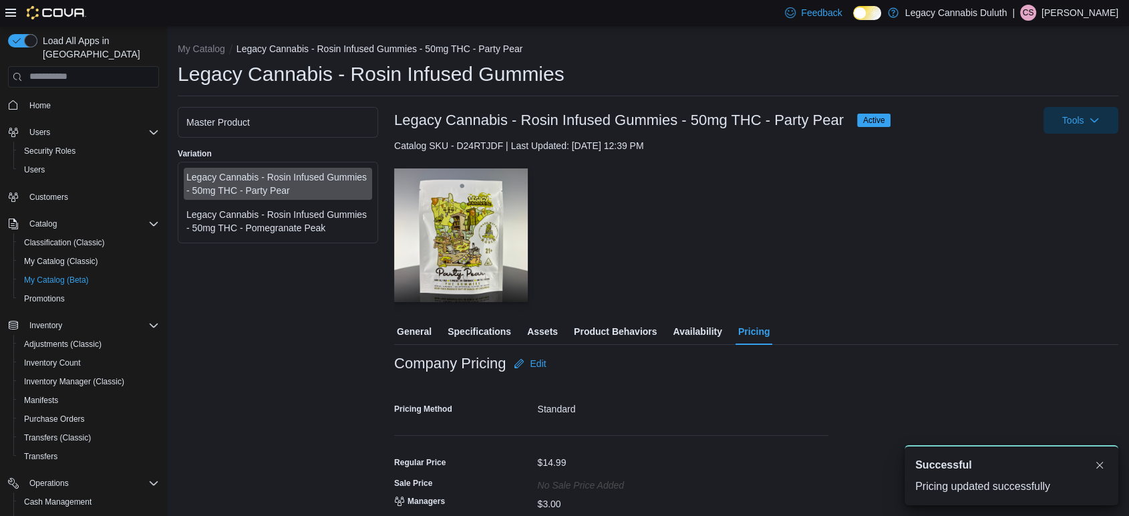
click at [285, 211] on div "Legacy Cannabis - Rosin Infused Gummies - 50mg THC - Pomegranate Peak" at bounding box center [277, 221] width 183 height 27
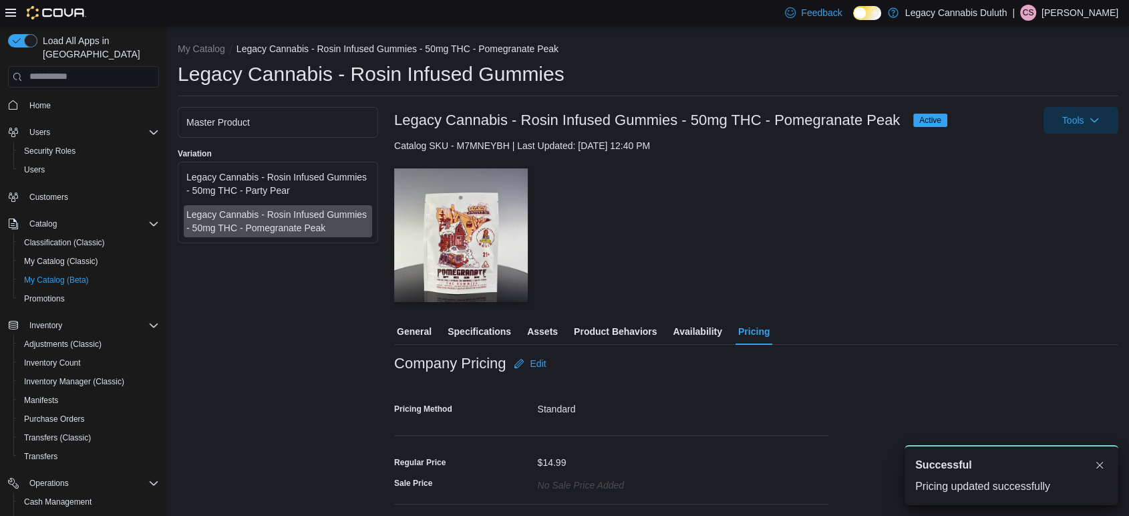
scroll to position [47, 0]
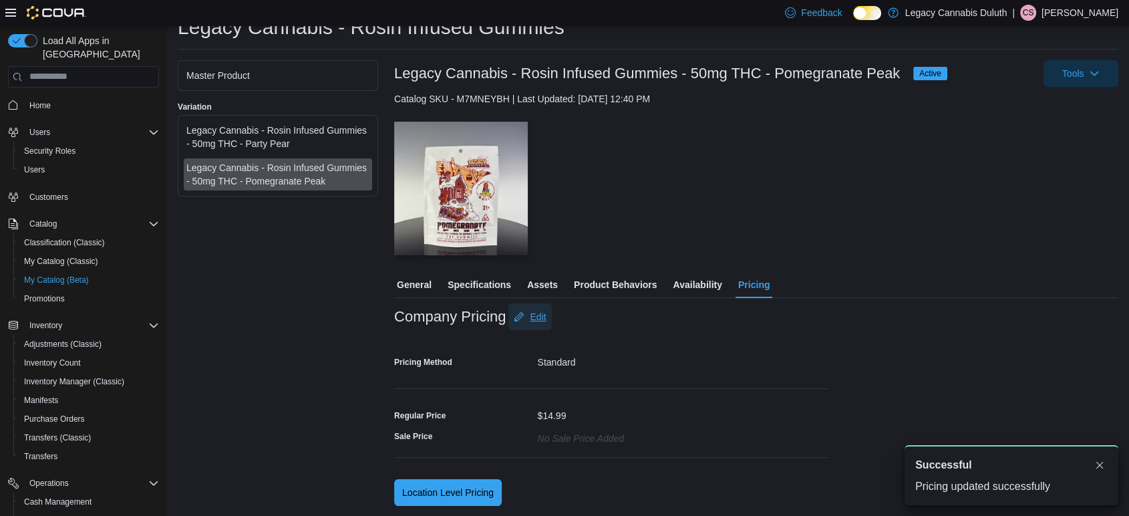
click at [533, 309] on span "Edit" at bounding box center [530, 316] width 32 height 27
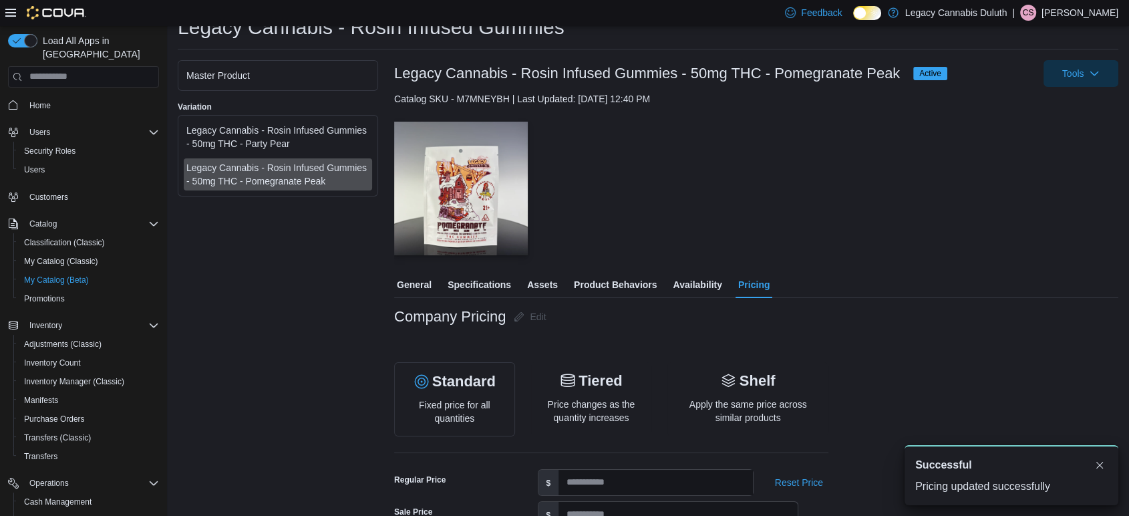
scroll to position [253, 0]
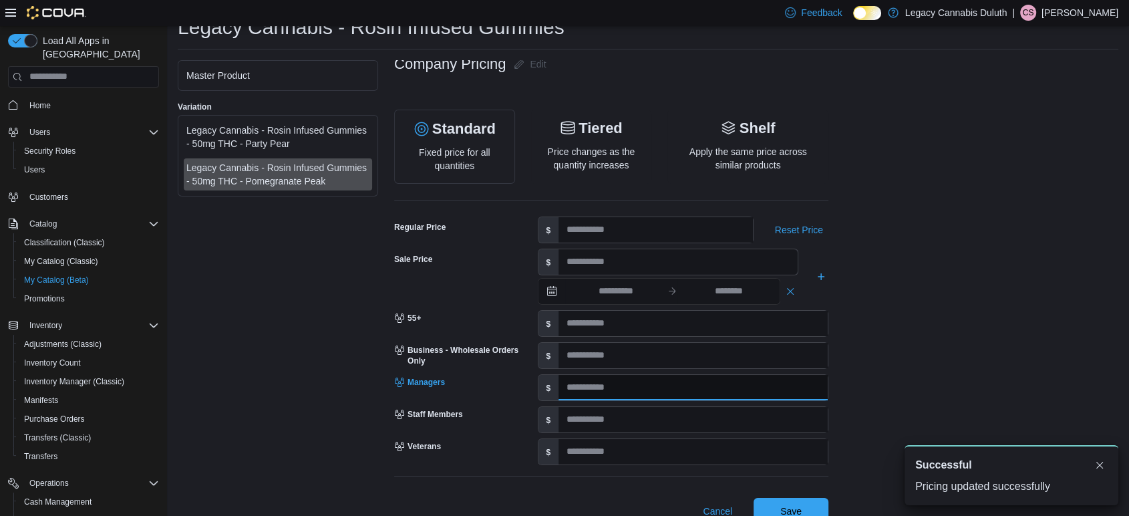
click at [604, 382] on input "number" at bounding box center [693, 387] width 269 height 25
type input "*"
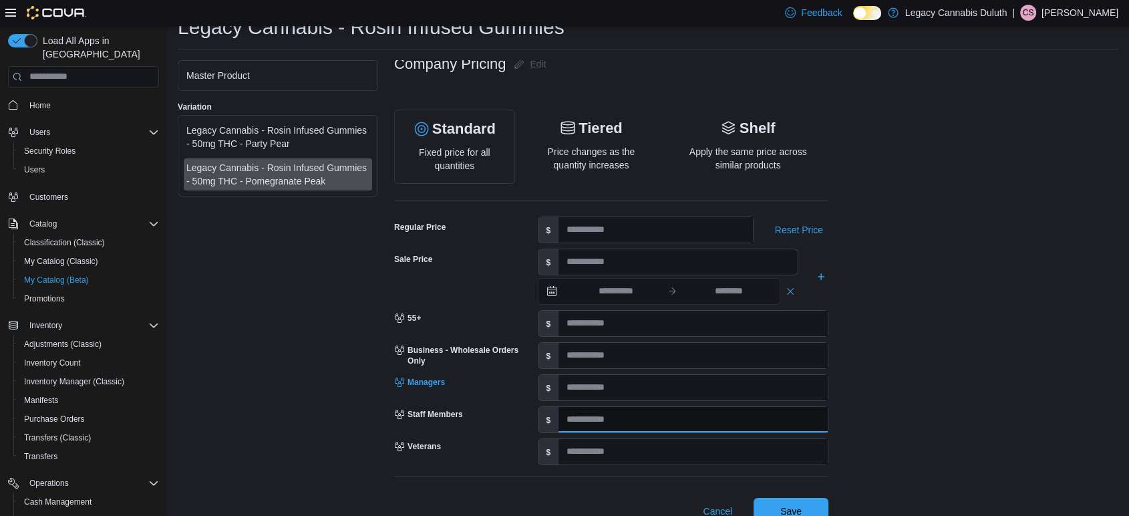
click at [611, 422] on input "number" at bounding box center [693, 419] width 269 height 25
type input "*"
click at [794, 503] on span "Save" at bounding box center [791, 510] width 59 height 27
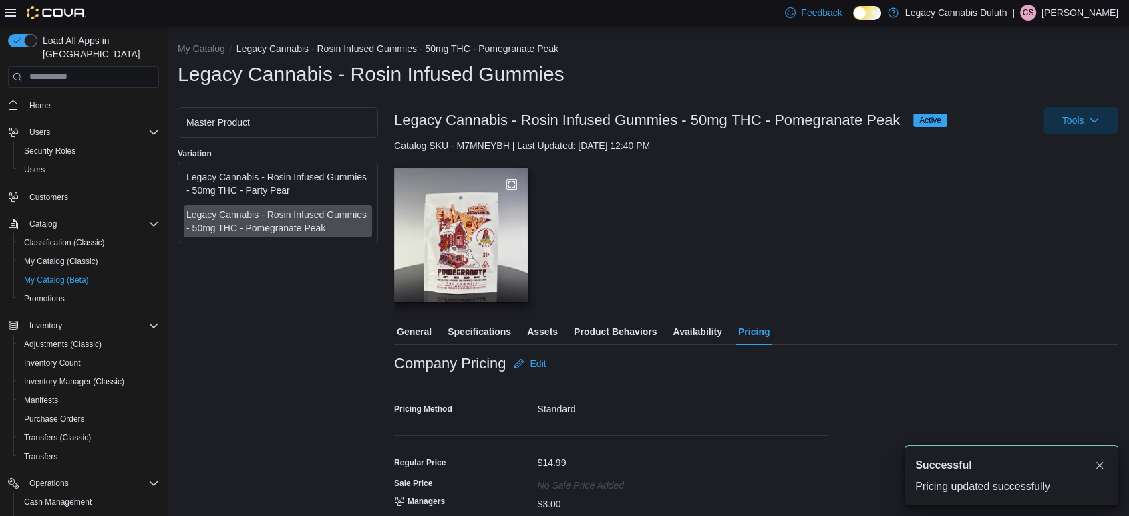
scroll to position [0, 0]
click at [330, 334] on div "Master Product Variation Legacy Cannabis - Rosin Infused Gummies - 50mg THC - P…" at bounding box center [278, 352] width 200 height 490
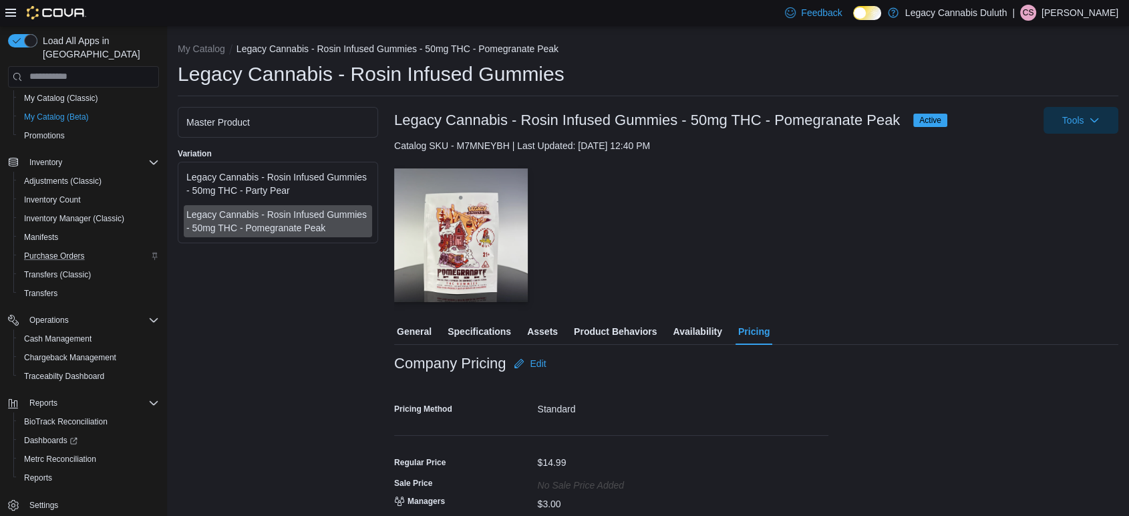
click at [154, 252] on icon "Complex example" at bounding box center [155, 256] width 8 height 8
click at [87, 248] on link "Purchase Orders" at bounding box center [54, 256] width 71 height 16
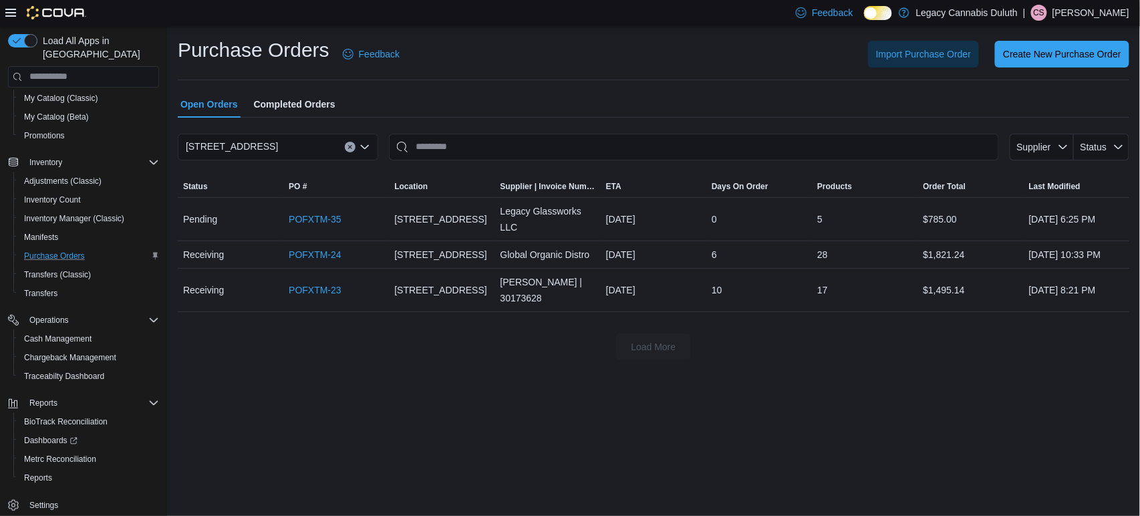
click at [322, 113] on span "Completed Orders" at bounding box center [295, 104] width 82 height 27
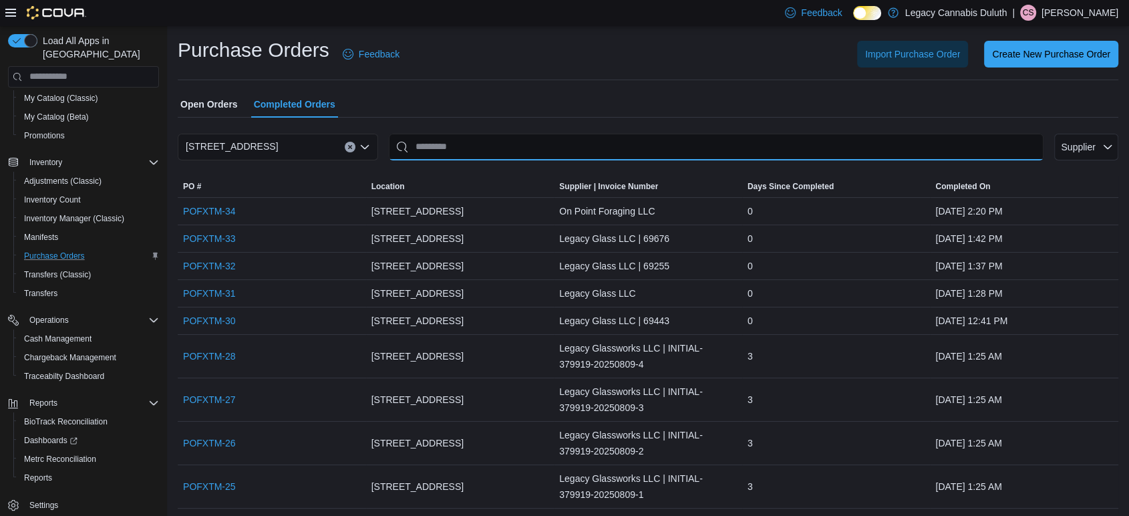
click at [478, 138] on input "This is a search bar. After typing your query, hit enter to filter the results …" at bounding box center [716, 147] width 655 height 27
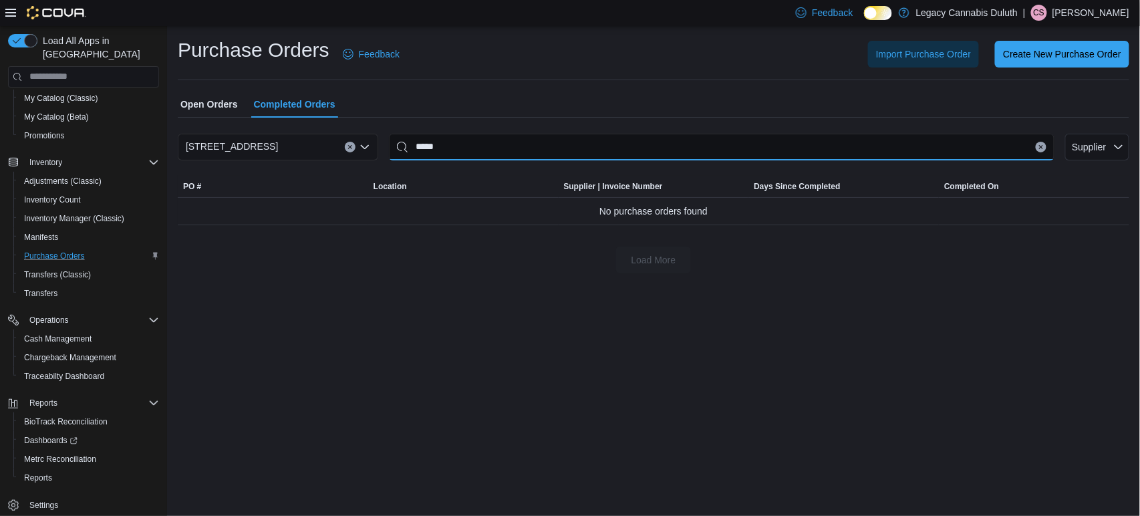
click at [420, 144] on input "*****" at bounding box center [721, 147] width 665 height 27
type input "****"
click at [1040, 146] on icon "Clear input" at bounding box center [1040, 146] width 3 height 3
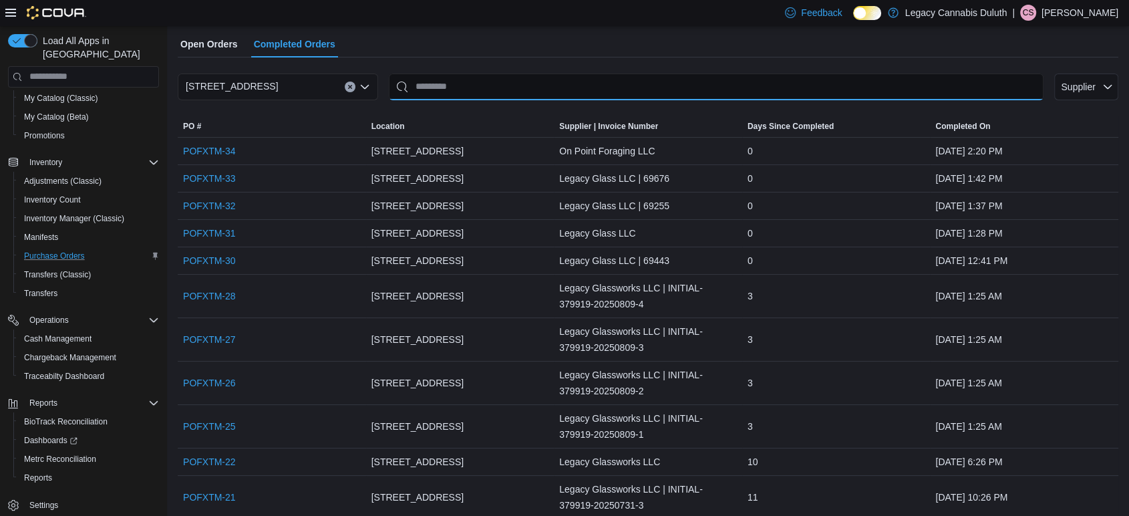
scroll to position [62, 0]
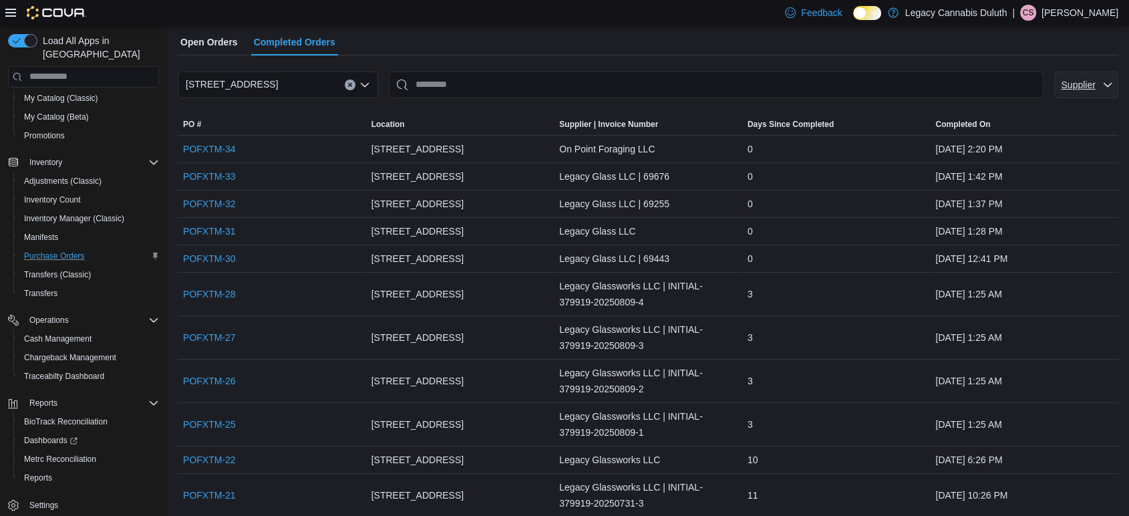
click at [1108, 80] on span "Supplier" at bounding box center [1086, 84] width 53 height 27
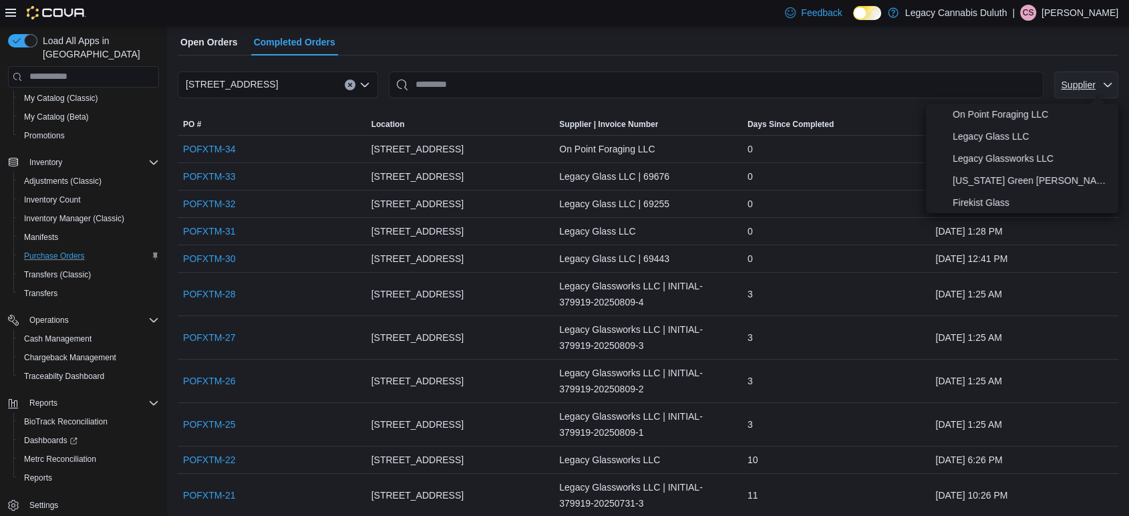
click at [1095, 86] on span "Supplier" at bounding box center [1078, 85] width 34 height 11
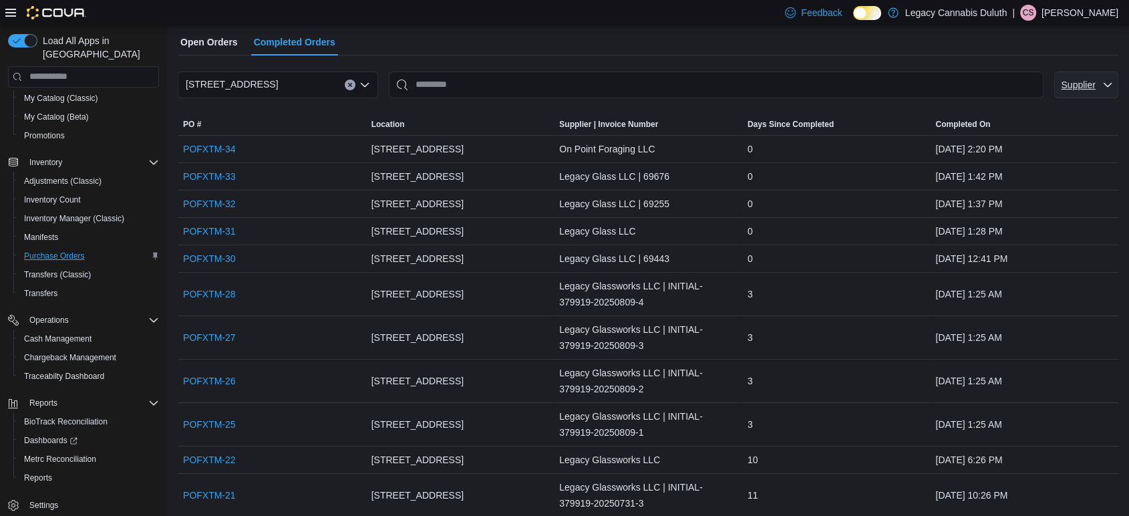
click at [1095, 87] on span "Supplier" at bounding box center [1078, 85] width 34 height 11
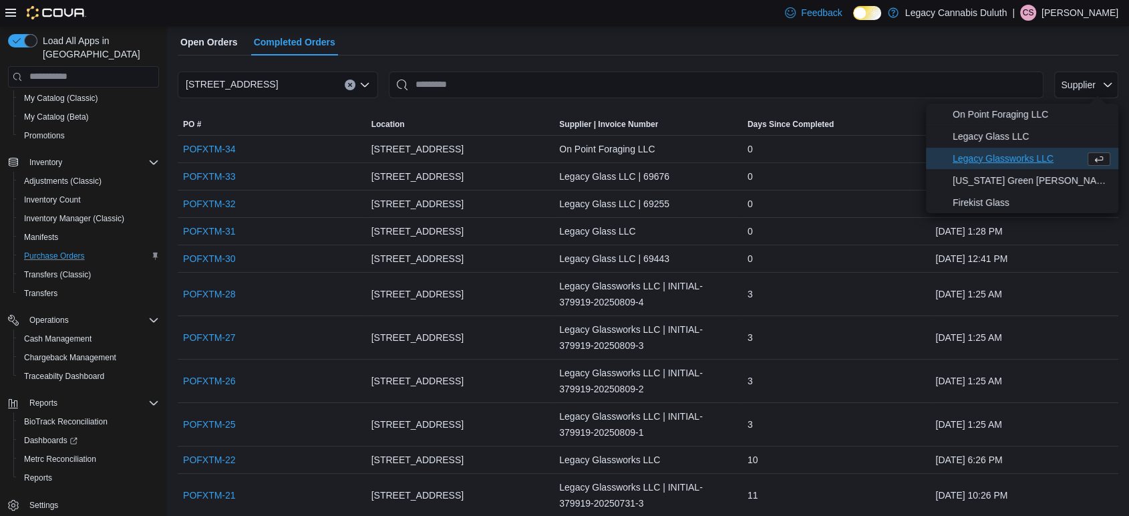
click at [1022, 158] on span "Legacy Glassworks LLC" at bounding box center [1016, 158] width 127 height 16
type input "**********"
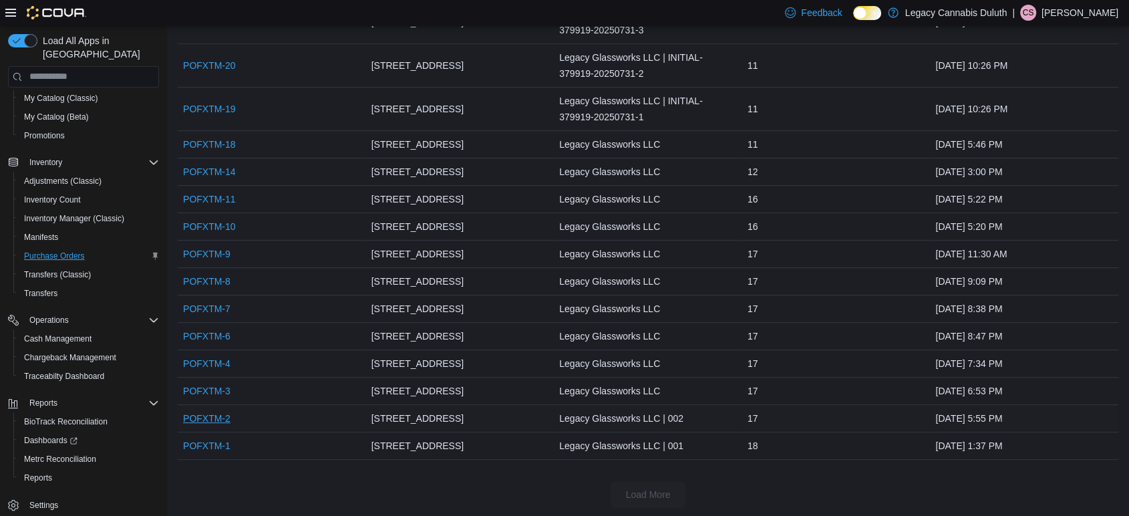
scroll to position [0, 0]
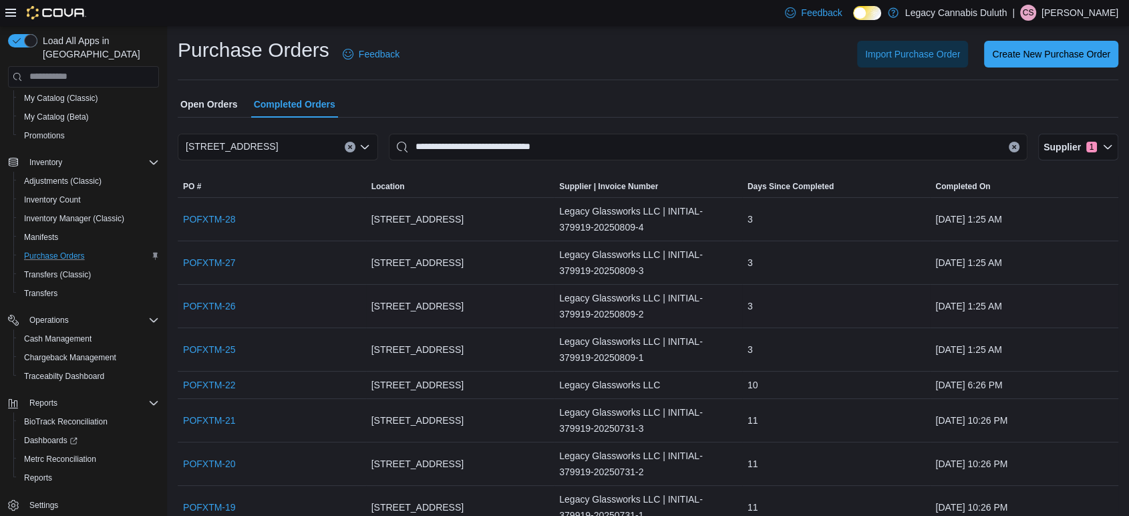
click at [417, 311] on span "[STREET_ADDRESS]" at bounding box center [417, 306] width 92 height 16
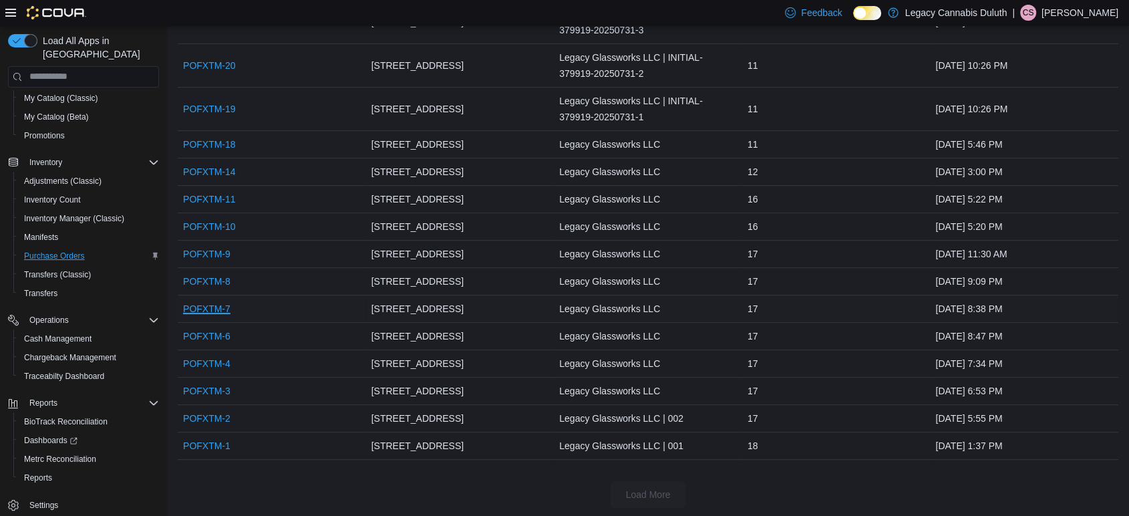
click at [209, 301] on link "POFXTM-7" at bounding box center [206, 309] width 47 height 16
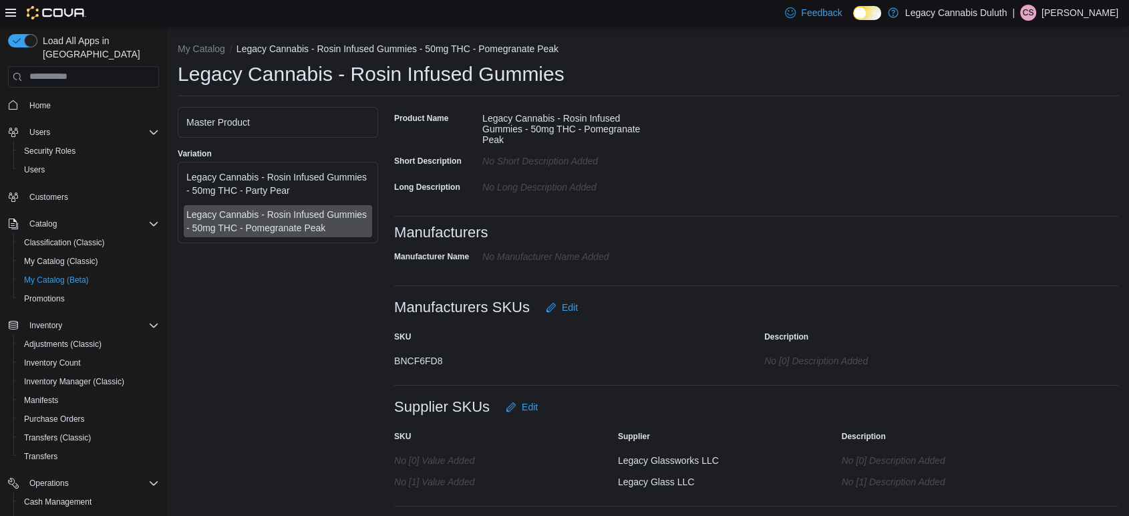
scroll to position [1, 0]
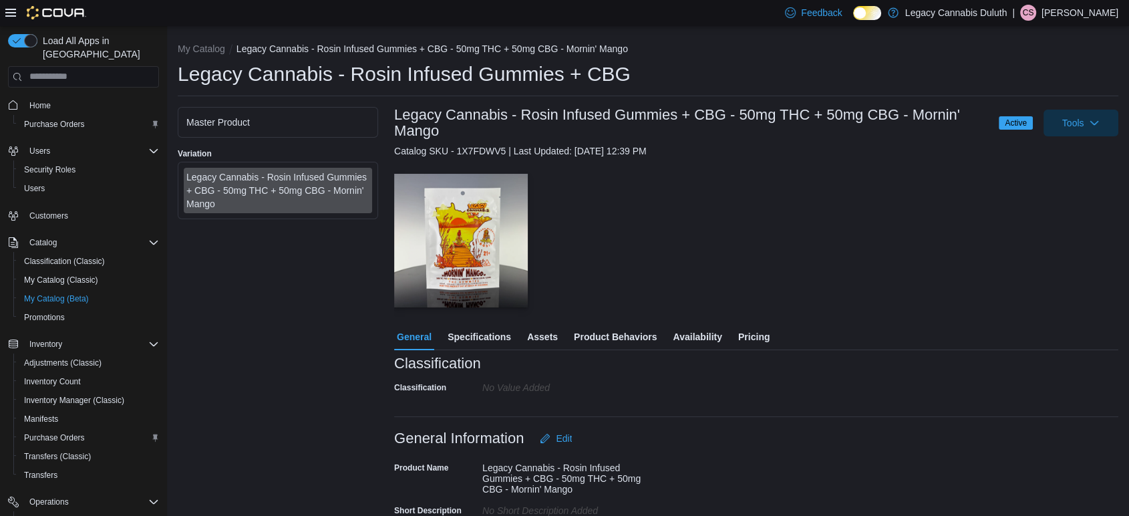
click at [755, 335] on span "Pricing" at bounding box center [753, 336] width 31 height 27
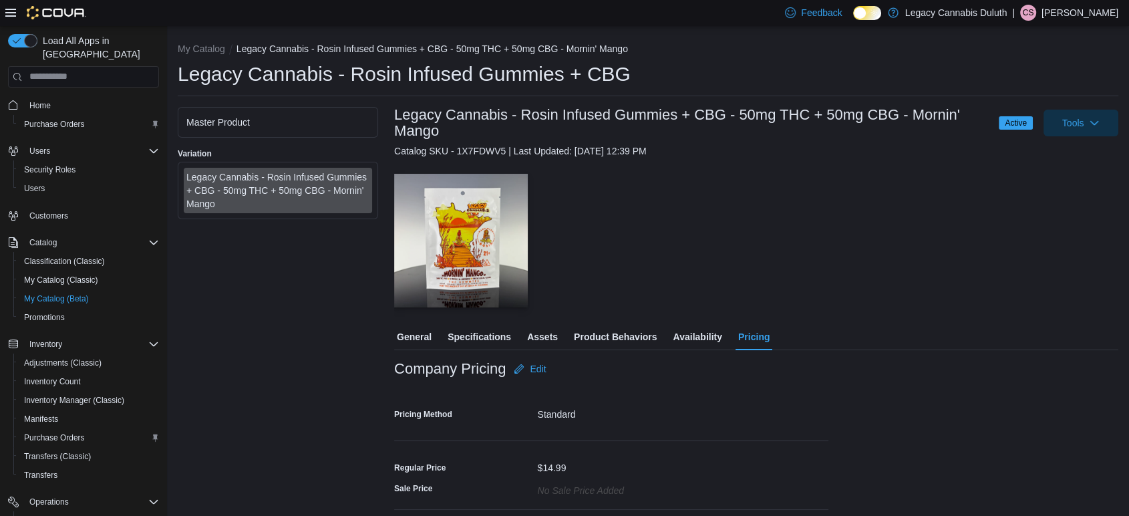
scroll to position [52, 0]
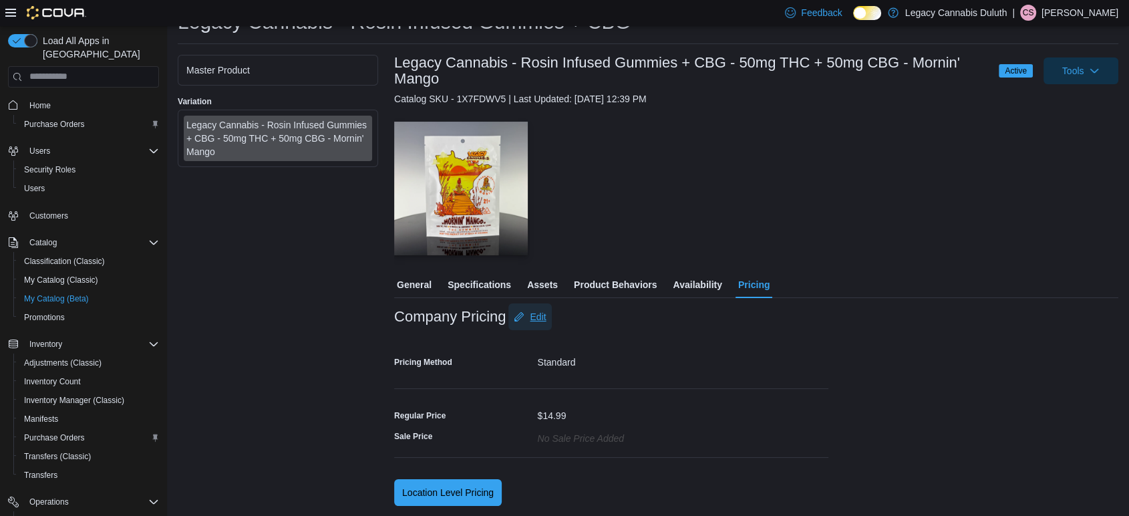
click at [533, 319] on span "Edit" at bounding box center [538, 316] width 16 height 13
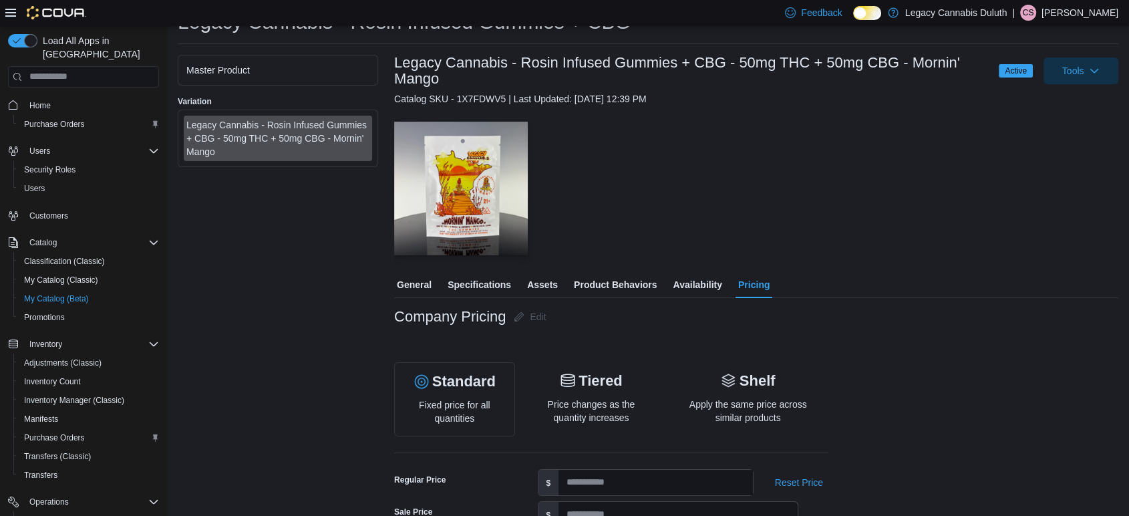
scroll to position [258, 0]
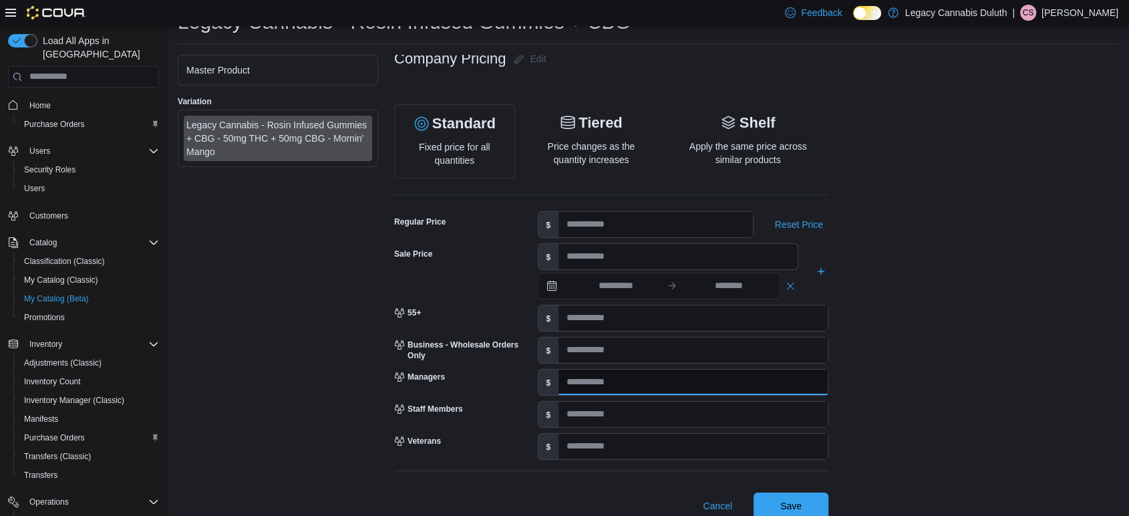
click at [630, 373] on input "number" at bounding box center [693, 381] width 269 height 25
type input "*"
click at [635, 424] on input "number" at bounding box center [693, 414] width 269 height 25
type input "*"
click at [794, 494] on span "Save" at bounding box center [791, 505] width 59 height 27
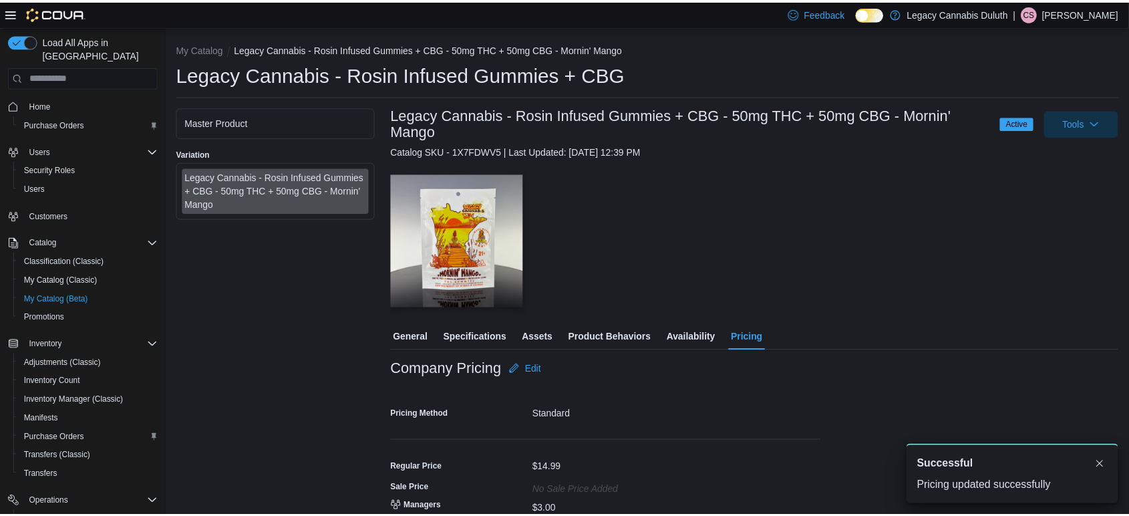
scroll to position [0, 0]
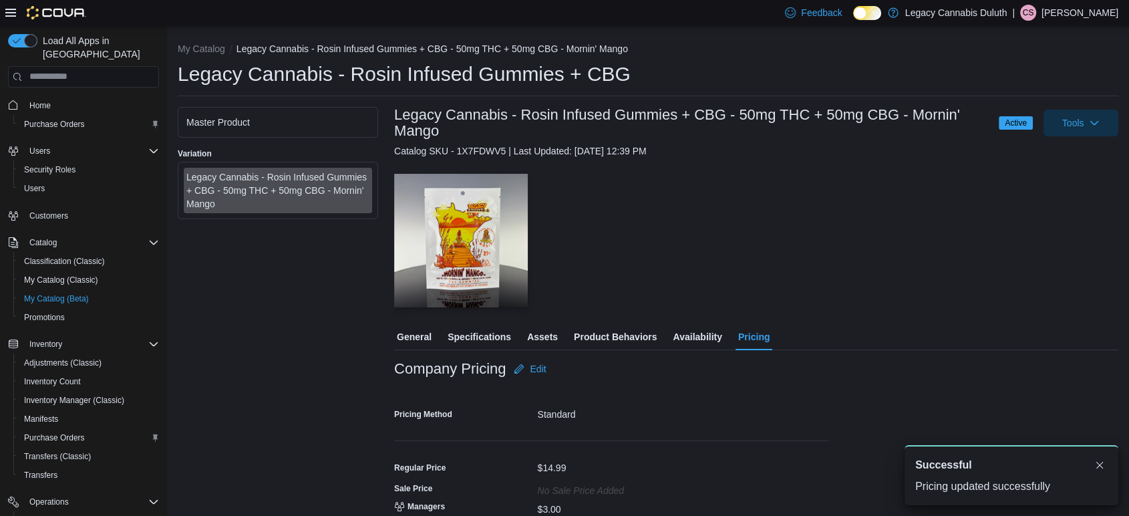
click at [754, 263] on div "— Click to open this image in fullscreen mode" at bounding box center [756, 241] width 724 height 134
click at [806, 154] on div "Catalog SKU - 1X7FDWV5 | Last Updated: August 12, 2025 12:39 PM" at bounding box center [756, 150] width 724 height 13
click at [200, 49] on button "My Catalog" at bounding box center [201, 48] width 47 height 11
select select "**********"
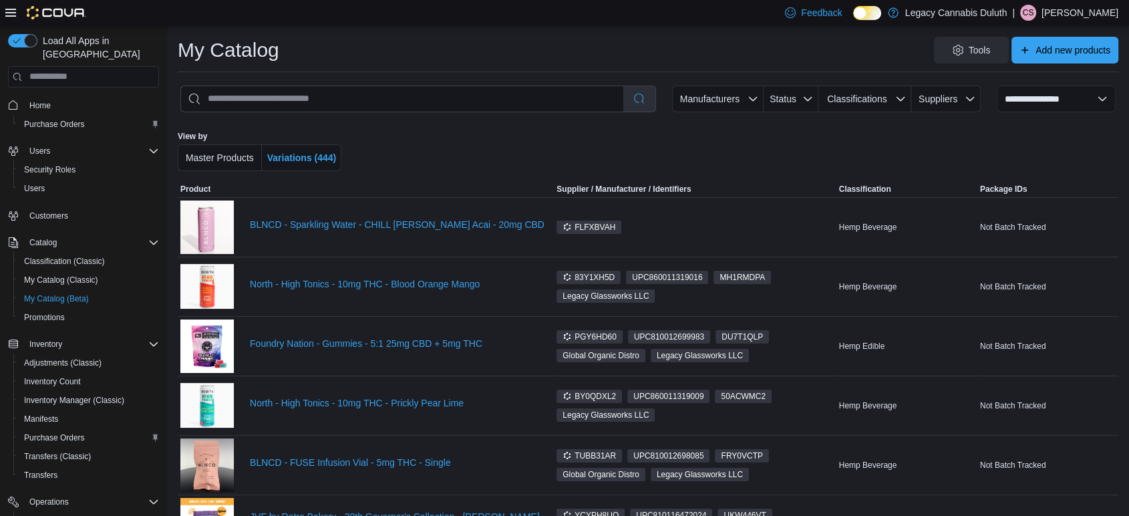
click at [645, 62] on div "Tools Add new products" at bounding box center [704, 50] width 828 height 27
click at [525, 49] on div "Tools Add new products" at bounding box center [704, 50] width 828 height 27
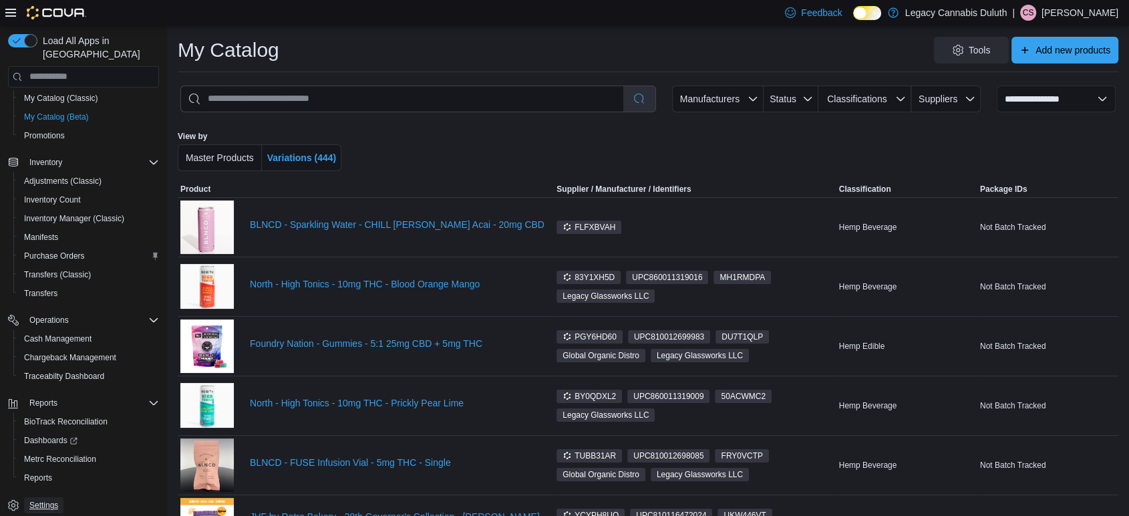
click at [49, 500] on span "Settings" at bounding box center [43, 505] width 29 height 11
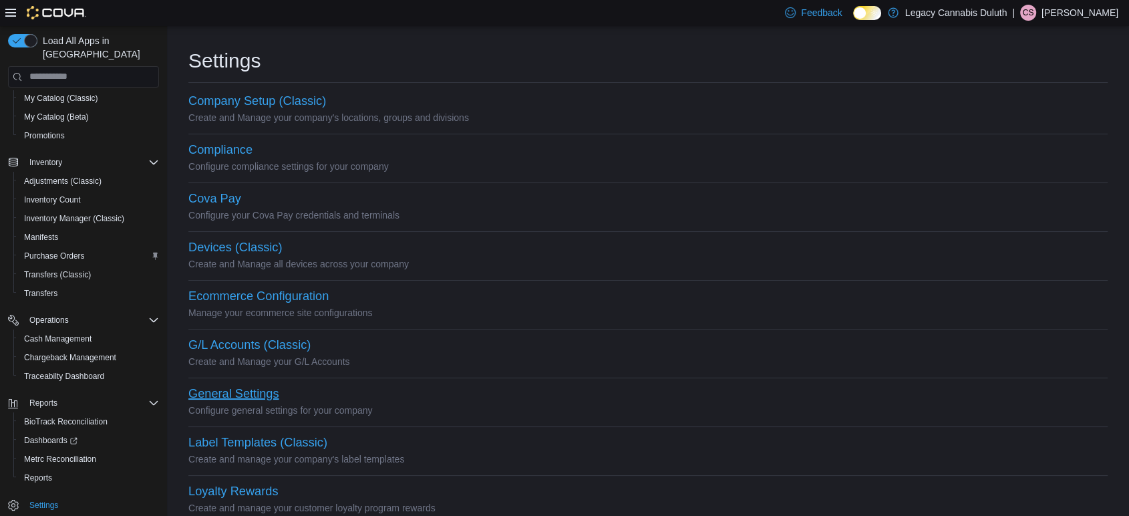
click at [237, 397] on button "General Settings" at bounding box center [233, 394] width 90 height 14
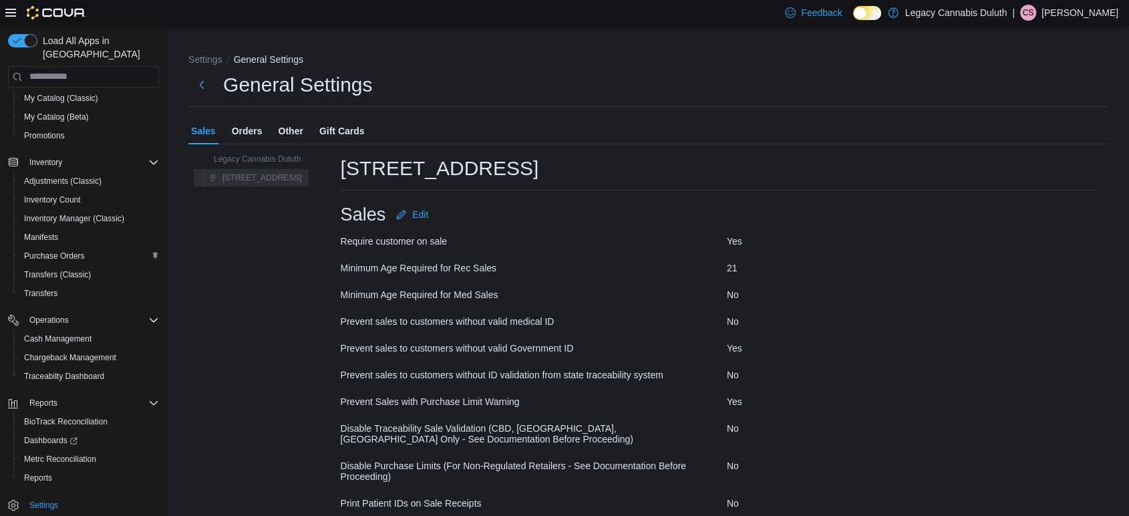
click at [253, 129] on span "Orders" at bounding box center [247, 131] width 31 height 27
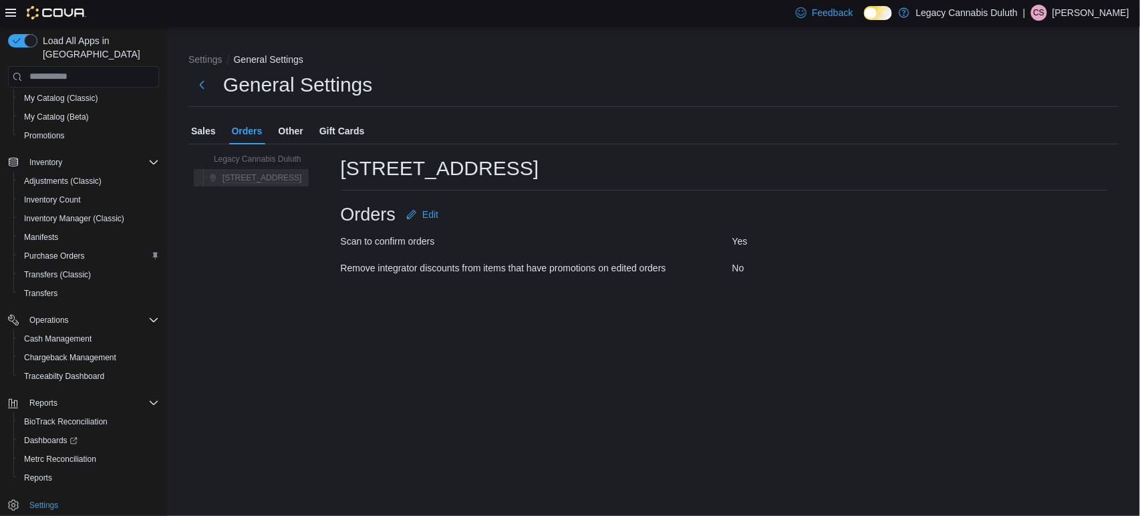
click at [738, 237] on div "Yes" at bounding box center [919, 241] width 375 height 11
click at [532, 97] on div "General Settings" at bounding box center [653, 84] width 930 height 27
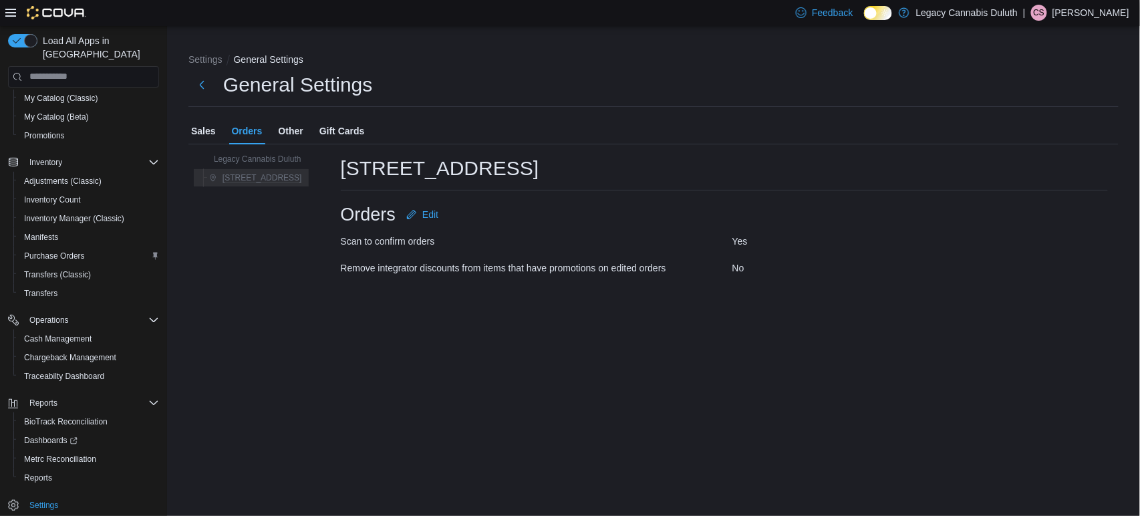
click at [263, 148] on div "Legacy Cannabis Duluth 1906 W Superior St." at bounding box center [251, 168] width 126 height 48
click at [269, 160] on span "Legacy Cannabis Duluth" at bounding box center [258, 159] width 88 height 11
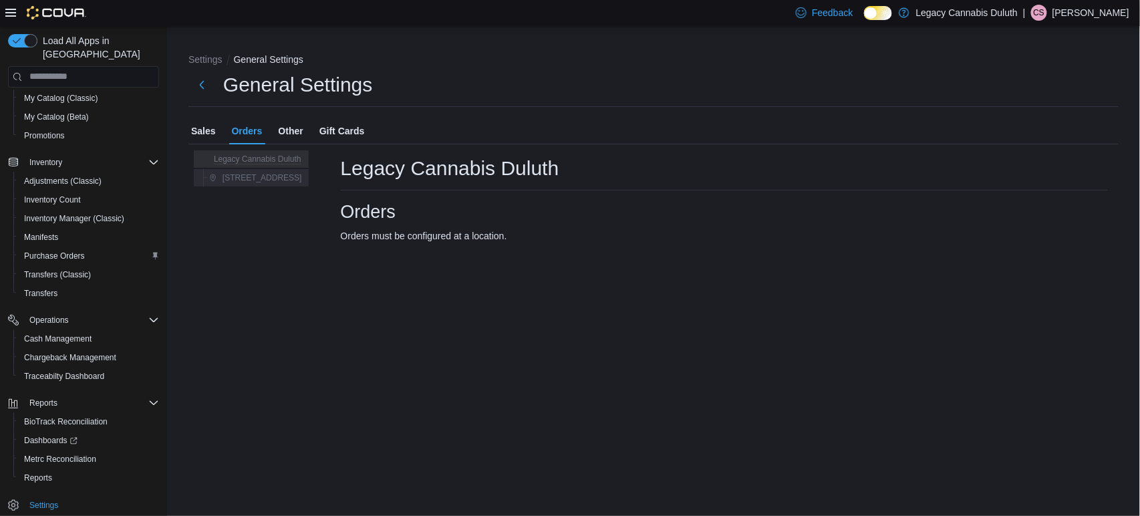
click at [265, 184] on span "[STREET_ADDRESS]" at bounding box center [255, 178] width 93 height 16
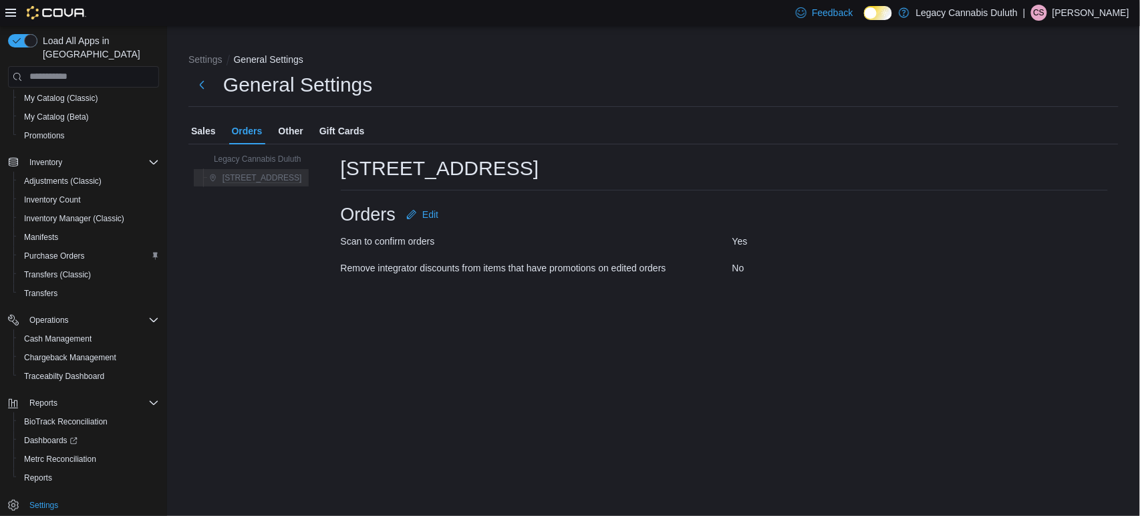
click at [289, 135] on span "Other" at bounding box center [291, 131] width 25 height 27
click at [195, 124] on span "Sales" at bounding box center [203, 131] width 25 height 27
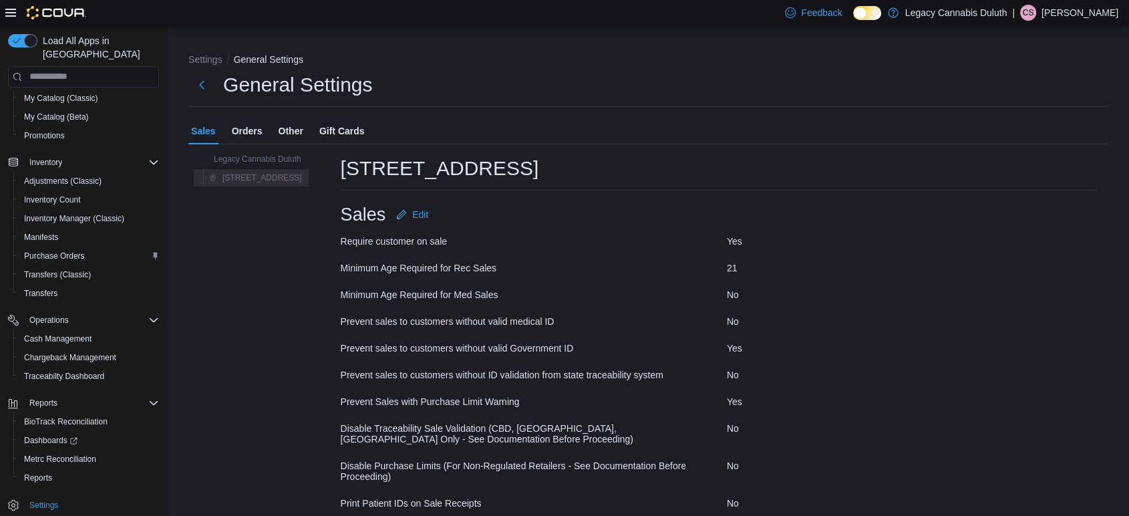
click at [505, 291] on div "Minimum Age Required for Med Sales" at bounding box center [526, 294] width 370 height 11
click at [38, 500] on span "Settings" at bounding box center [43, 505] width 29 height 11
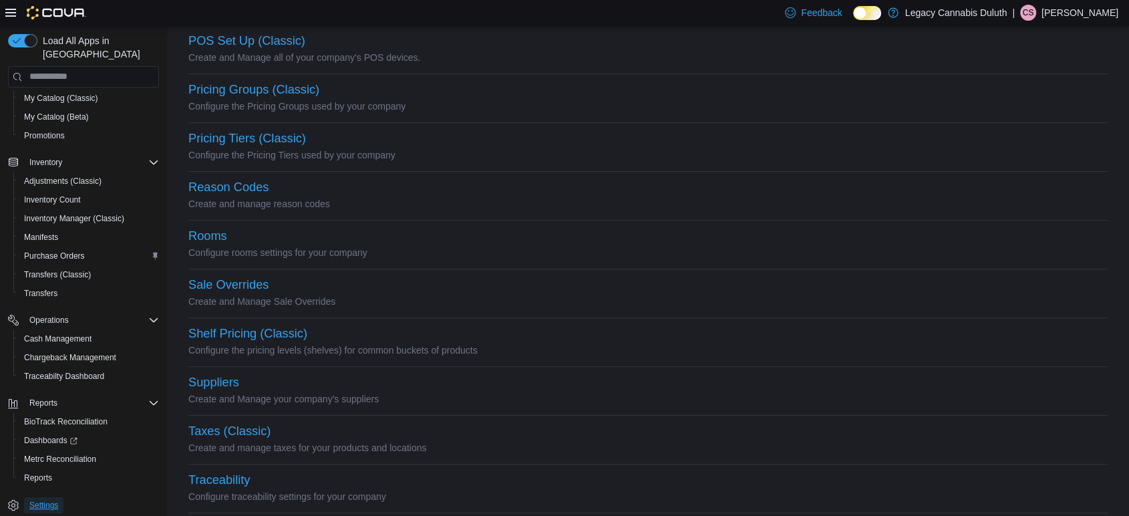
scroll to position [622, 0]
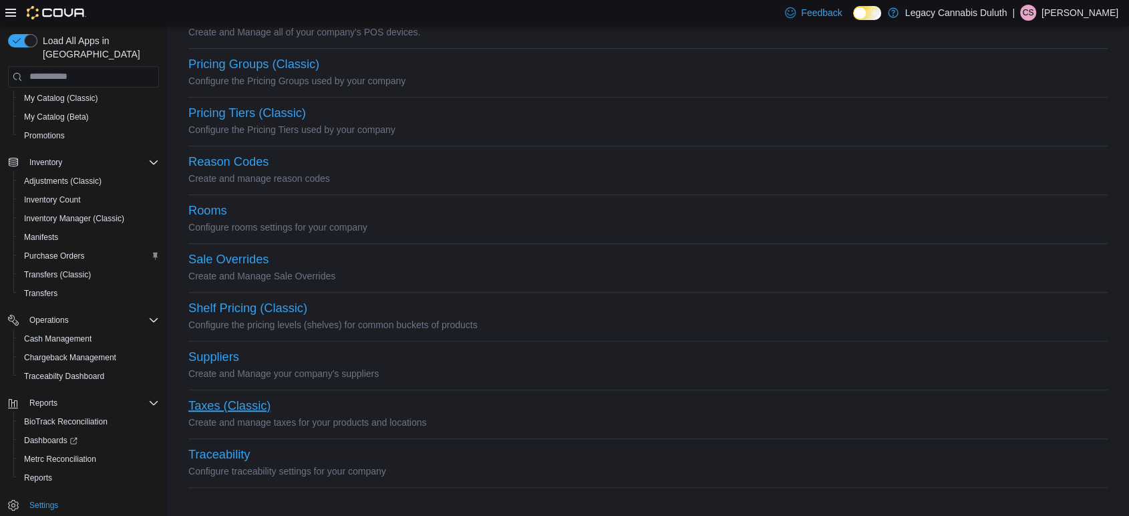
click at [238, 402] on button "Taxes (Classic)" at bounding box center [229, 406] width 82 height 14
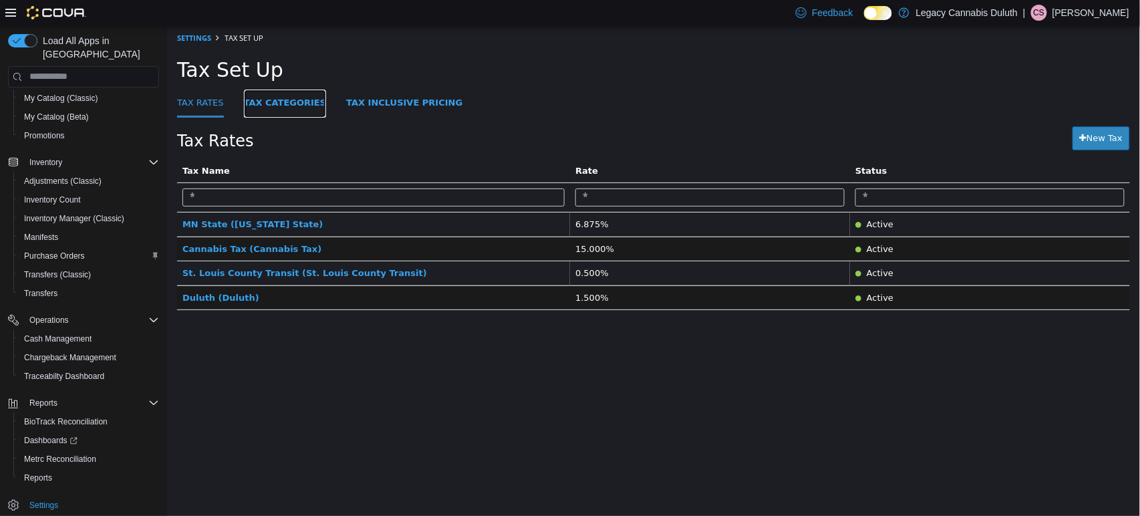
click at [284, 100] on link "Tax Categories" at bounding box center [284, 103] width 83 height 29
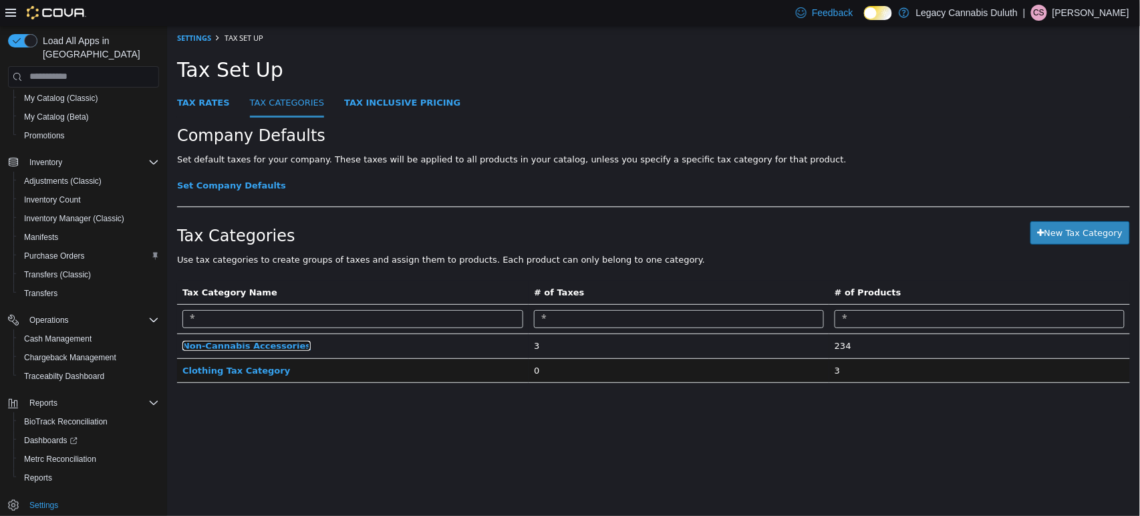
click at [251, 347] on span "Non-Cannabis Accessories" at bounding box center [246, 345] width 128 height 10
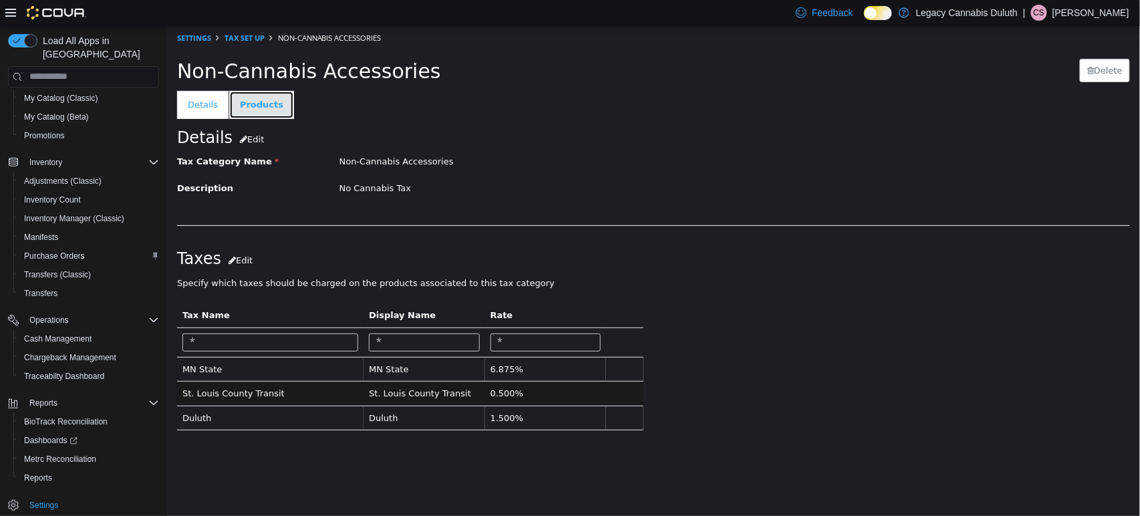
click at [249, 98] on link "Products" at bounding box center [261, 104] width 65 height 28
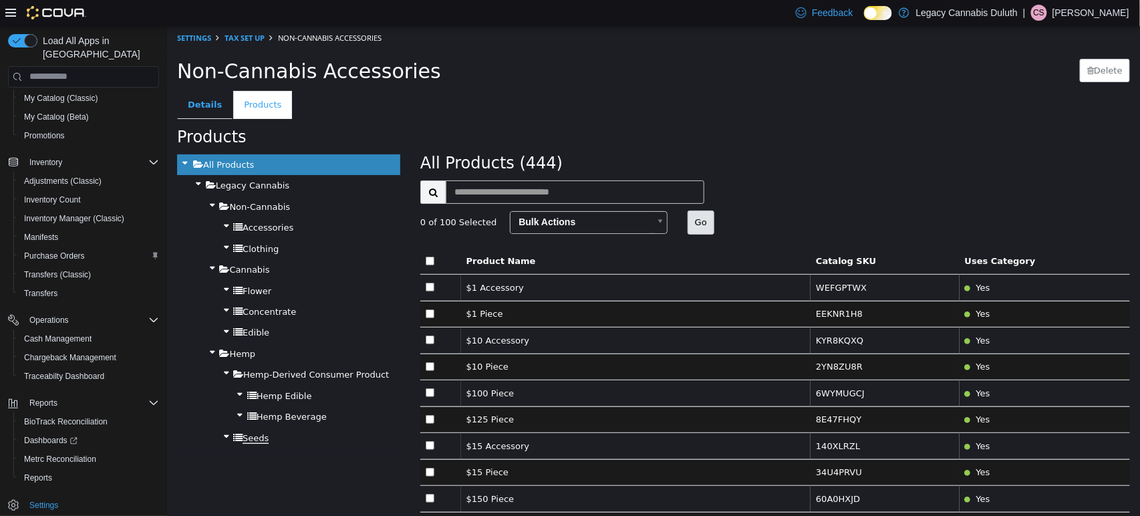
click at [242, 435] on span "Seeds" at bounding box center [255, 437] width 26 height 11
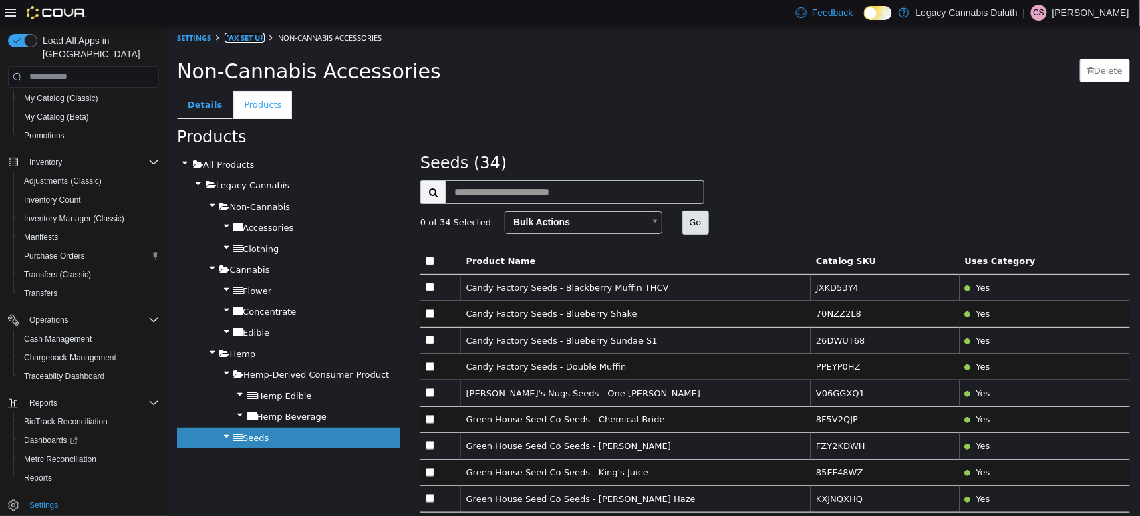
click at [239, 35] on link "Tax Set Up" at bounding box center [244, 37] width 40 height 10
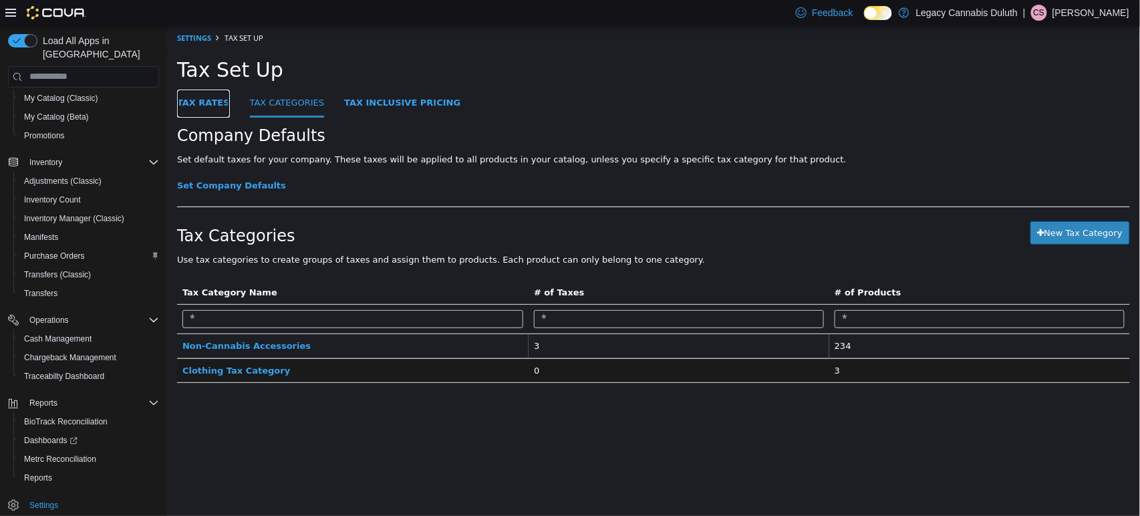
click at [192, 99] on link "Tax Rates" at bounding box center [202, 103] width 53 height 29
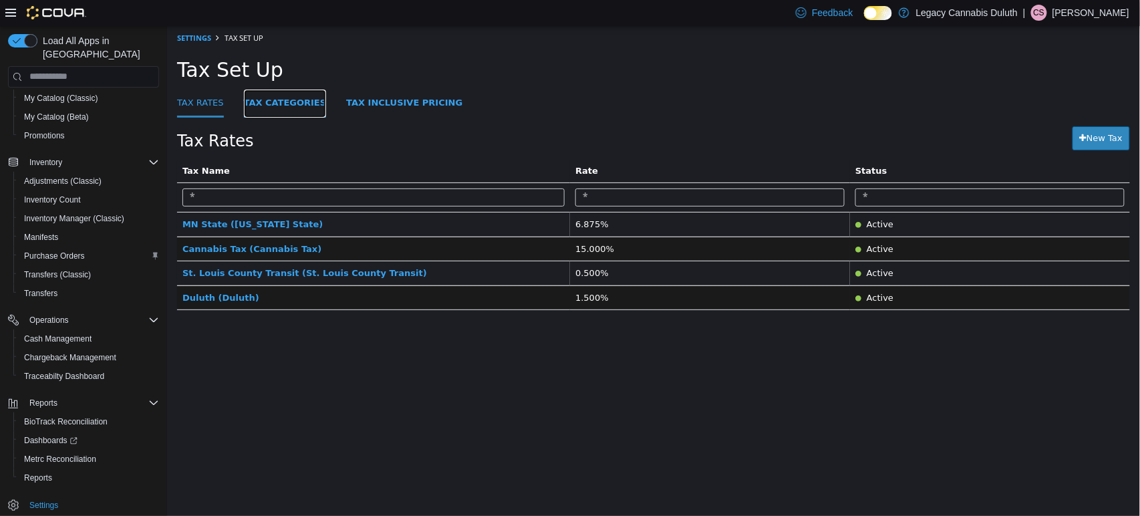
click at [289, 104] on link "Tax Categories" at bounding box center [284, 103] width 83 height 29
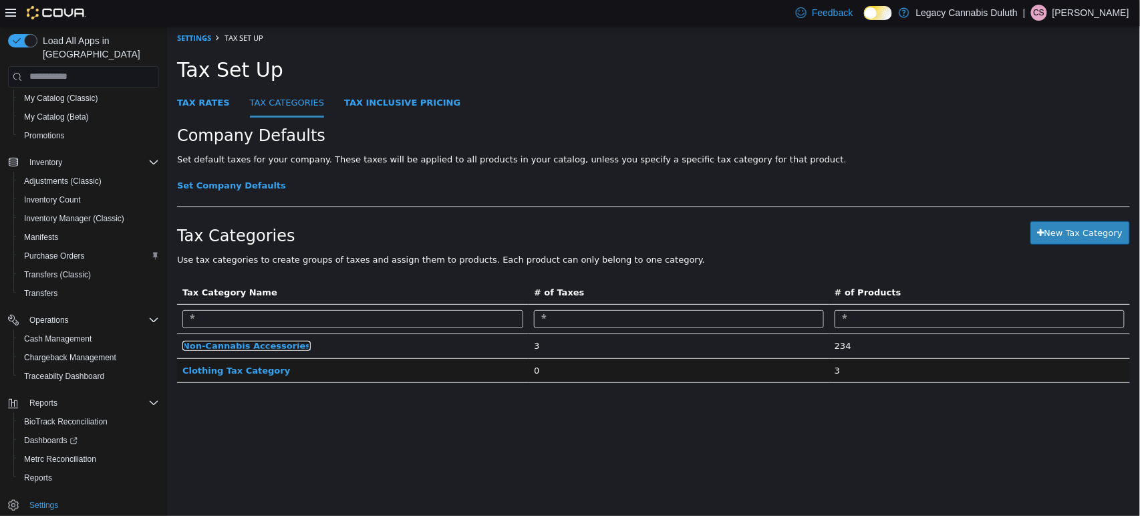
click at [255, 349] on span "Non-Cannabis Accessories" at bounding box center [246, 345] width 128 height 10
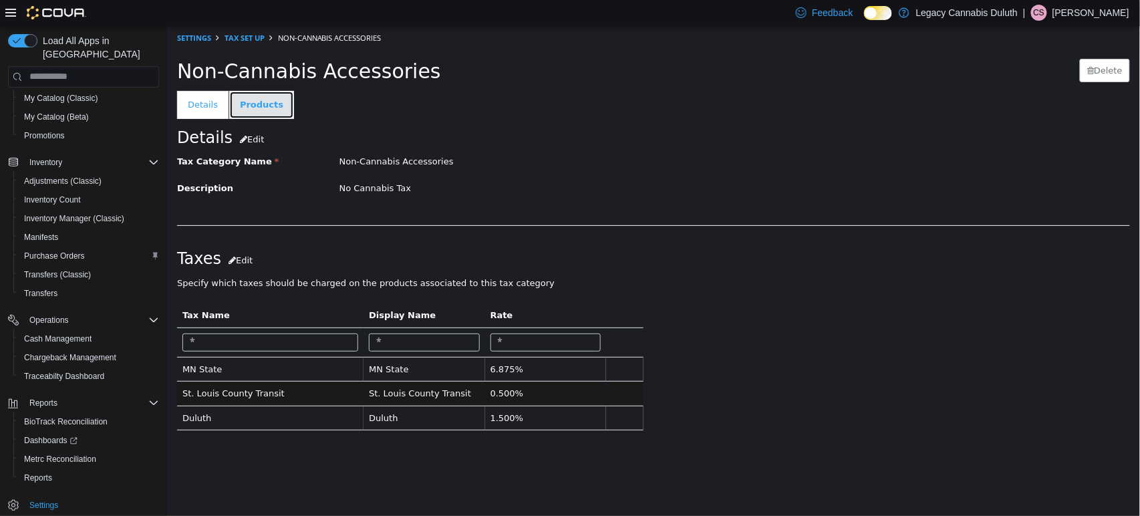
click at [261, 102] on link "Products" at bounding box center [261, 104] width 65 height 28
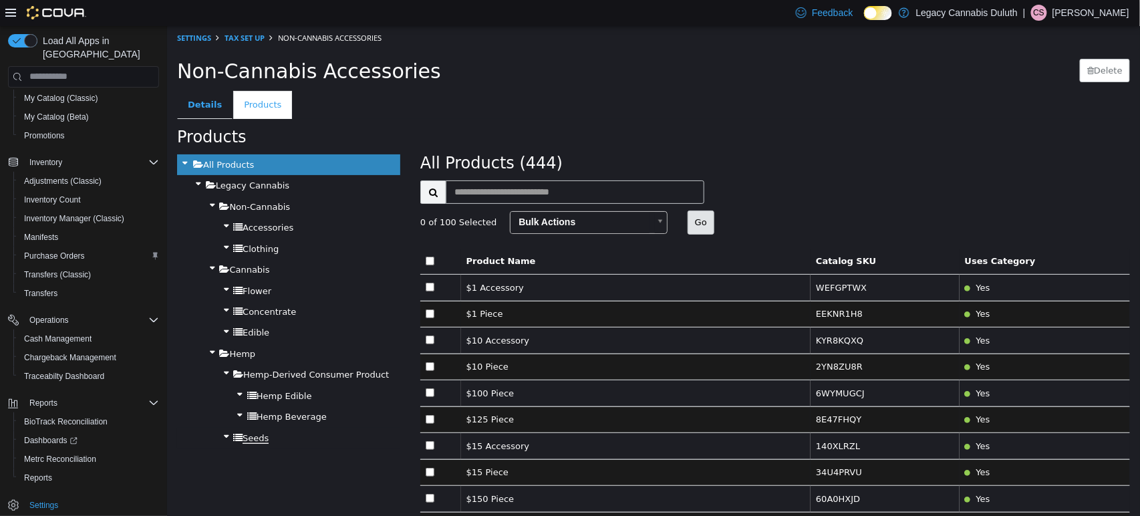
click at [247, 436] on span "Seeds" at bounding box center [255, 437] width 26 height 11
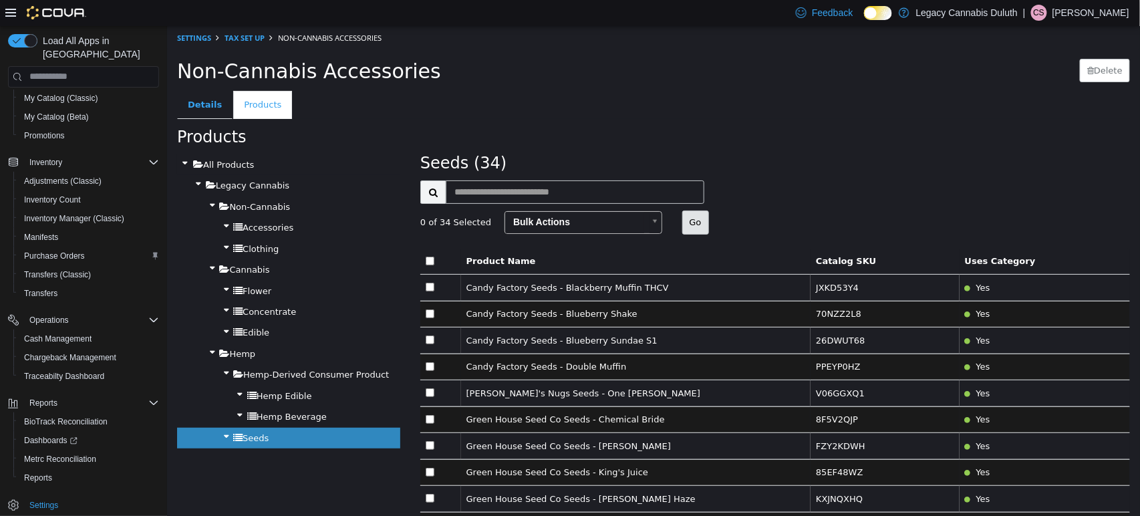
click at [251, 161] on div "All Products" at bounding box center [287, 164] width 223 height 21
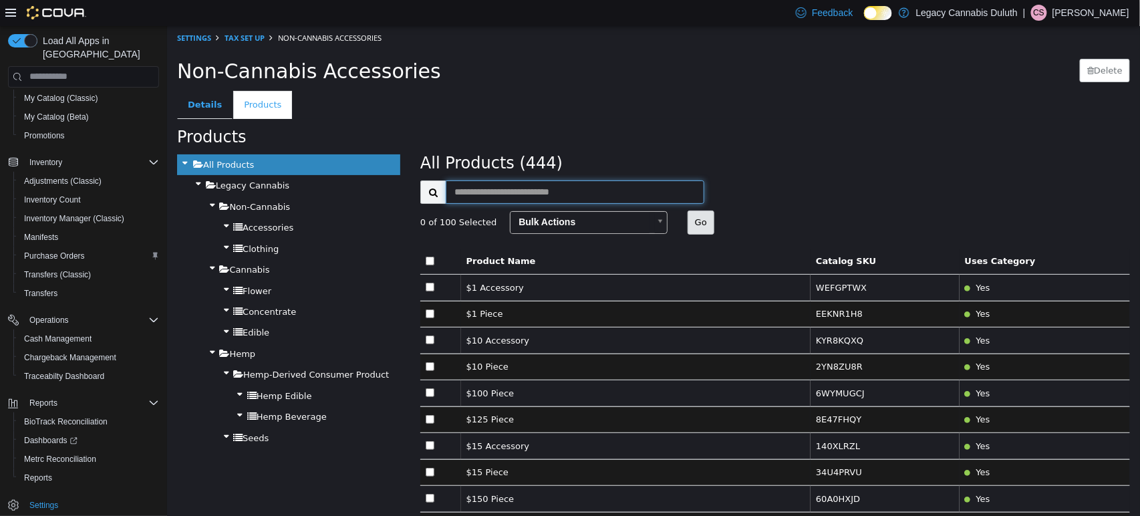
click at [540, 198] on input "text" at bounding box center [574, 191] width 259 height 23
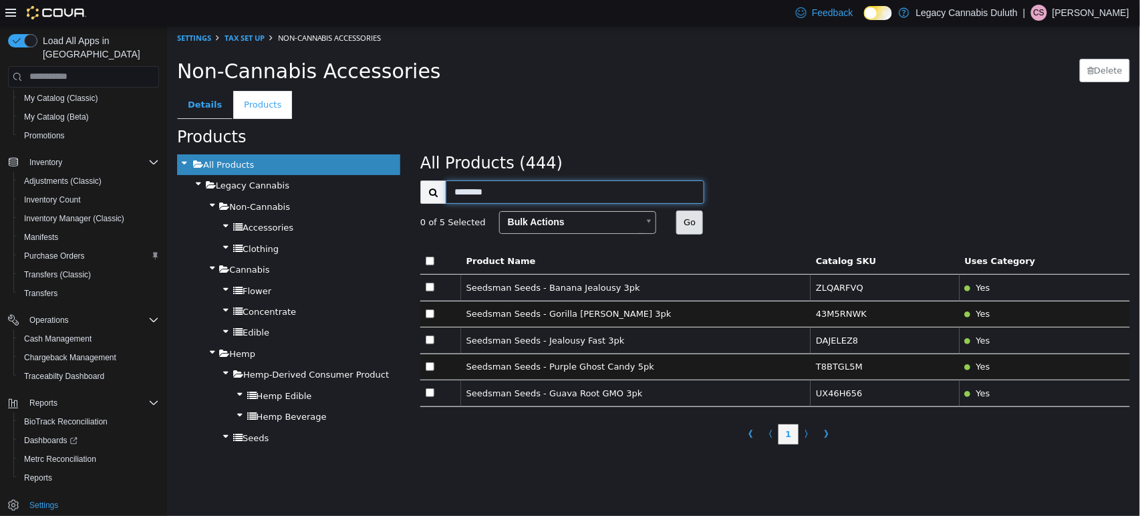
type input "********"
click at [255, 39] on link "Tax Set Up" at bounding box center [244, 37] width 40 height 10
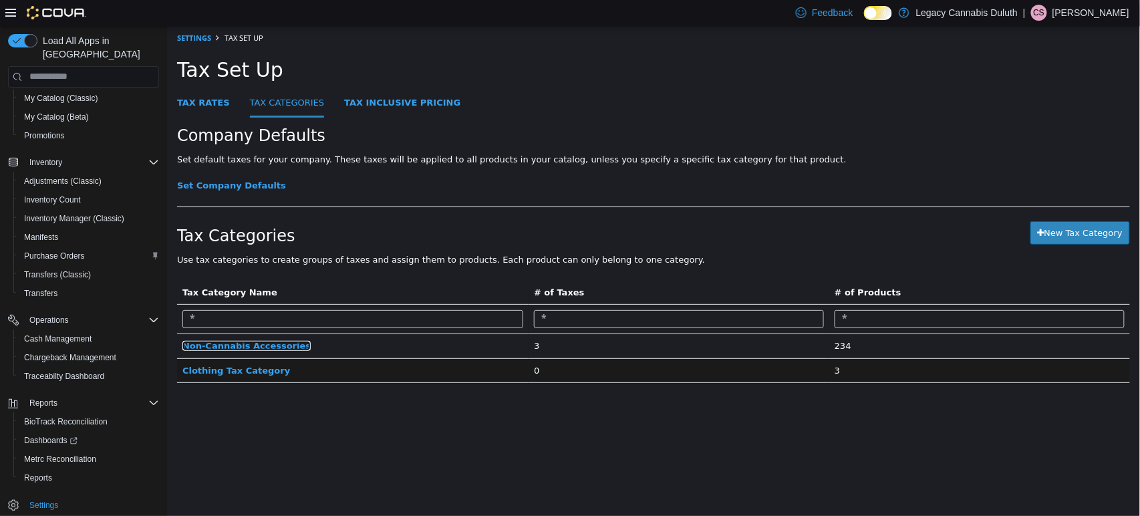
click at [243, 345] on span "Non-Cannabis Accessories" at bounding box center [246, 345] width 128 height 10
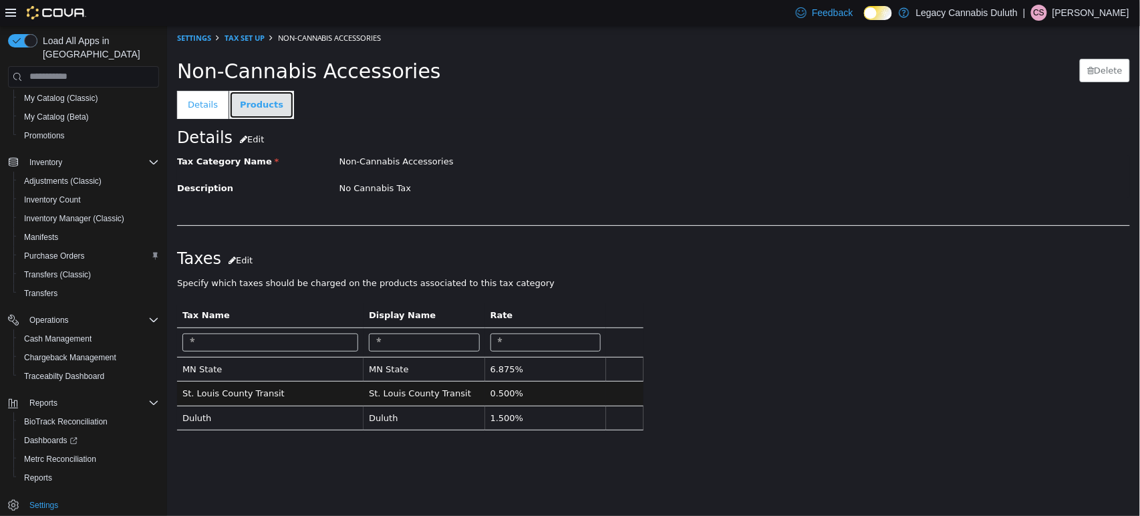
click at [255, 102] on link "Products" at bounding box center [261, 104] width 65 height 28
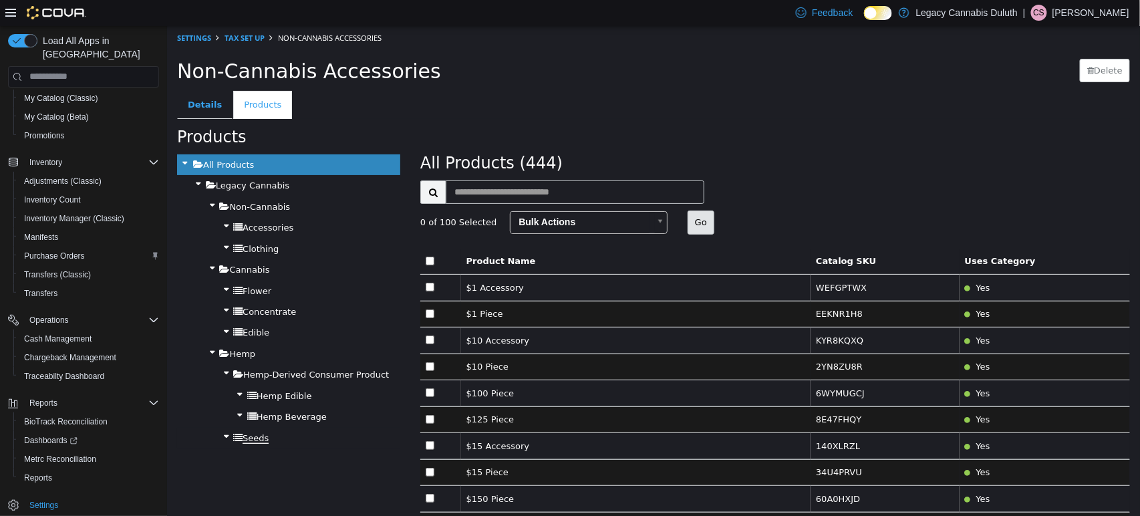
click at [248, 441] on span "Seeds" at bounding box center [255, 437] width 26 height 11
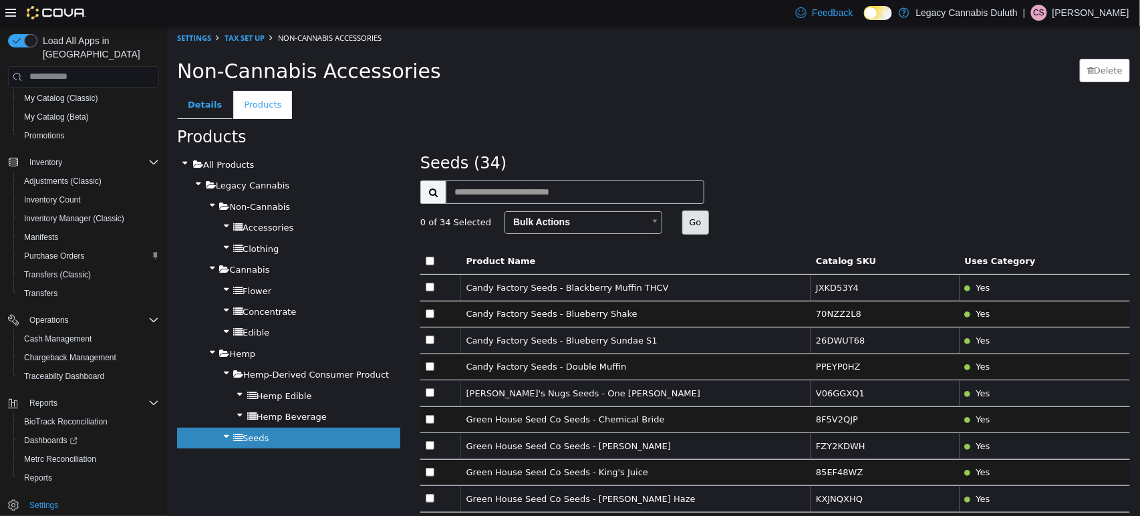
click at [220, 170] on div "All Products" at bounding box center [287, 164] width 223 height 21
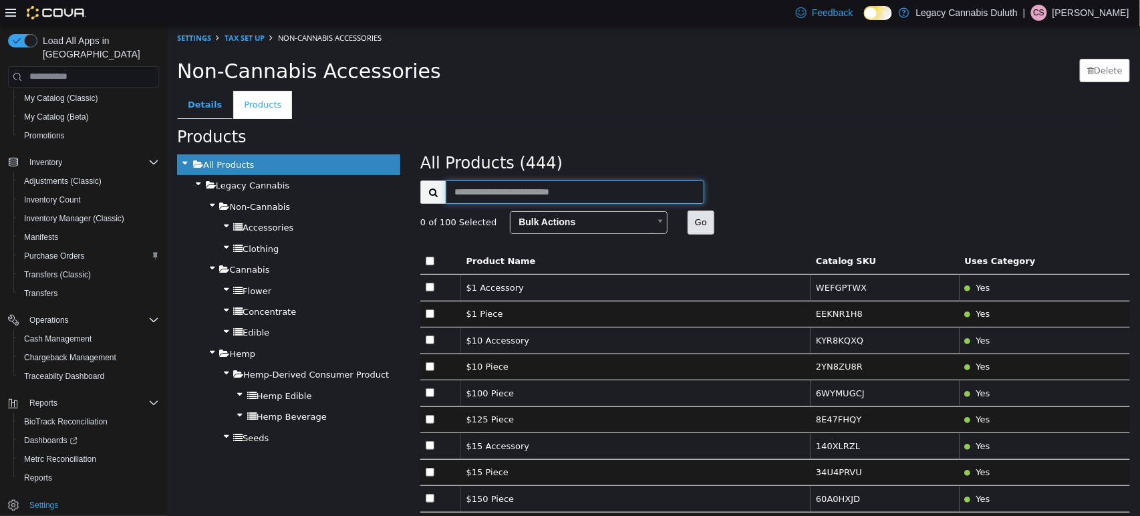
click at [479, 200] on input "text" at bounding box center [574, 191] width 259 height 23
type input "********"
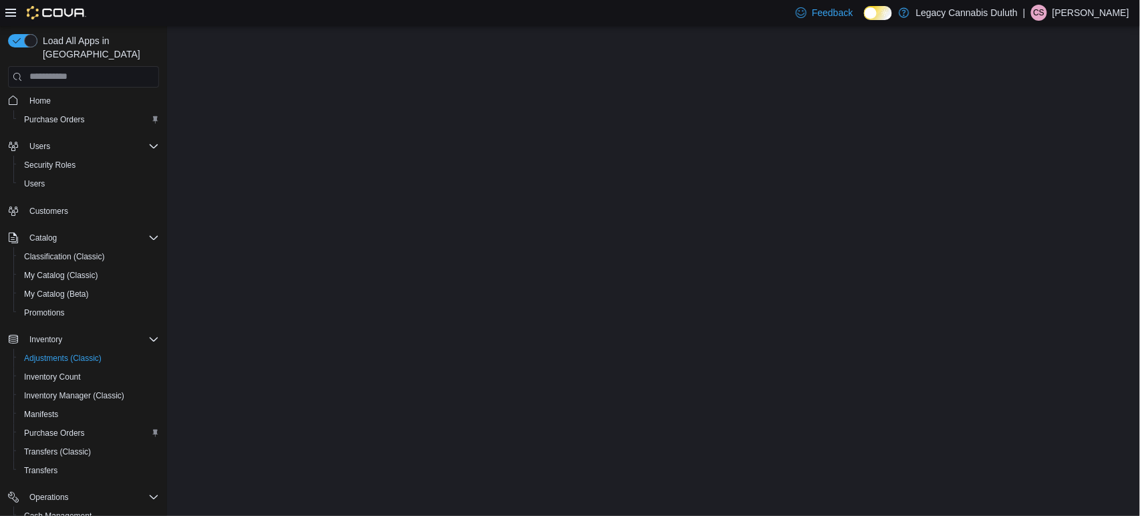
click at [73, 303] on div "Promotions" at bounding box center [88, 312] width 151 height 19
select select "**********"
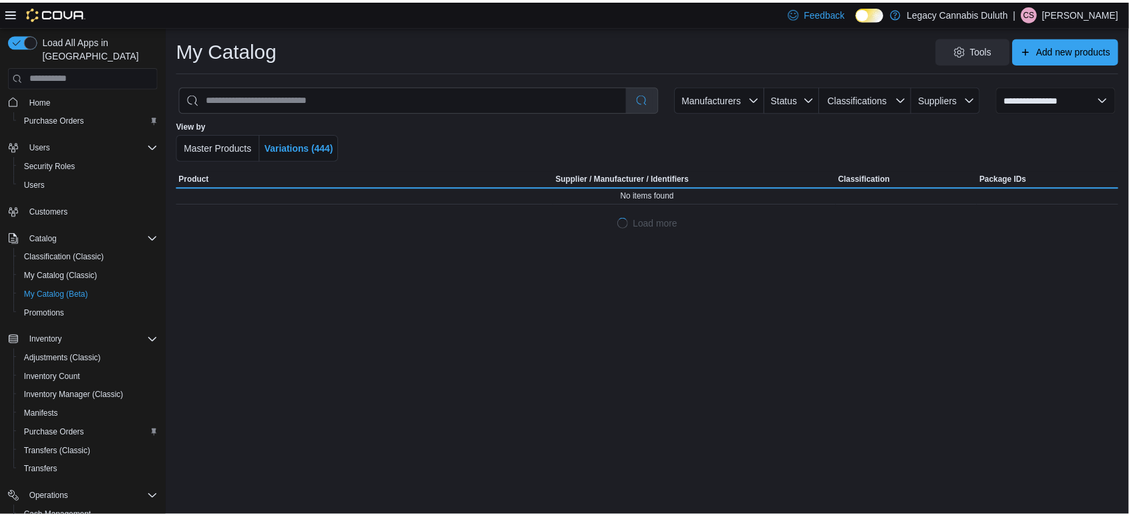
scroll to position [5, 0]
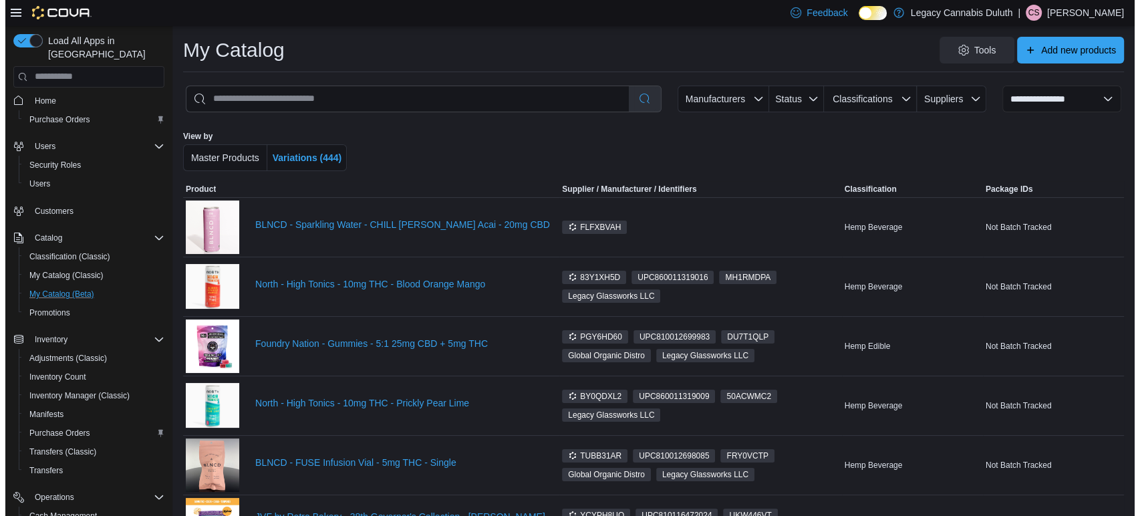
scroll to position [182, 0]
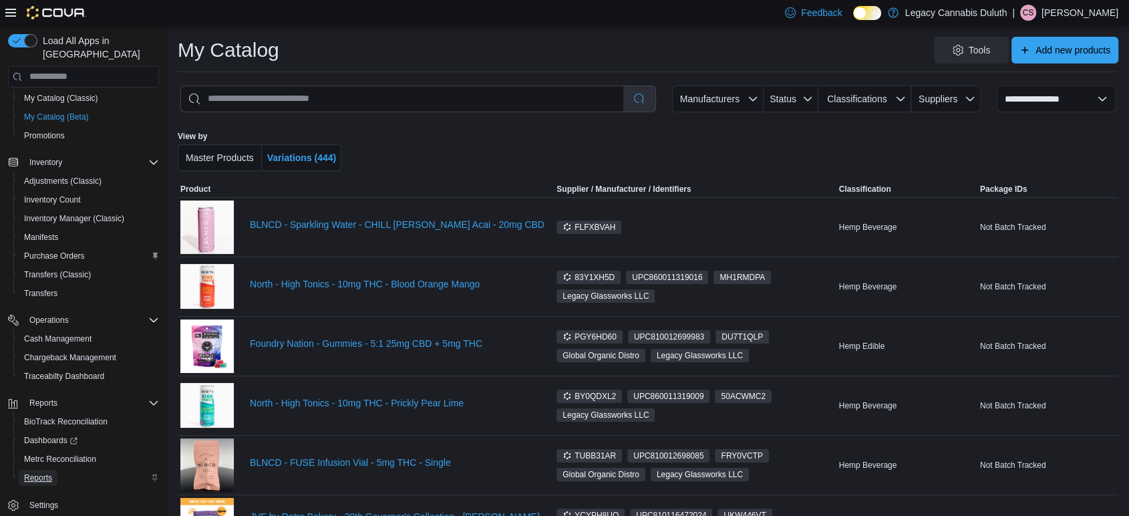
click at [43, 472] on span "Reports" at bounding box center [38, 477] width 28 height 11
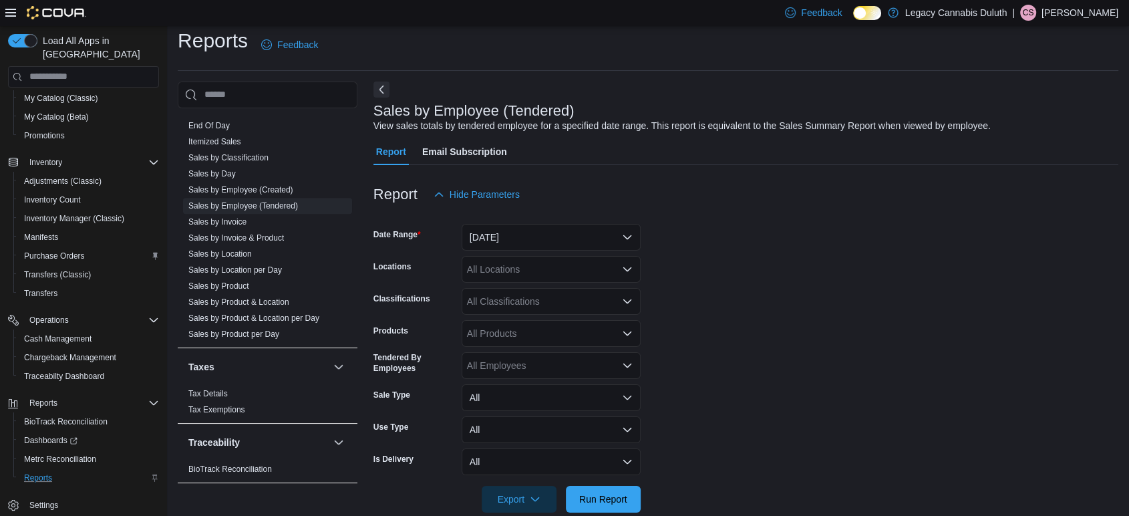
scroll to position [31, 0]
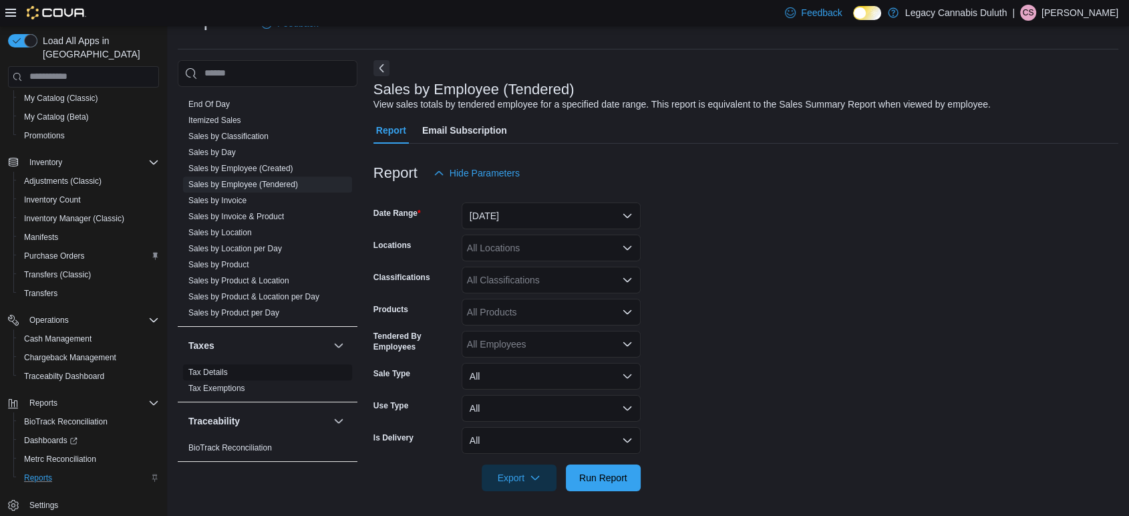
click at [218, 371] on link "Tax Details" at bounding box center [207, 371] width 39 height 9
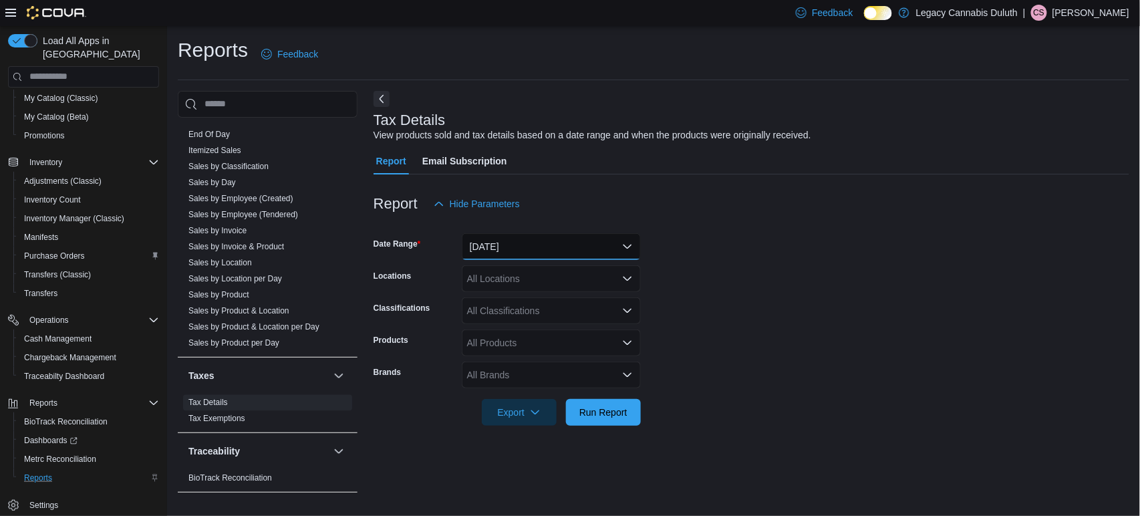
click at [529, 259] on button "Yesterday" at bounding box center [551, 246] width 179 height 27
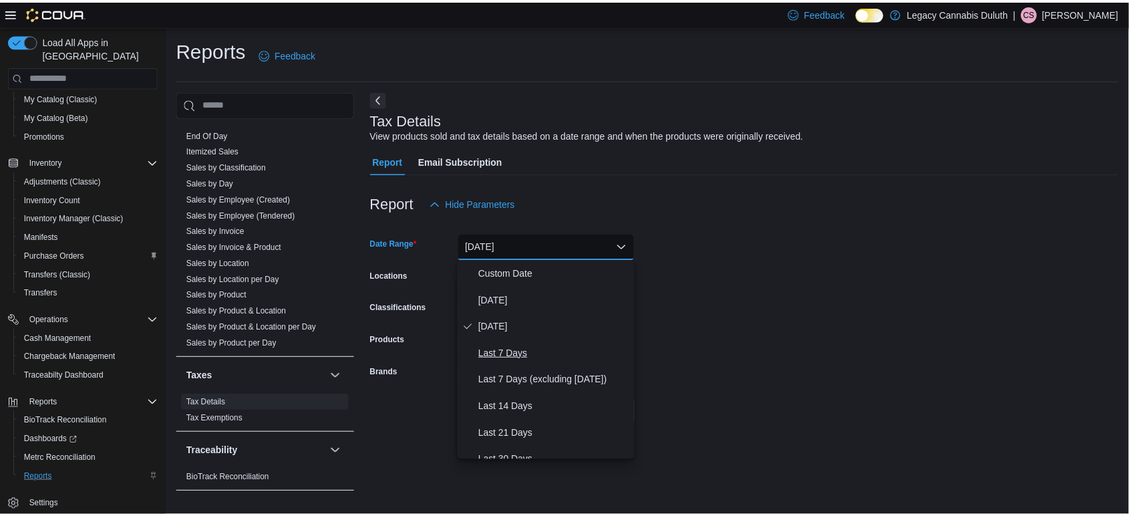
scroll to position [200, 0]
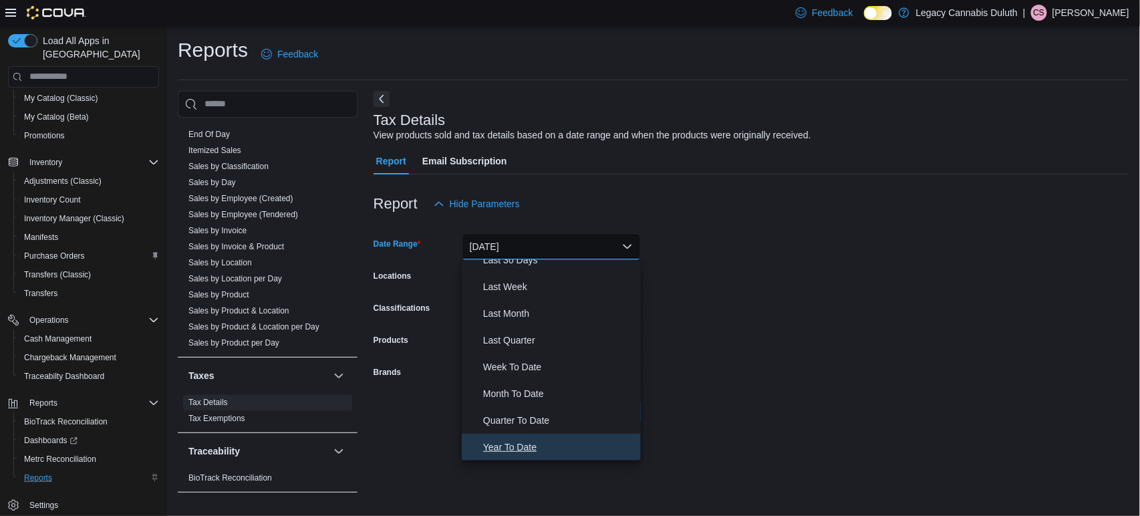
click at [536, 446] on span "Year To Date" at bounding box center [559, 447] width 152 height 16
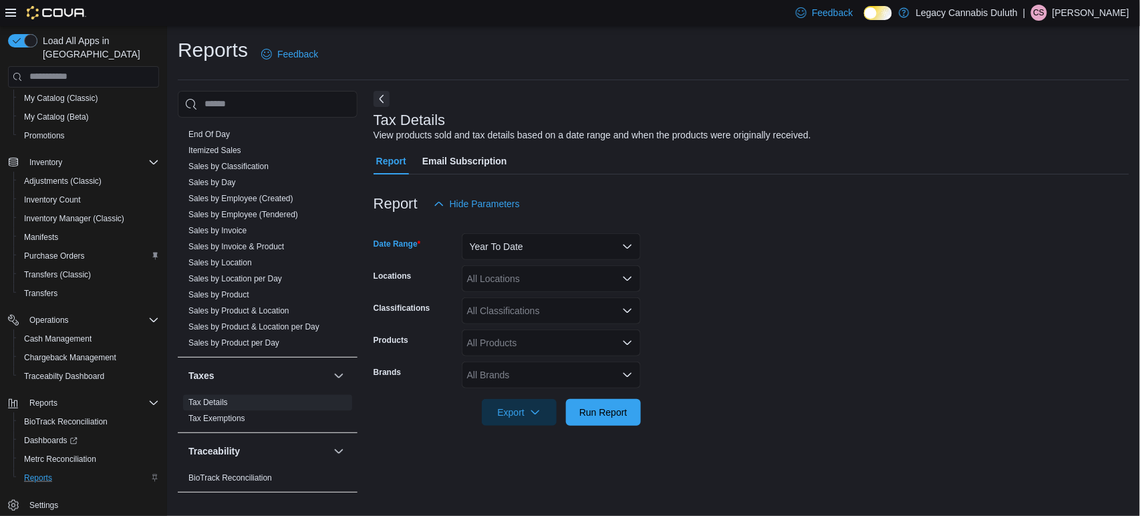
click at [508, 277] on div "All Locations" at bounding box center [551, 278] width 179 height 27
click at [510, 281] on div "All Locations Combo box. Selected. Combo box input. All Locations. Type some te…" at bounding box center [551, 278] width 179 height 27
click at [734, 343] on form "Date Range Year To Date Locations All Locations Classifications All Classificat…" at bounding box center [751, 321] width 756 height 208
click at [607, 412] on span "Run Report" at bounding box center [603, 411] width 48 height 13
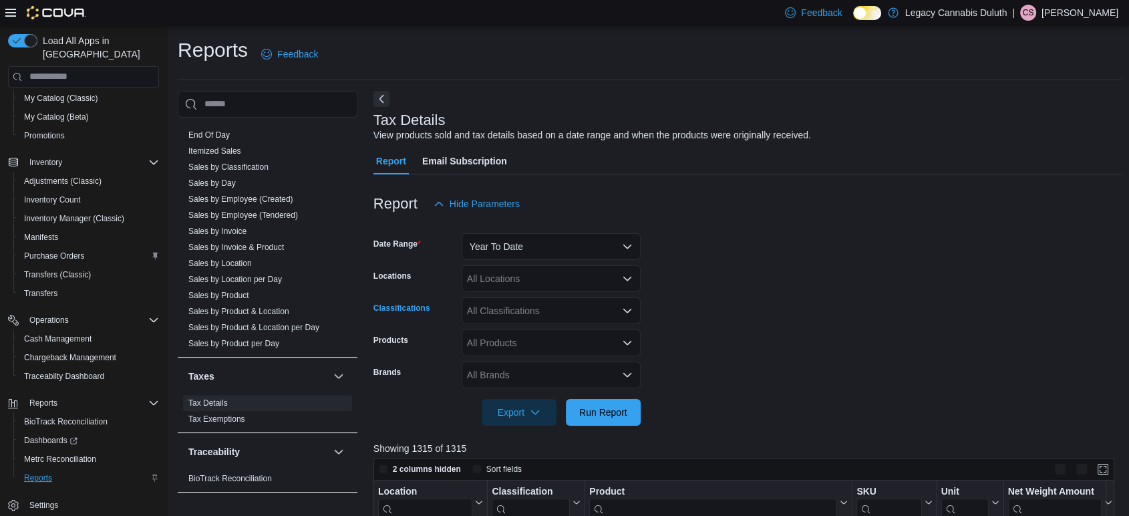
click at [554, 315] on div "All Classifications" at bounding box center [551, 310] width 179 height 27
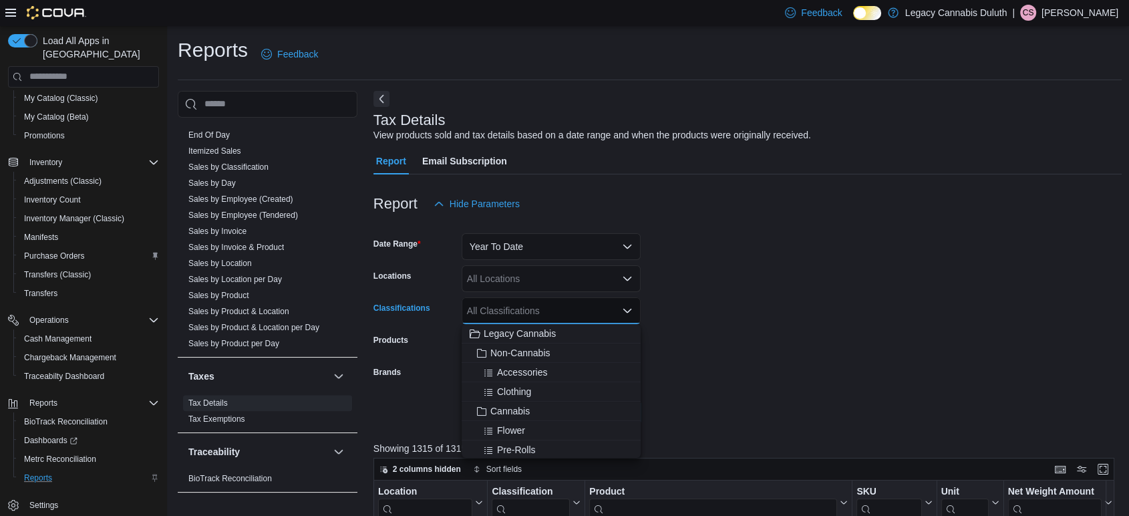
click at [749, 329] on form "Date Range Year To Date Locations All Locations Classifications All Classificat…" at bounding box center [747, 321] width 749 height 208
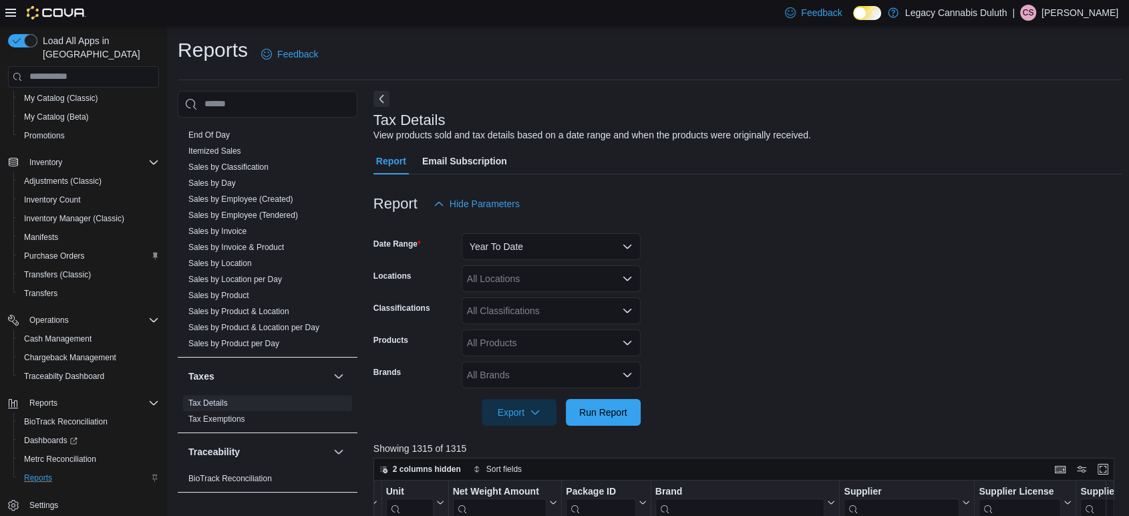
scroll to position [365, 0]
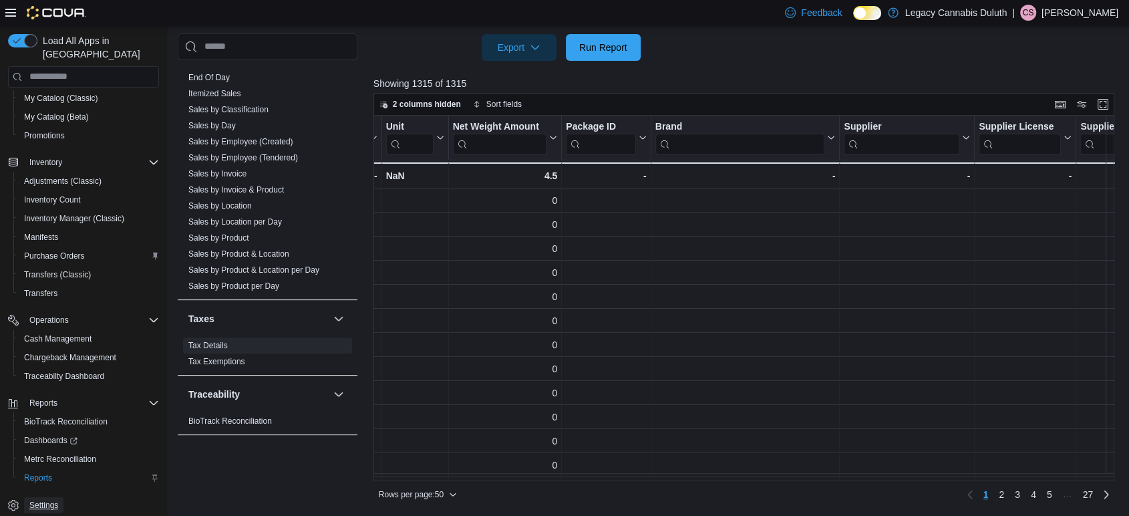
click at [47, 497] on span "Settings" at bounding box center [43, 505] width 29 height 16
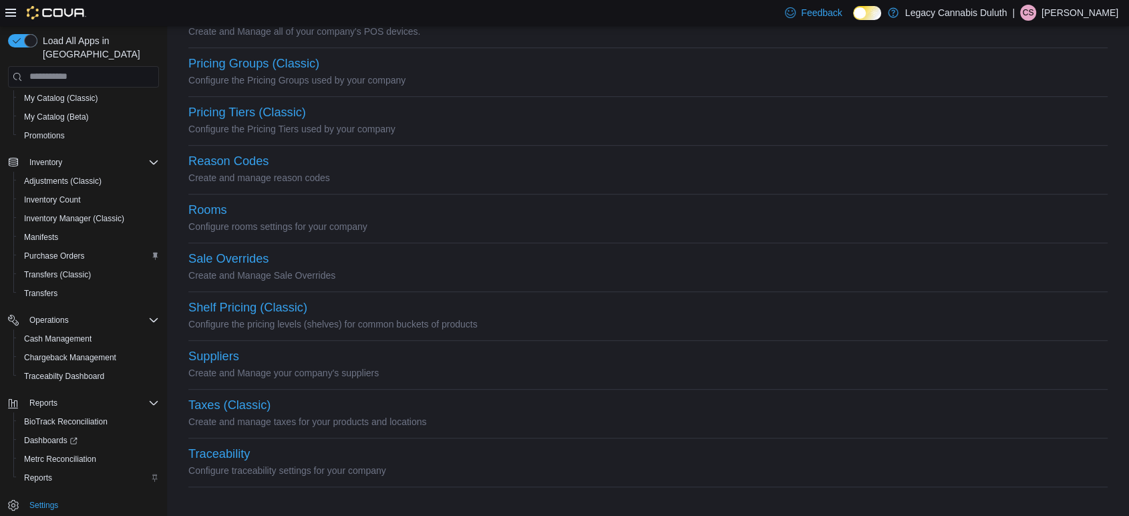
scroll to position [622, 0]
click at [254, 399] on button "Taxes (Classic)" at bounding box center [229, 406] width 82 height 14
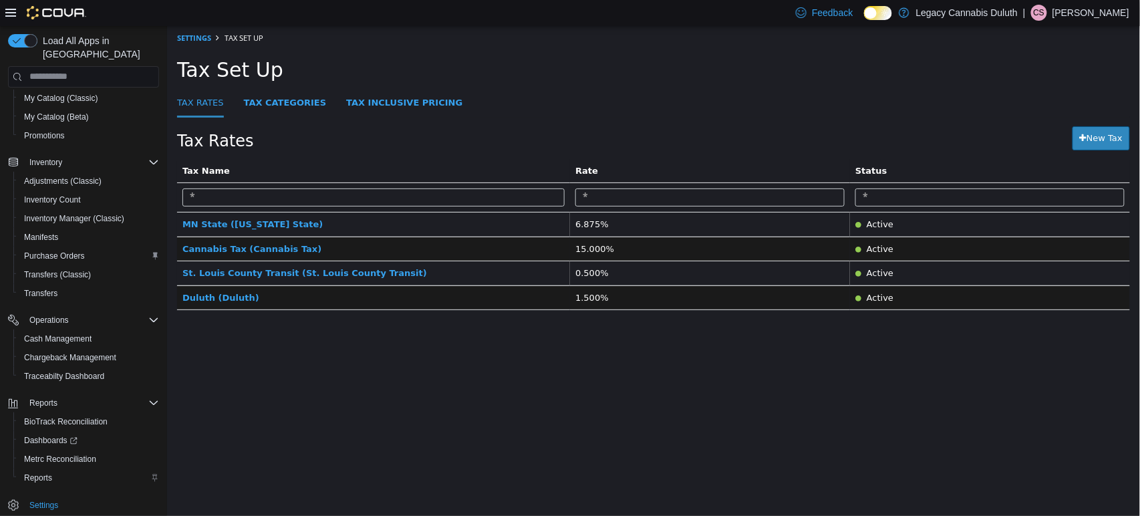
click at [311, 323] on html "× Settings Tax Set Up Tax Set Up Tax Rates Tax Categories Tax Inclusive Pricing…" at bounding box center [652, 174] width 973 height 298
click at [273, 104] on link "Tax Categories" at bounding box center [284, 103] width 83 height 29
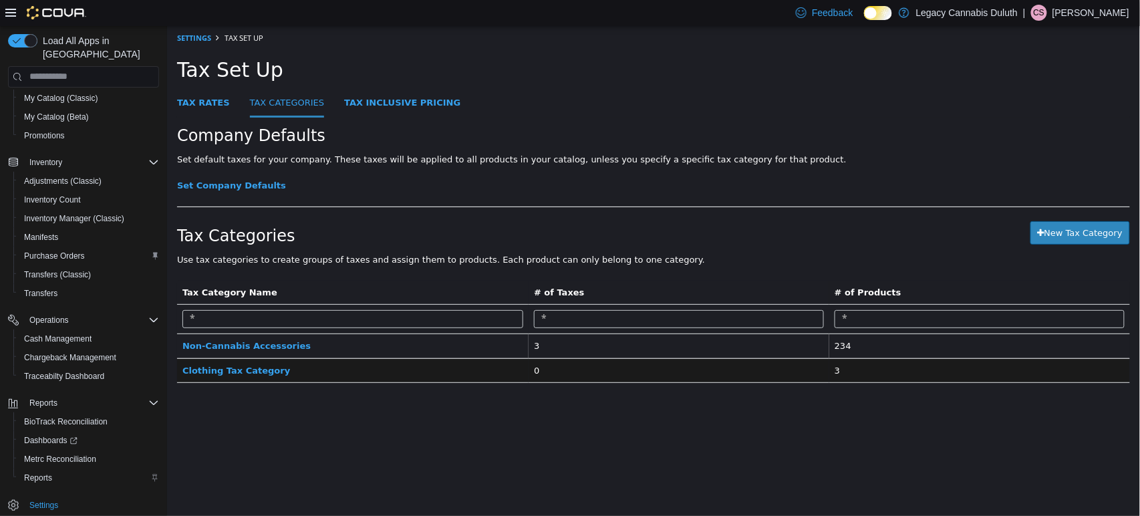
click at [696, 285] on th "# of Taxes" at bounding box center [678, 292] width 301 height 24
click at [271, 345] on span "Non-Cannabis Accessories" at bounding box center [246, 345] width 128 height 10
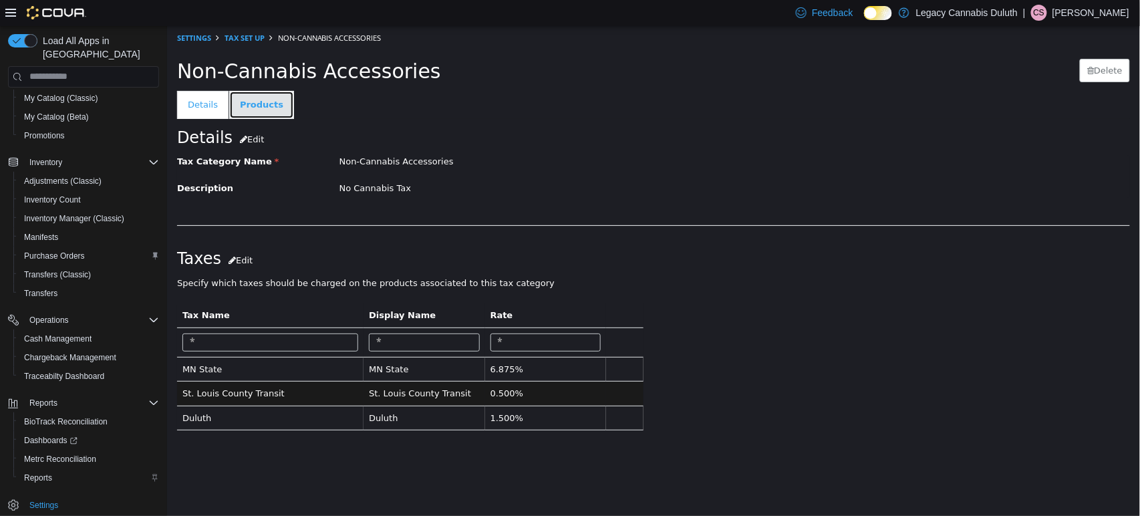
click at [253, 112] on link "Products" at bounding box center [261, 104] width 65 height 28
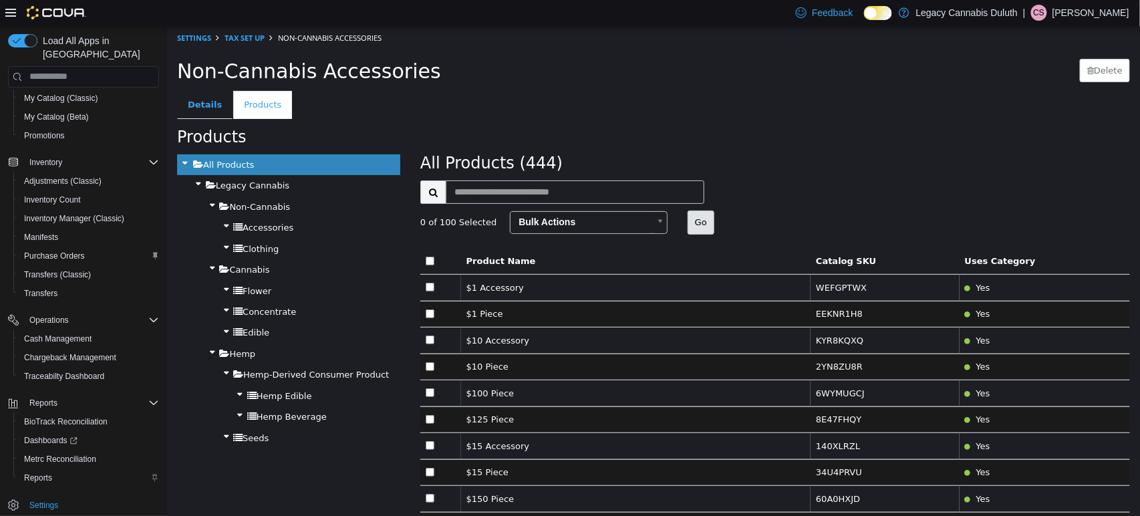
click at [990, 260] on th "Uses Category" at bounding box center [1044, 261] width 170 height 26
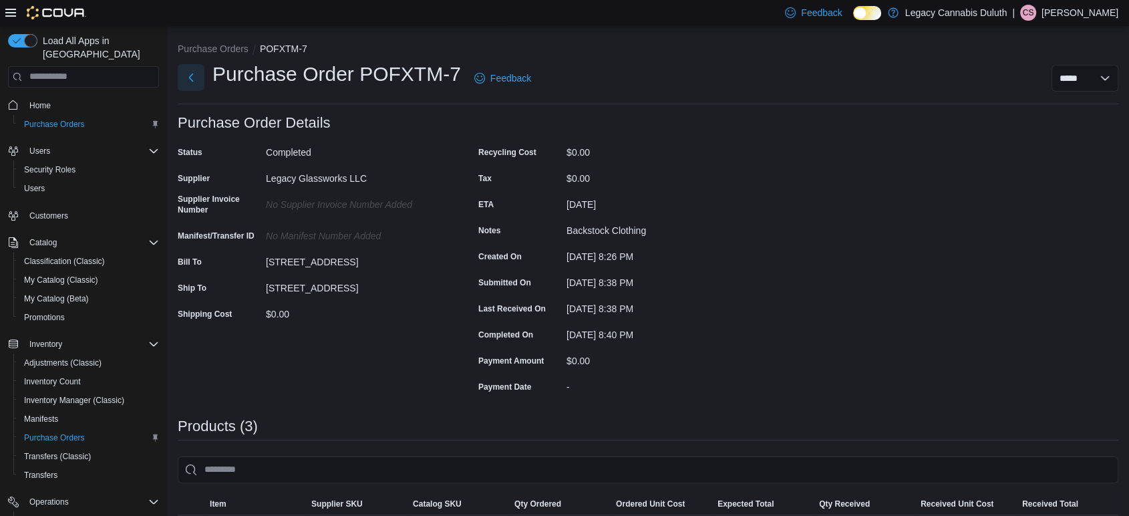
click at [200, 78] on button "Next" at bounding box center [191, 77] width 27 height 27
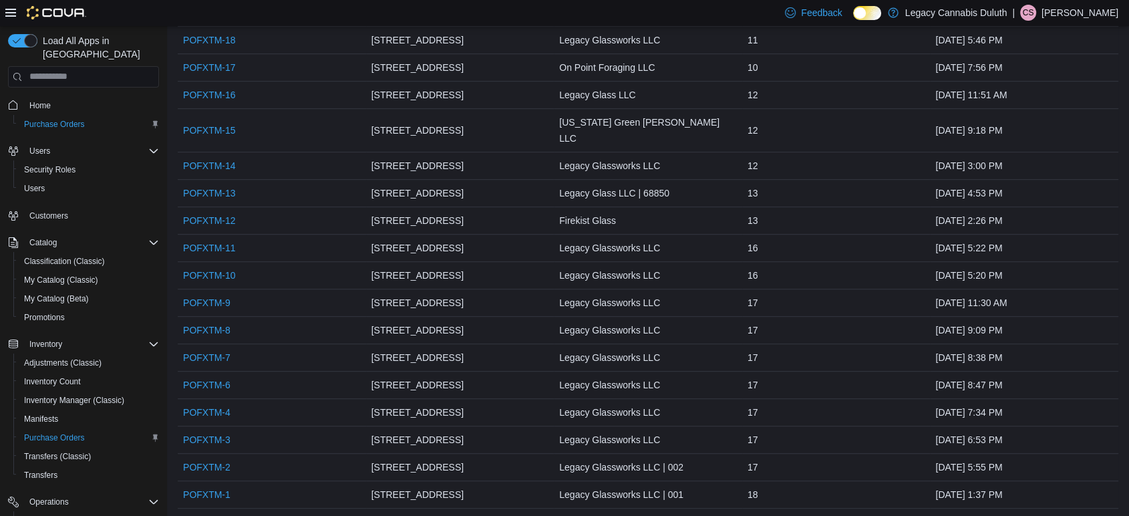
scroll to position [671, 0]
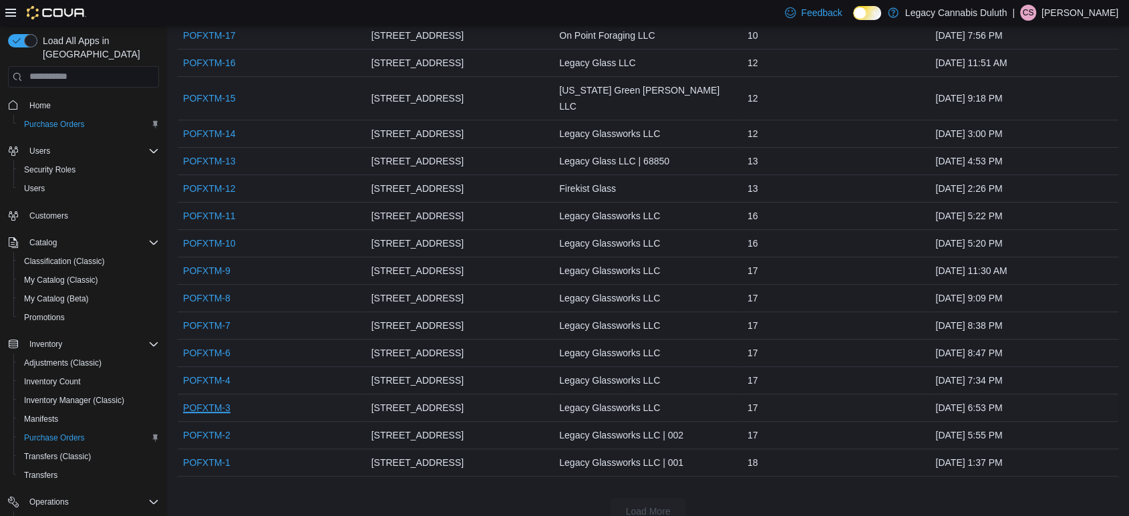
click at [218, 400] on link "POFXTM-3" at bounding box center [206, 408] width 47 height 16
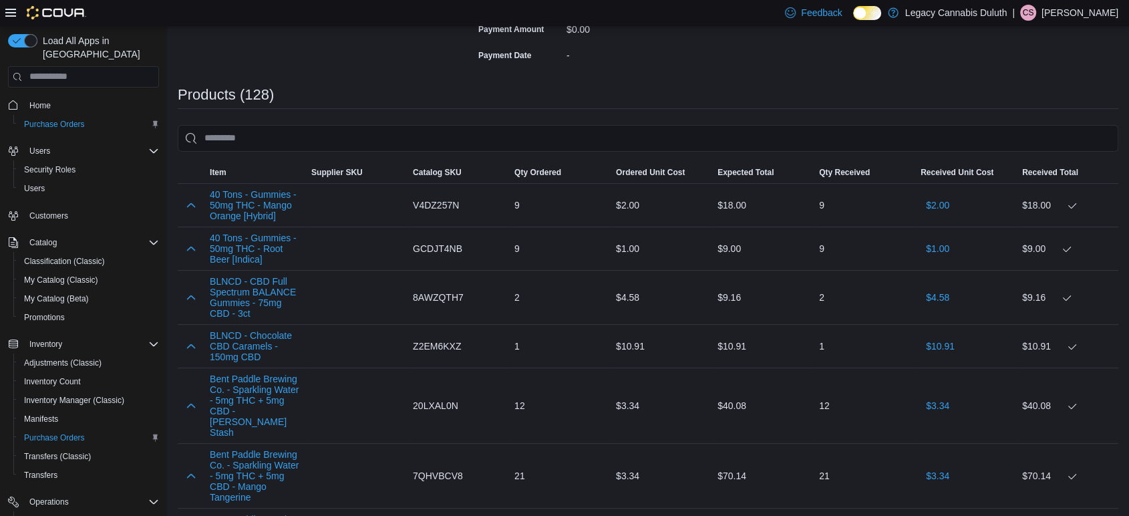
scroll to position [396, 0]
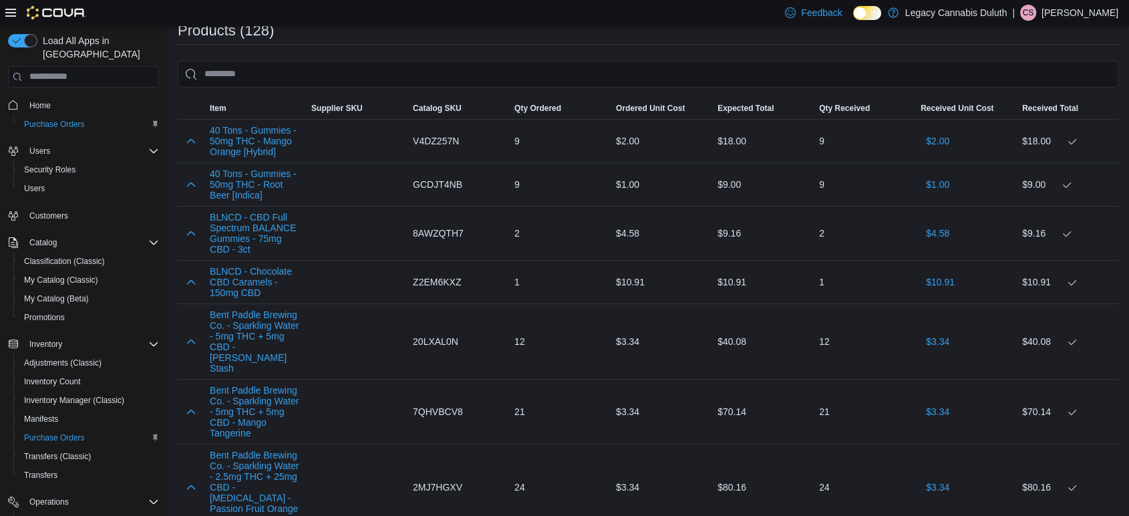
click at [355, 336] on div at bounding box center [357, 341] width 102 height 11
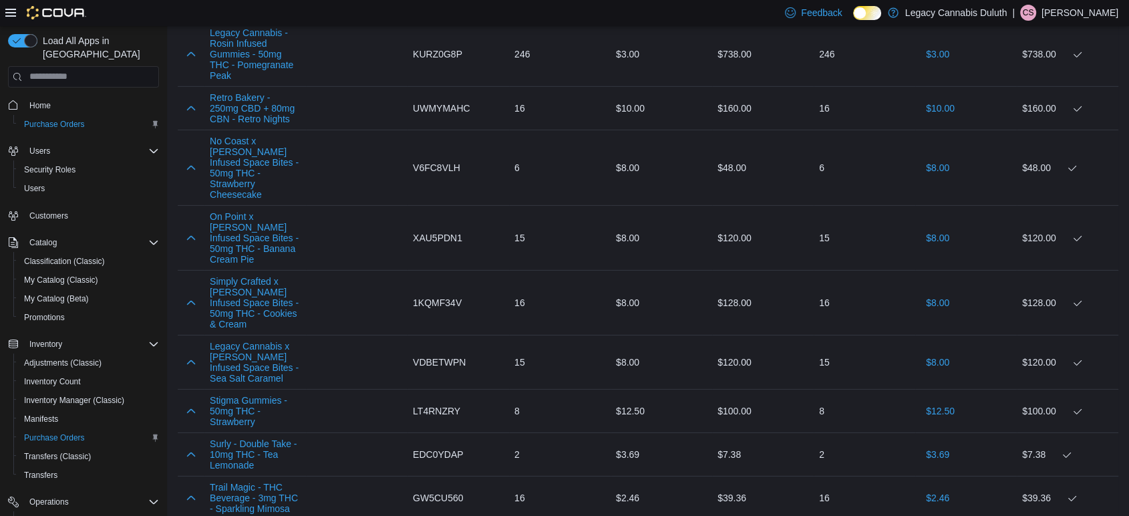
scroll to position [3899, 0]
